Goal: Complete application form

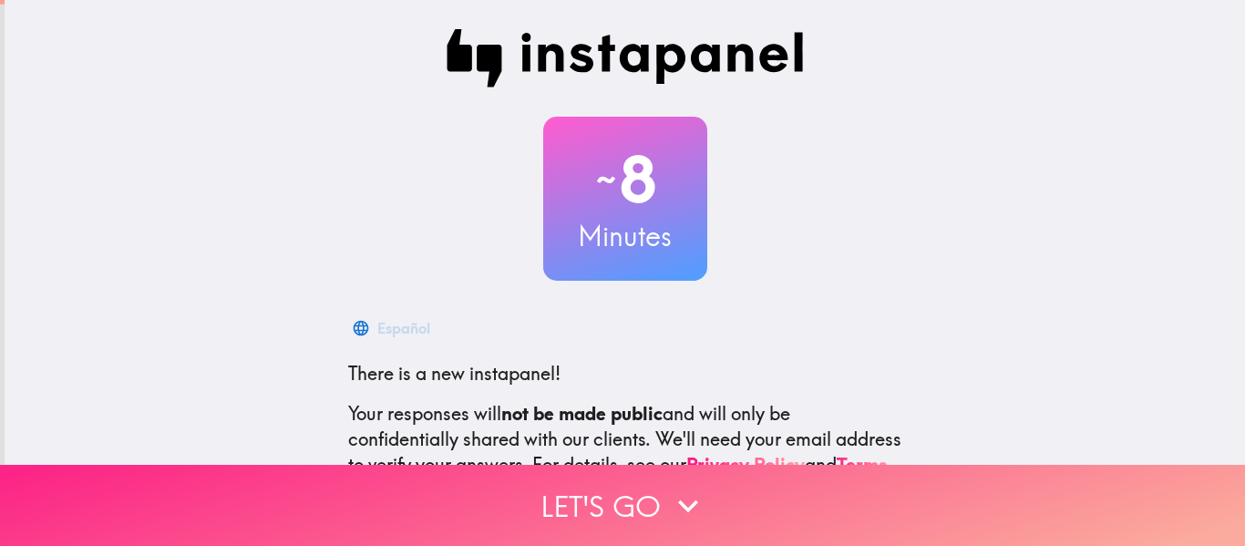
click at [600, 477] on button "Let's go" at bounding box center [622, 505] width 1245 height 81
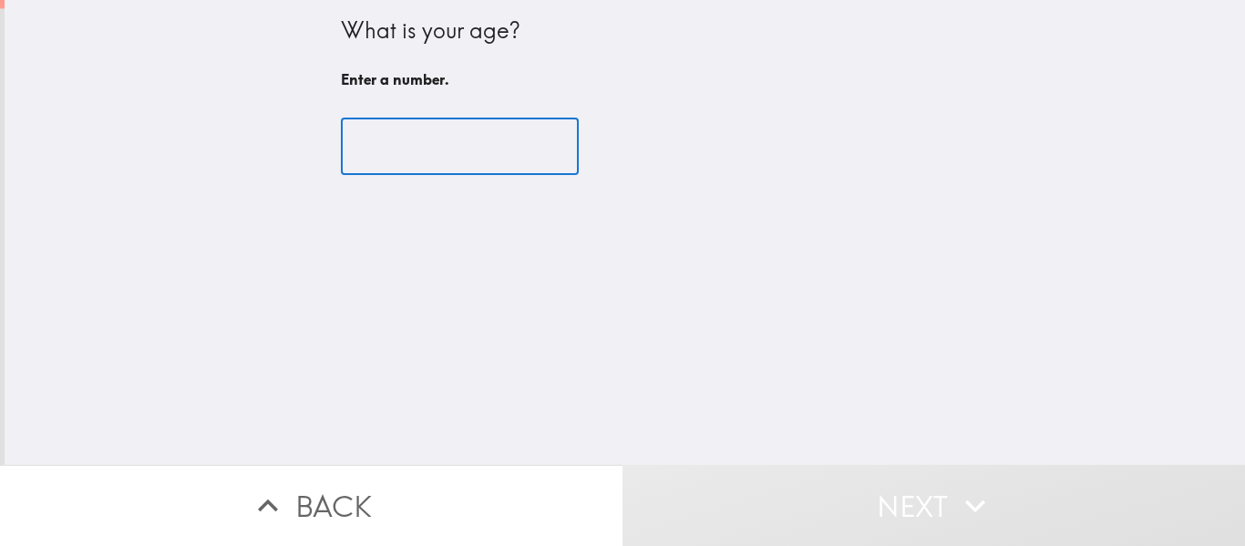
click at [389, 159] on input "number" at bounding box center [460, 147] width 238 height 57
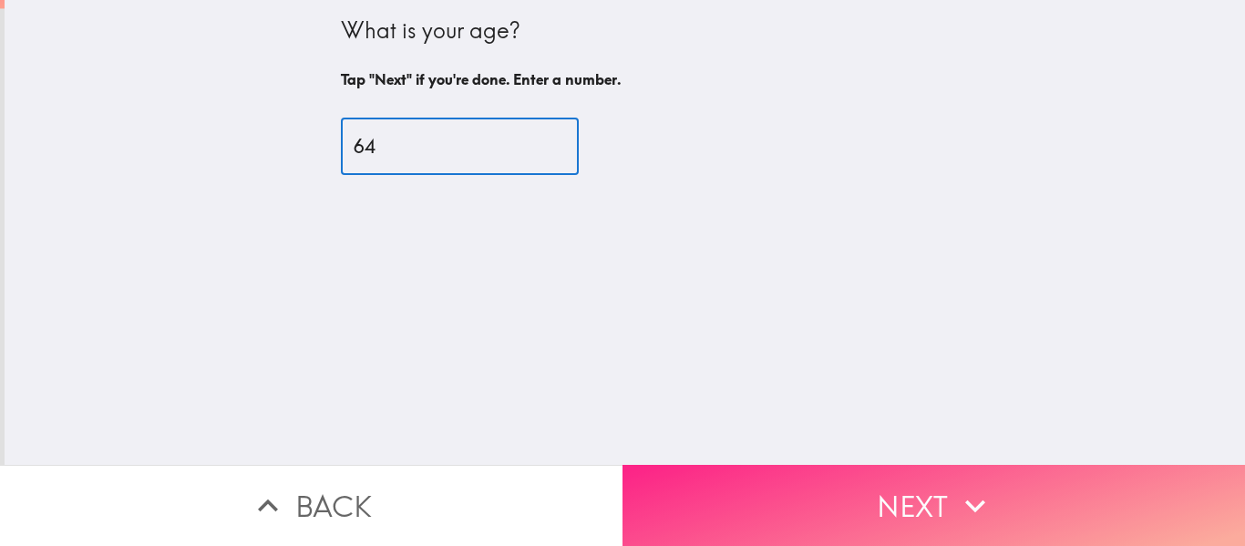
type input "64"
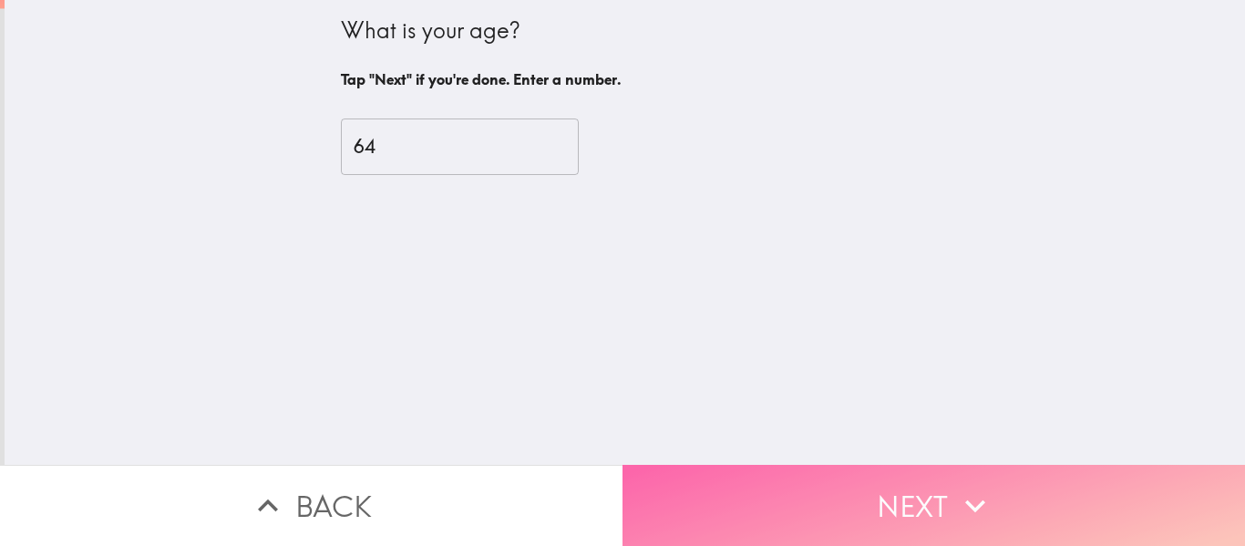
click at [921, 494] on button "Next" at bounding box center [934, 505] width 623 height 81
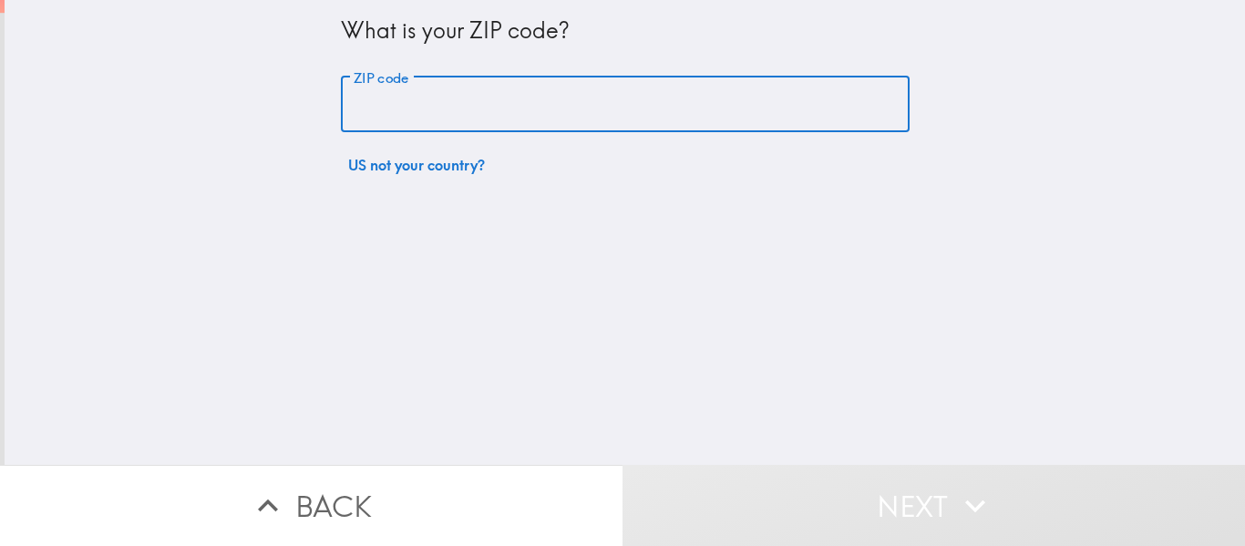
click at [345, 99] on input "ZIP code" at bounding box center [625, 105] width 569 height 57
type input "48045"
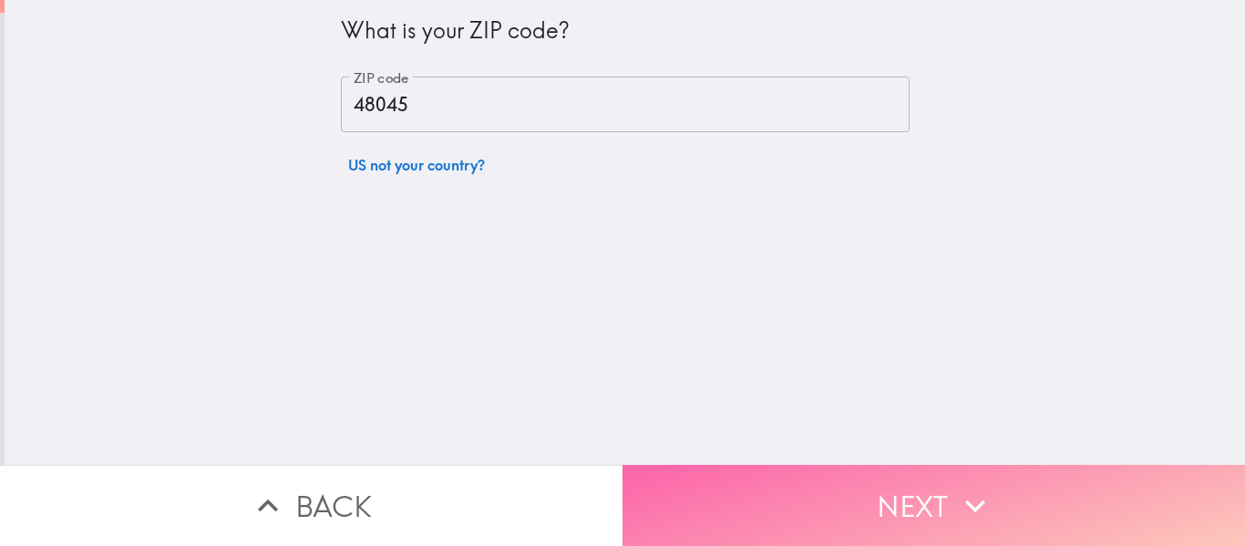
click at [908, 495] on button "Next" at bounding box center [934, 505] width 623 height 81
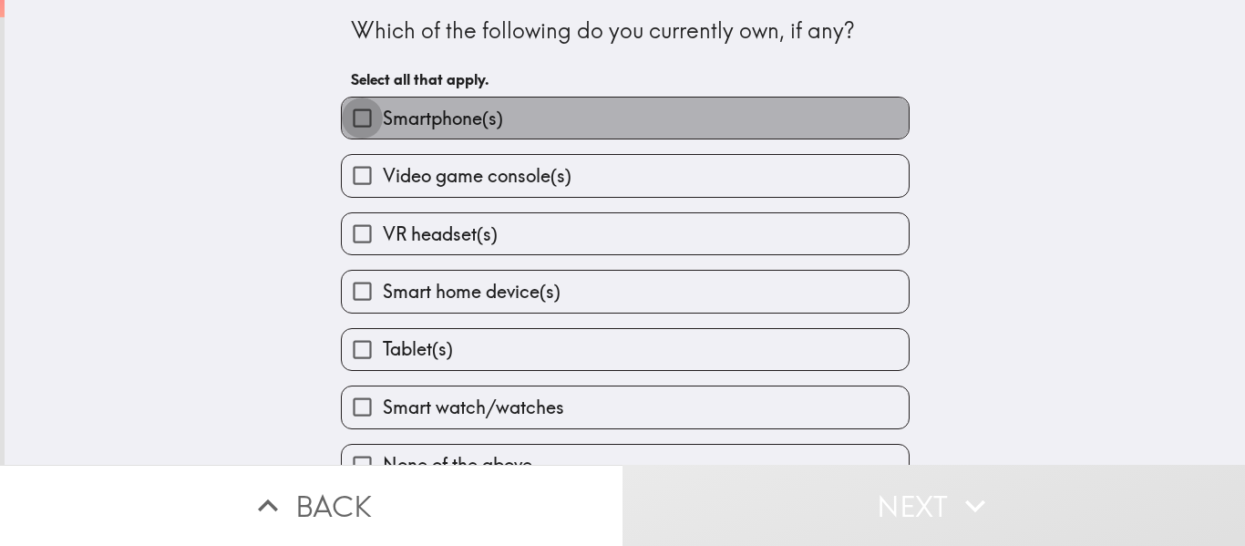
click at [342, 110] on input "Smartphone(s)" at bounding box center [362, 118] width 41 height 41
checkbox input "true"
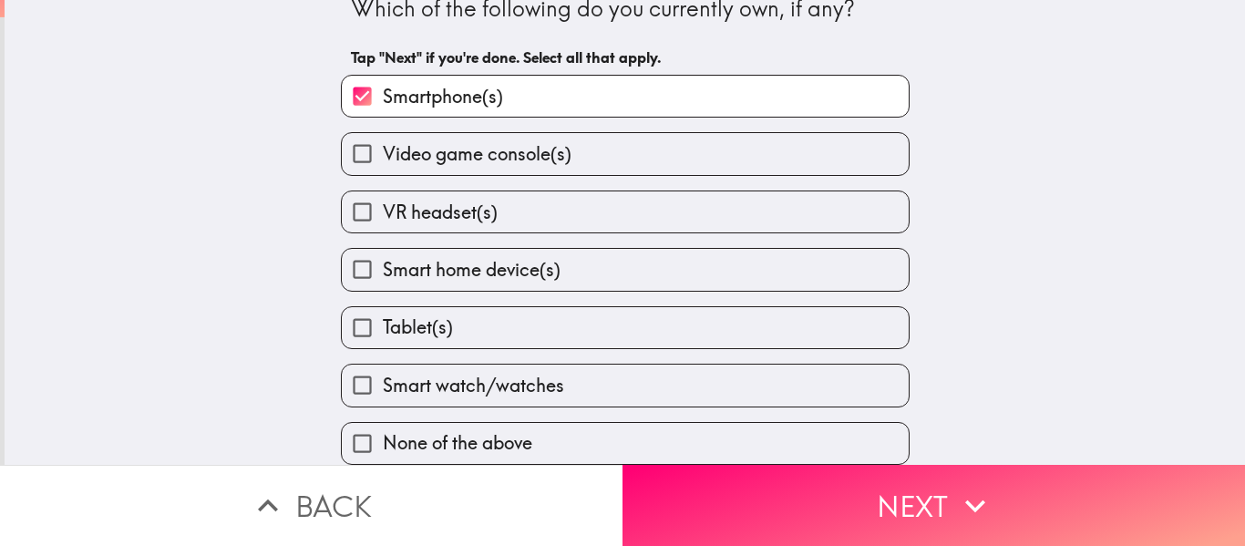
scroll to position [36, 0]
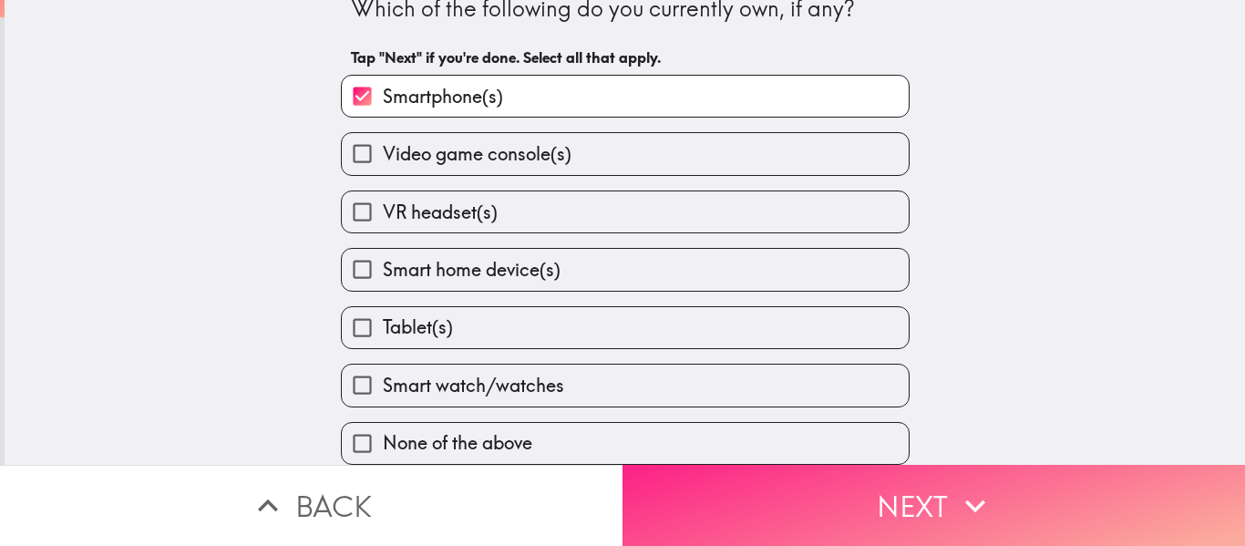
click at [895, 496] on button "Next" at bounding box center [934, 505] width 623 height 81
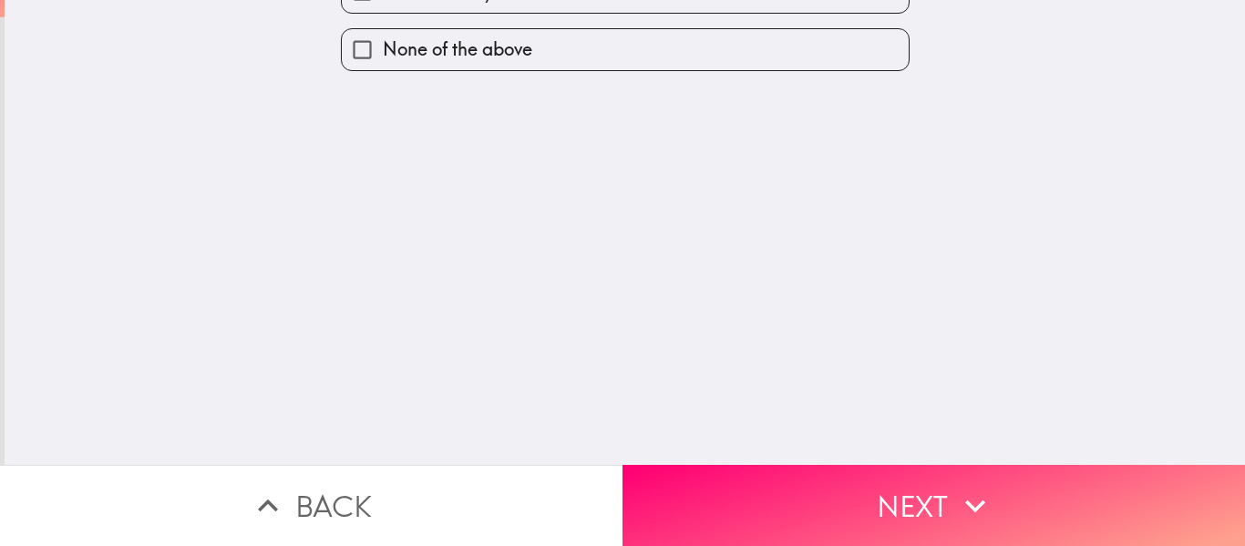
scroll to position [0, 0]
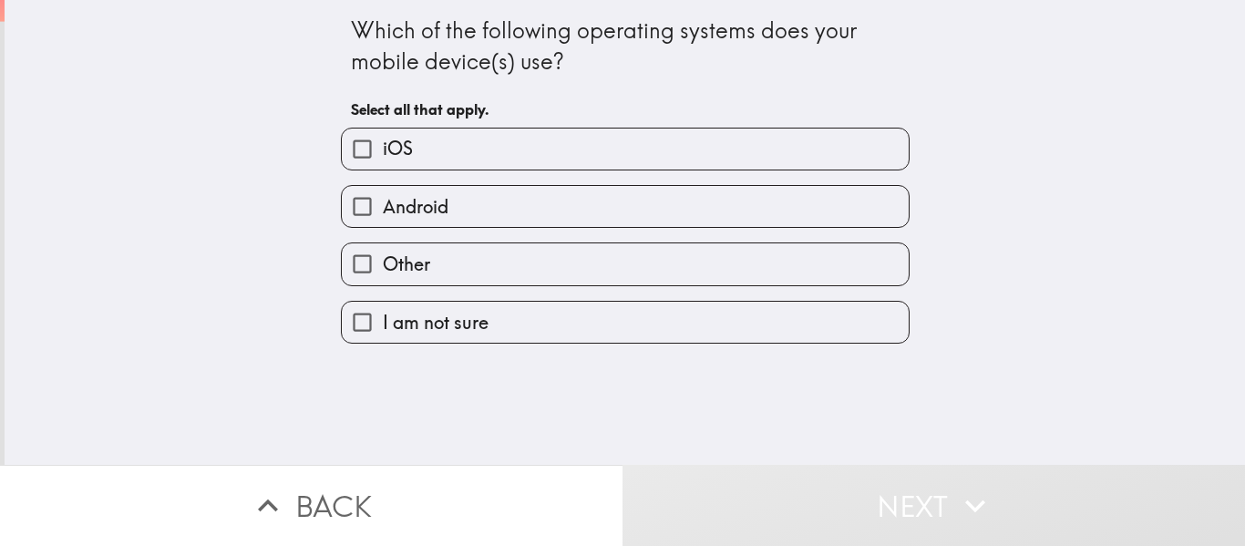
click at [420, 211] on span "Android" at bounding box center [416, 207] width 66 height 26
click at [383, 211] on input "Android" at bounding box center [362, 206] width 41 height 41
checkbox input "true"
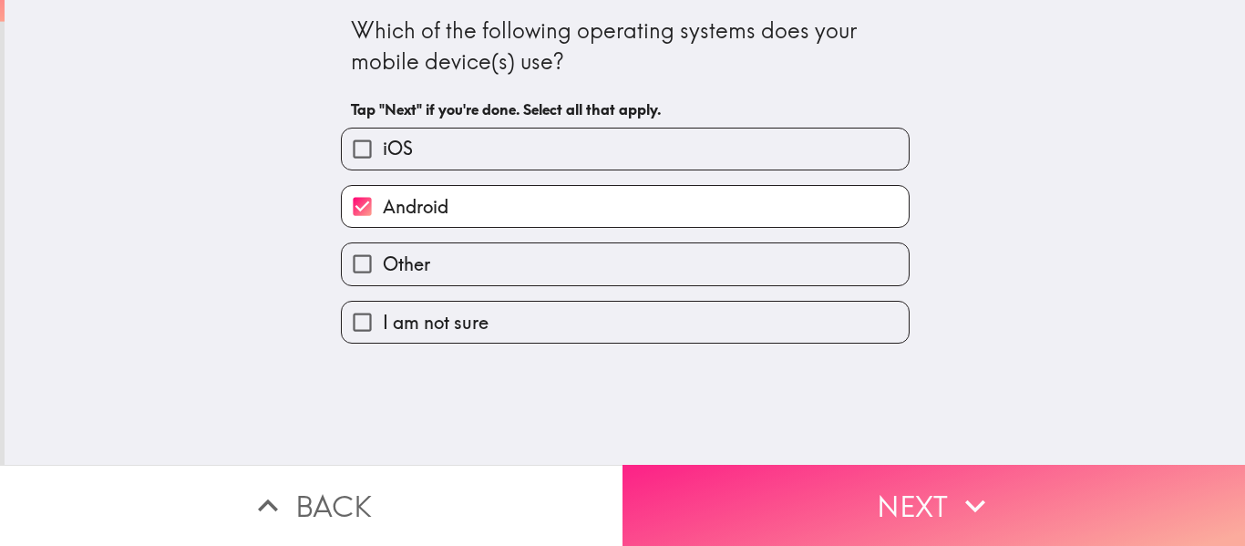
click at [955, 501] on icon "button" at bounding box center [975, 506] width 40 height 40
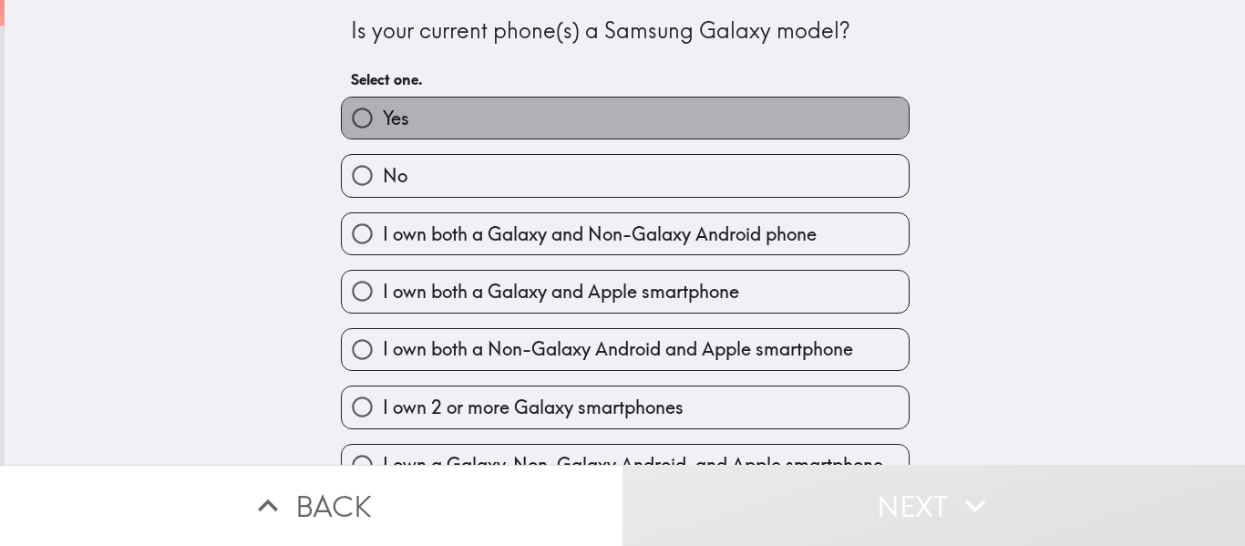
drag, startPoint x: 493, startPoint y: 138, endPoint x: 490, endPoint y: 151, distance: 13.9
click at [493, 137] on label "Yes" at bounding box center [625, 118] width 567 height 41
click at [383, 137] on input "Yes" at bounding box center [362, 118] width 41 height 41
radio input "true"
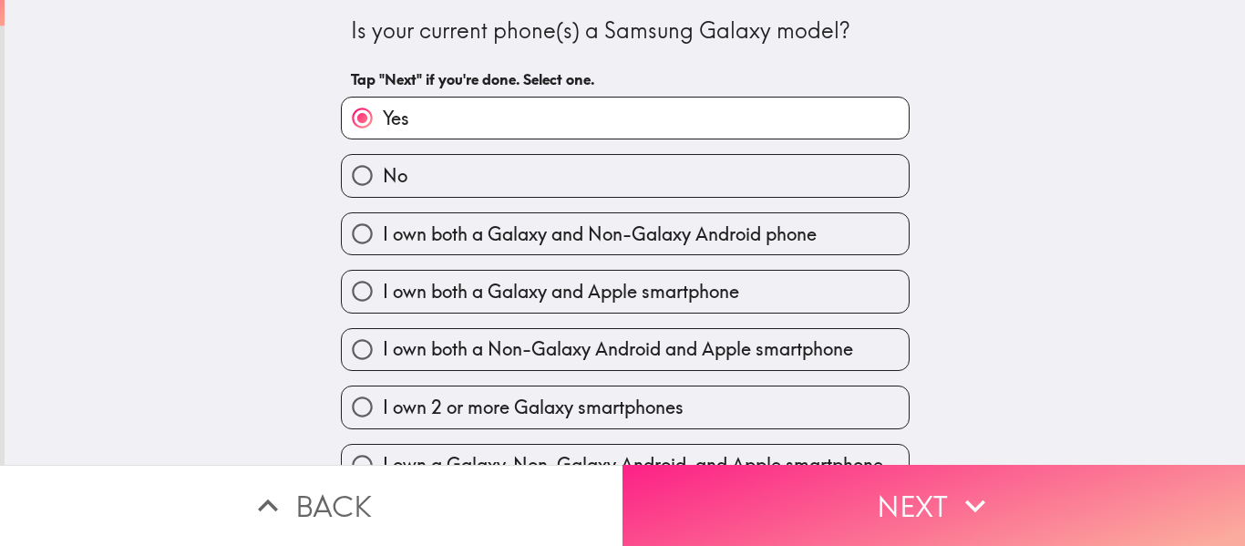
click at [894, 505] on button "Next" at bounding box center [934, 505] width 623 height 81
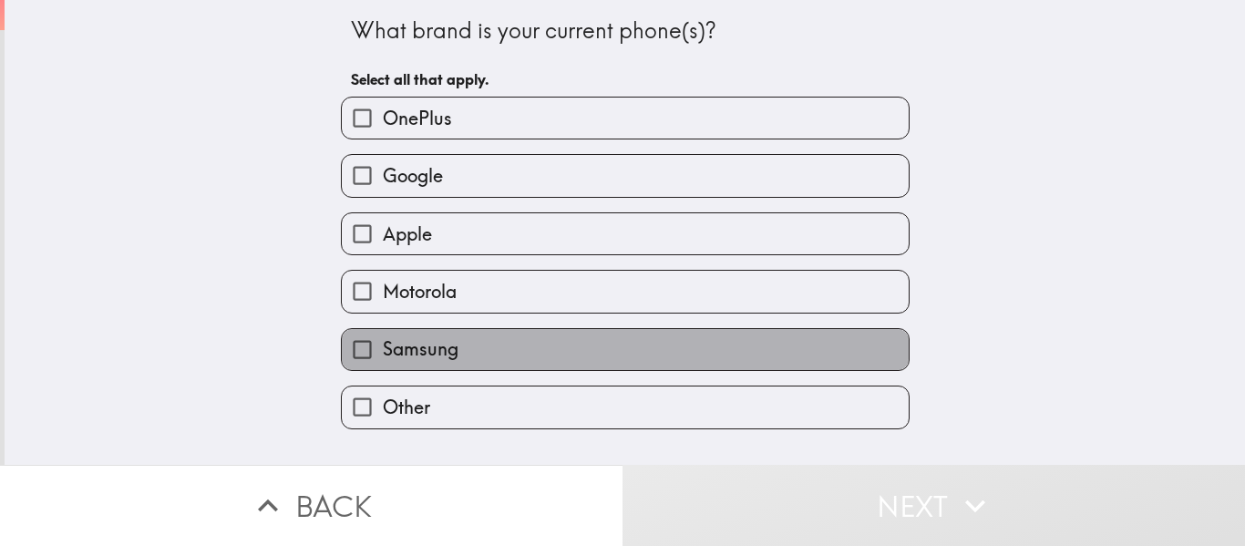
click at [422, 347] on span "Samsung" at bounding box center [421, 349] width 76 height 26
click at [383, 347] on input "Samsung" at bounding box center [362, 349] width 41 height 41
checkbox input "true"
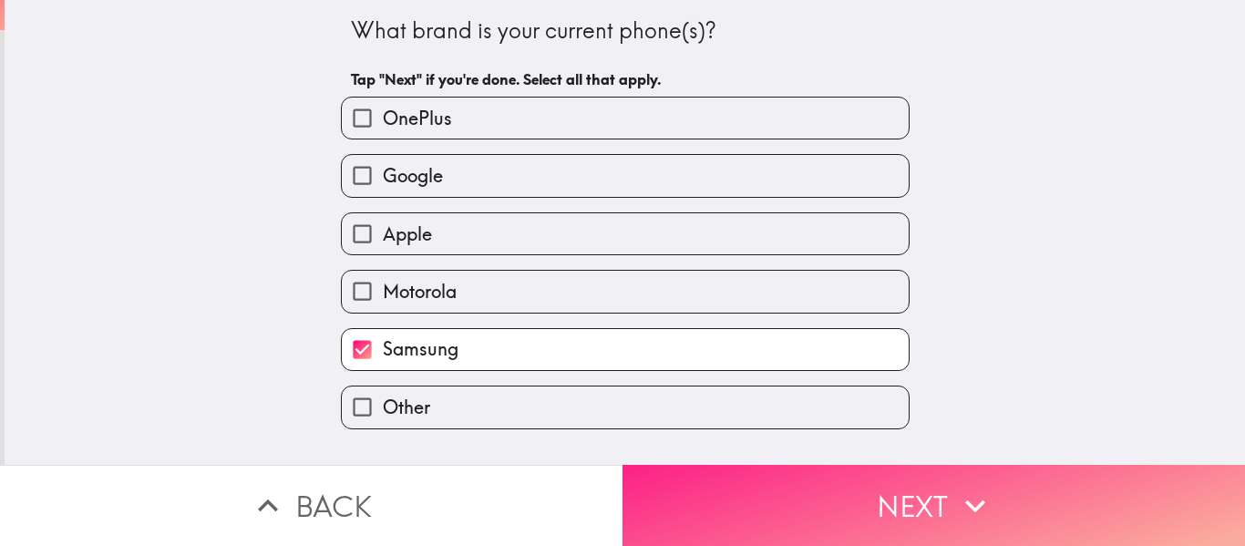
click at [897, 495] on button "Next" at bounding box center [934, 505] width 623 height 81
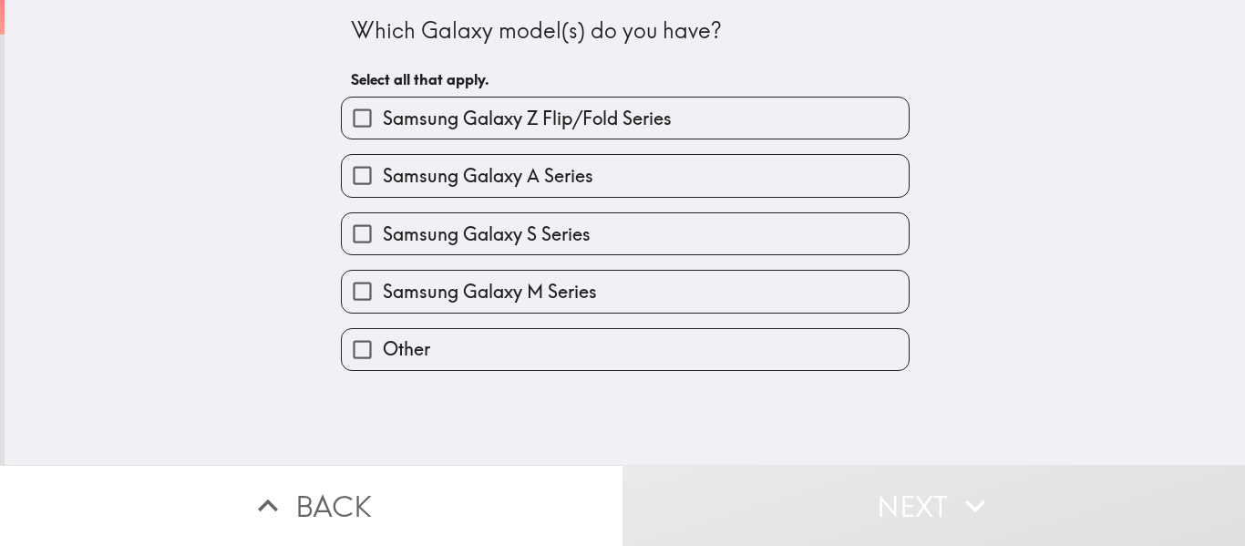
click at [342, 356] on input "Other" at bounding box center [362, 349] width 41 height 41
checkbox input "true"
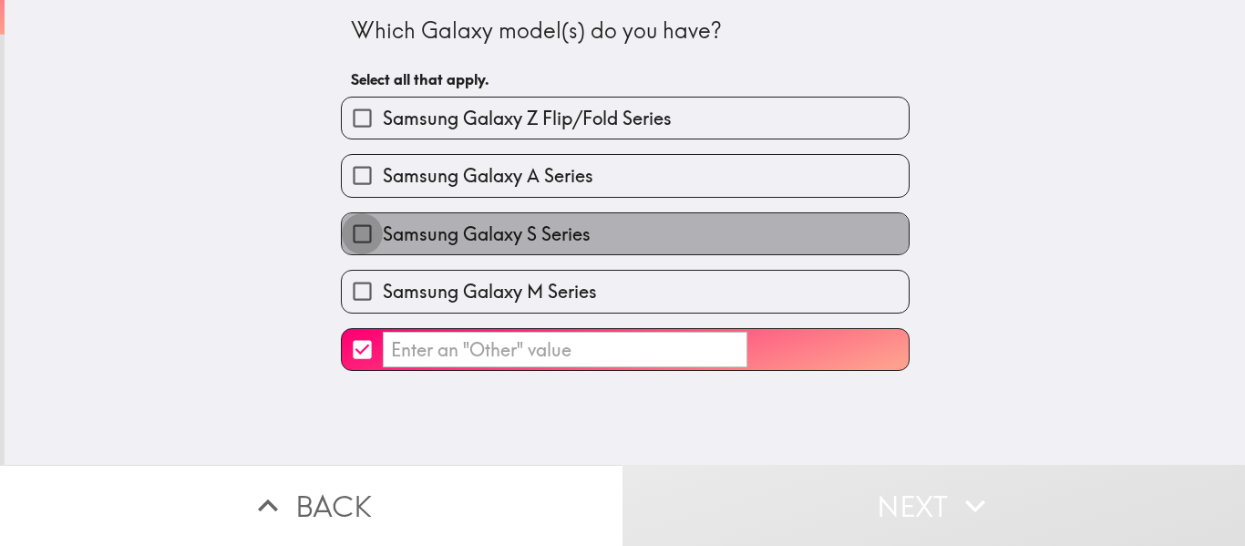
click at [342, 230] on input "Samsung Galaxy S Series" at bounding box center [362, 233] width 41 height 41
checkbox input "true"
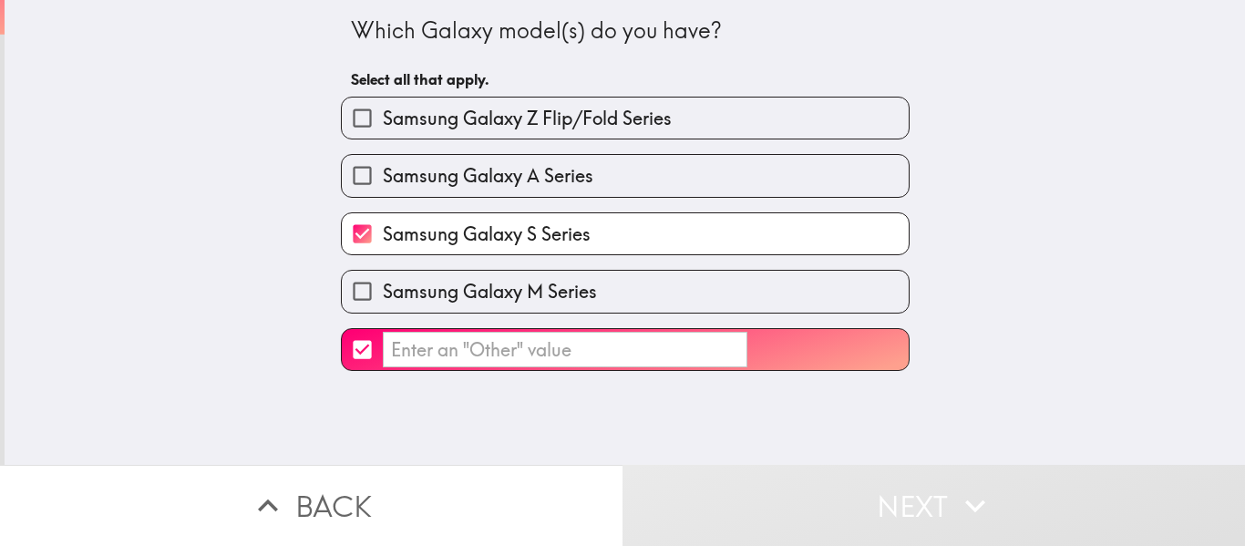
click at [585, 407] on div "Which Galaxy model(s) do you have? Select all that apply. Samsung Galaxy Z Flip…" at bounding box center [625, 232] width 1241 height 465
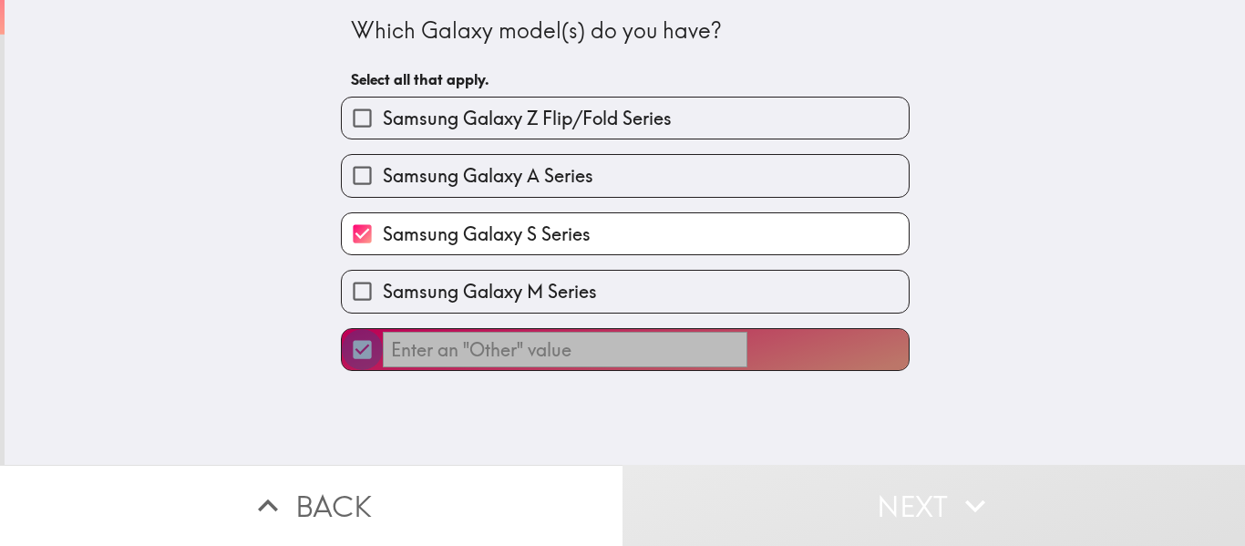
drag, startPoint x: 344, startPoint y: 354, endPoint x: 345, endPoint y: 378, distance: 24.6
click at [344, 355] on input "​" at bounding box center [362, 349] width 41 height 41
checkbox input "false"
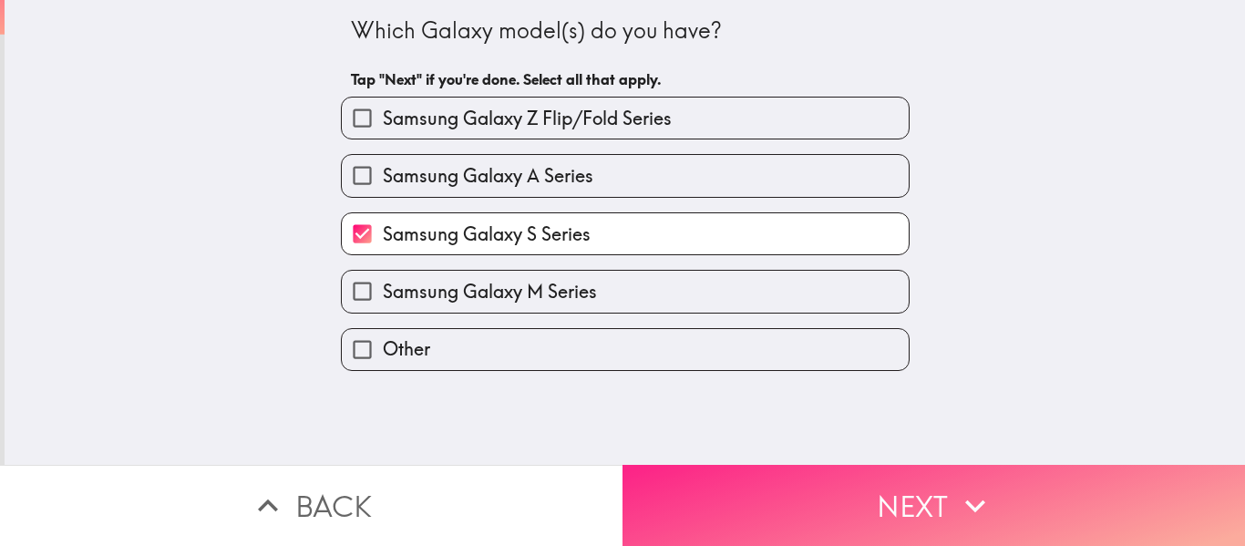
click at [894, 468] on button "Next" at bounding box center [934, 505] width 623 height 81
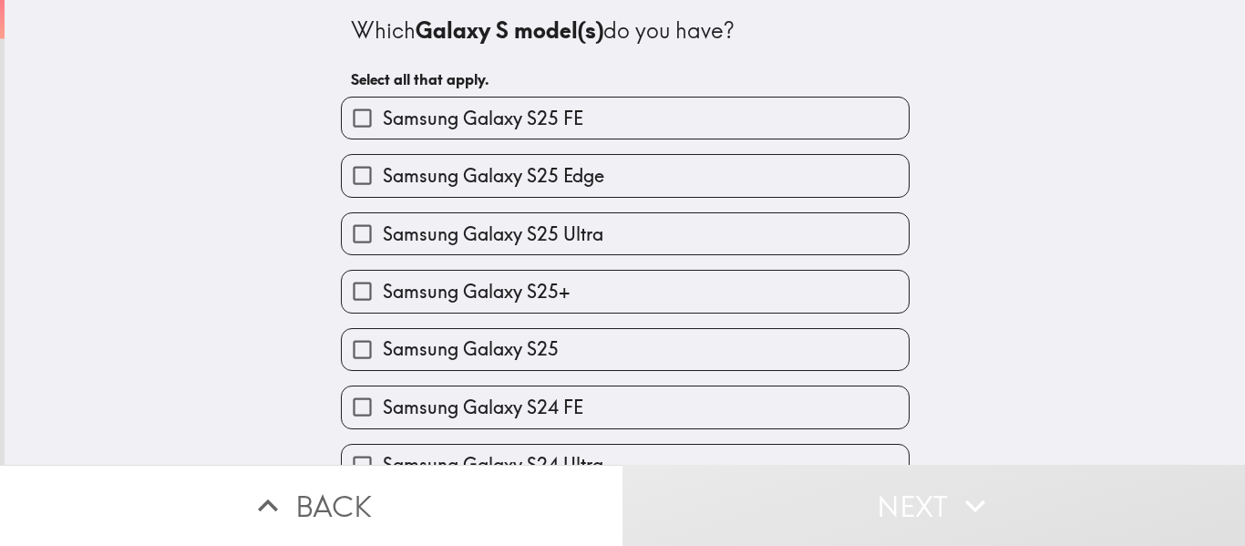
scroll to position [273, 0]
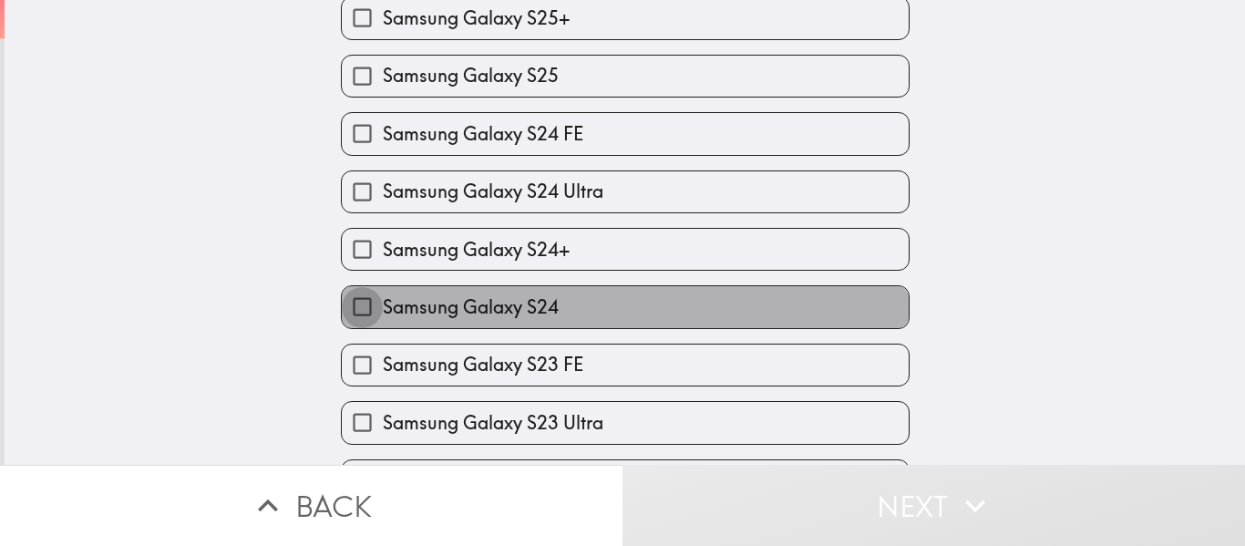
click at [358, 309] on input "Samsung Galaxy S24" at bounding box center [362, 306] width 41 height 41
checkbox input "true"
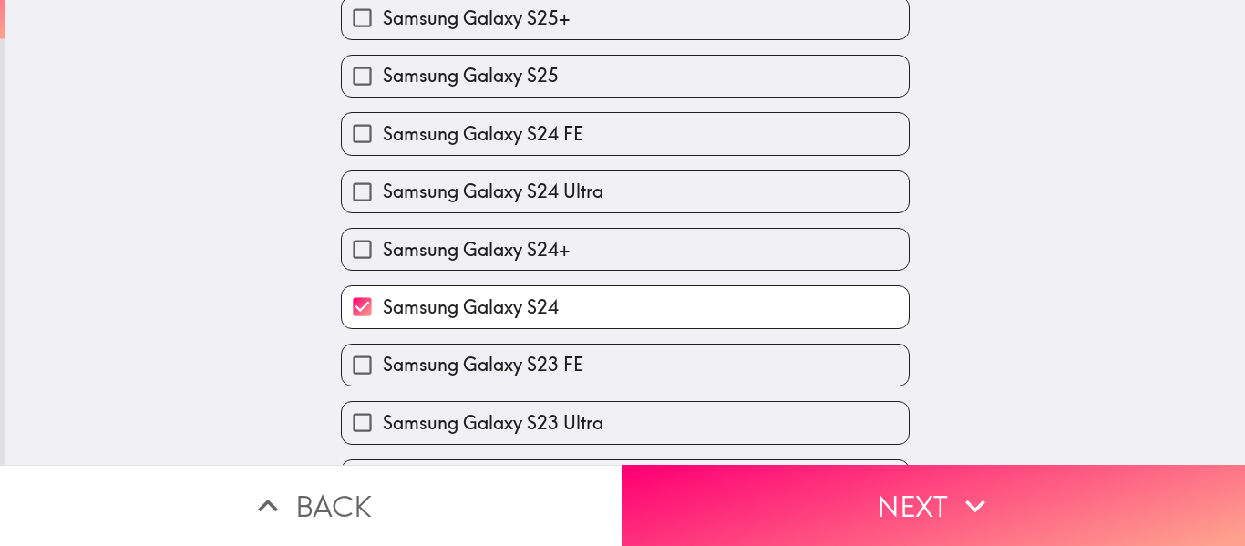
click at [896, 510] on button "Next" at bounding box center [934, 505] width 623 height 81
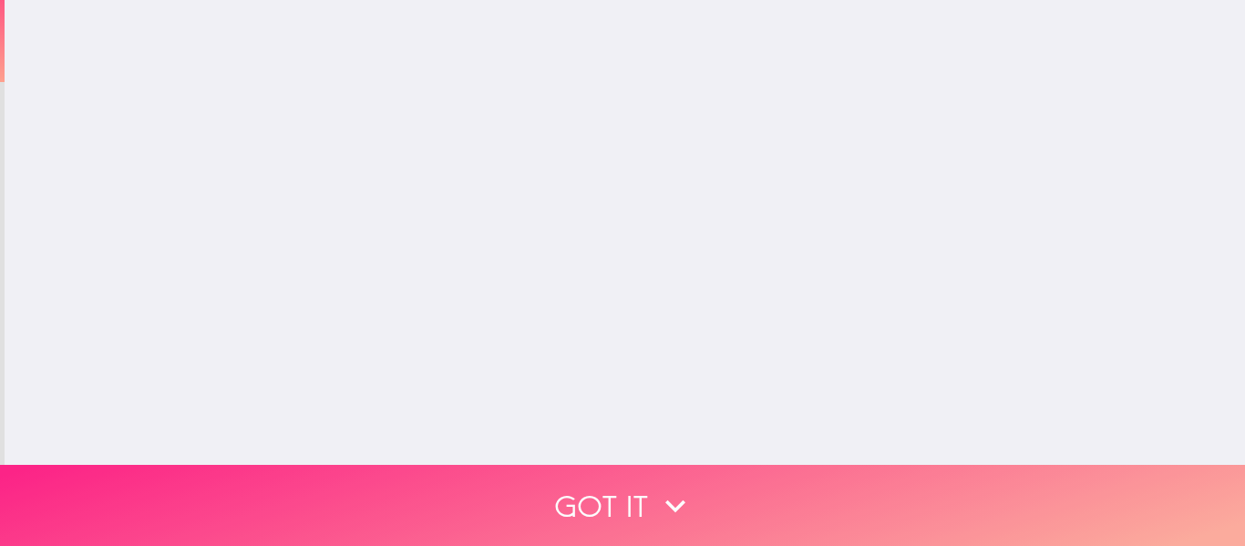
scroll to position [0, 0]
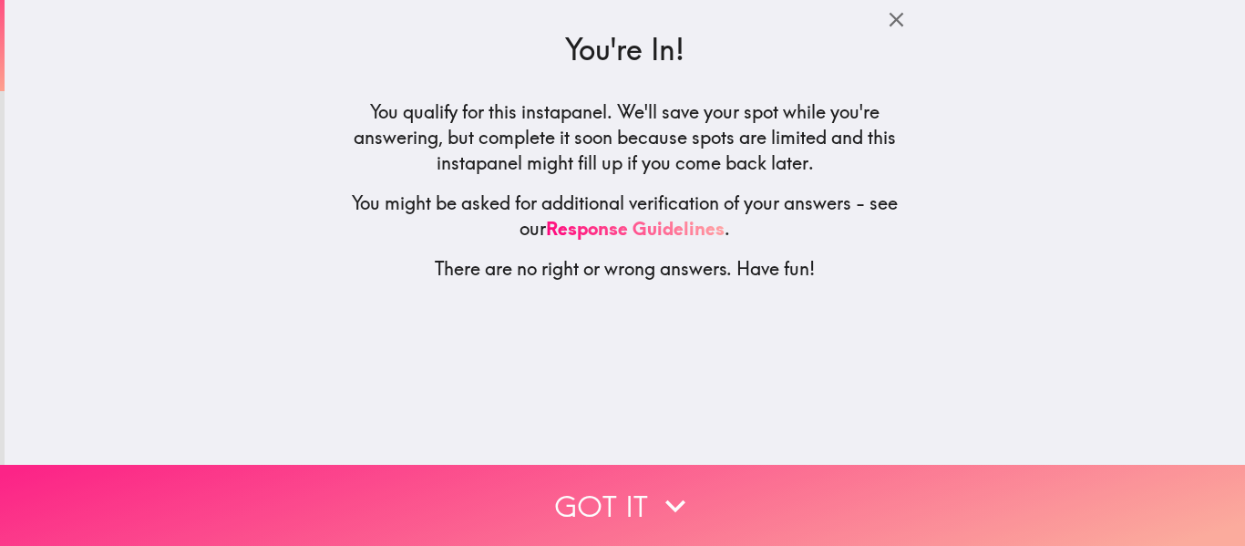
click at [631, 486] on button "Got it" at bounding box center [622, 505] width 1245 height 81
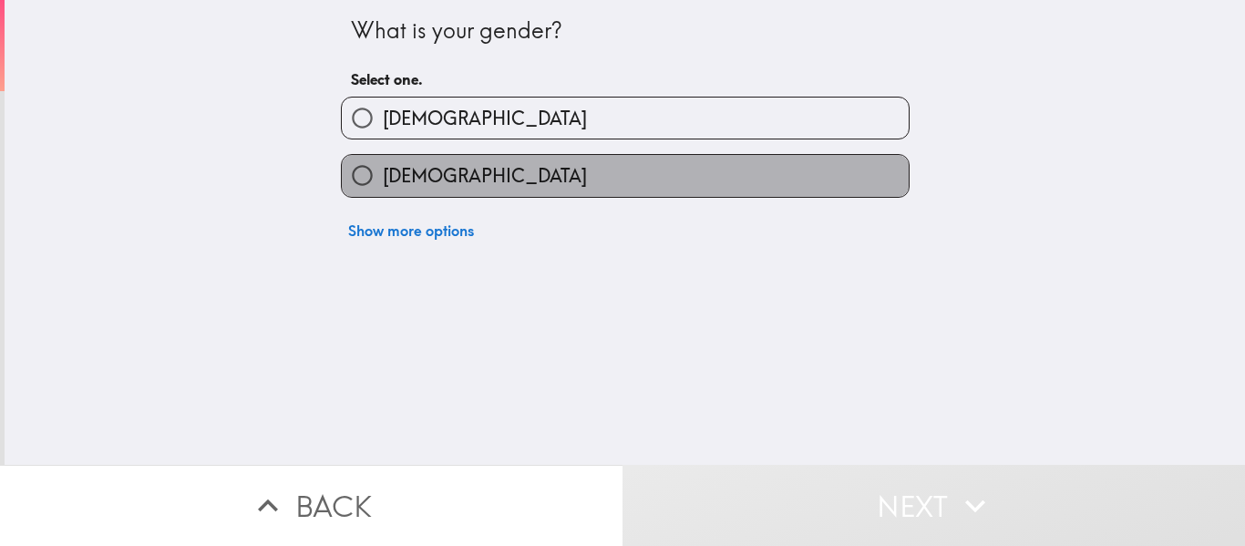
click at [620, 181] on label "[DEMOGRAPHIC_DATA]" at bounding box center [625, 175] width 567 height 41
click at [383, 181] on input "[DEMOGRAPHIC_DATA]" at bounding box center [362, 175] width 41 height 41
radio input "true"
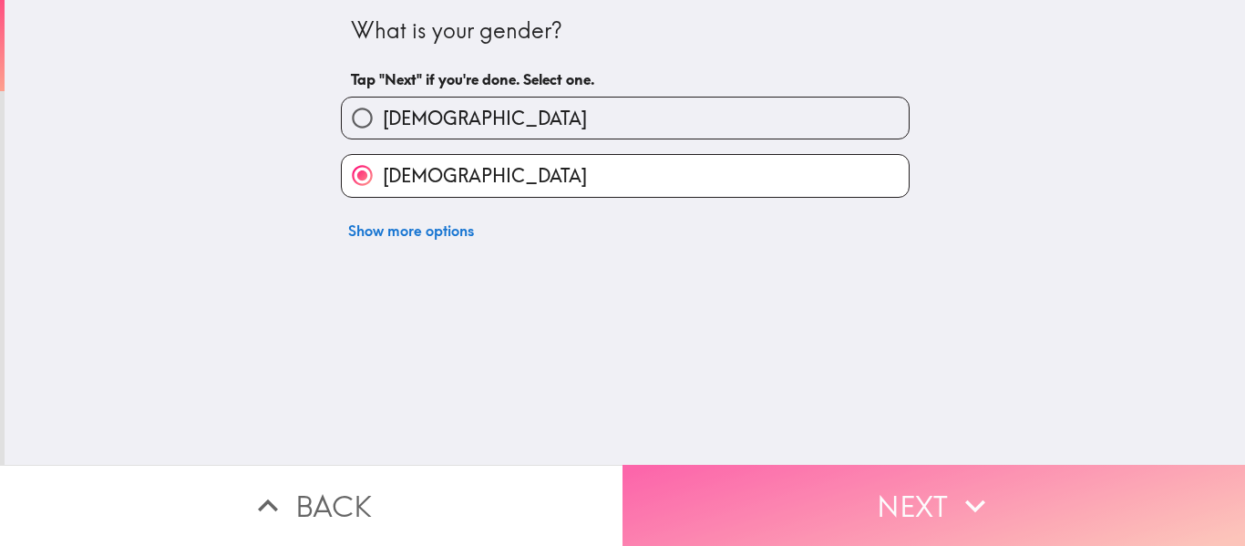
click at [863, 467] on button "Next" at bounding box center [934, 505] width 623 height 81
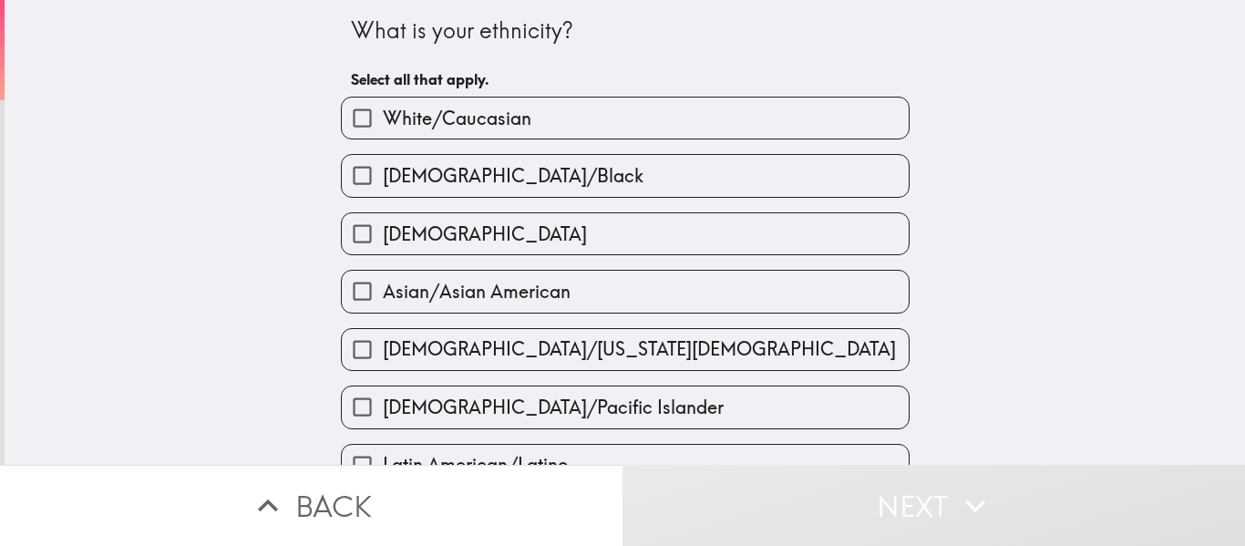
drag, startPoint x: 590, startPoint y: 120, endPoint x: 587, endPoint y: 131, distance: 11.3
click at [590, 119] on label "White/Caucasian" at bounding box center [625, 118] width 567 height 41
click at [383, 119] on input "White/Caucasian" at bounding box center [362, 118] width 41 height 41
checkbox input "true"
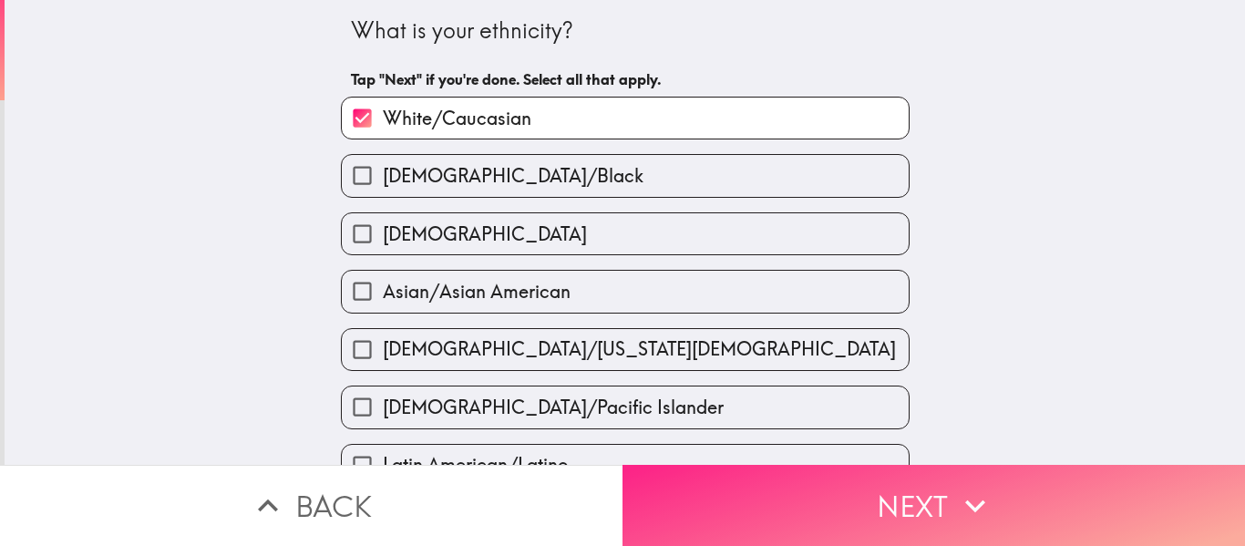
click at [790, 490] on button "Next" at bounding box center [934, 505] width 623 height 81
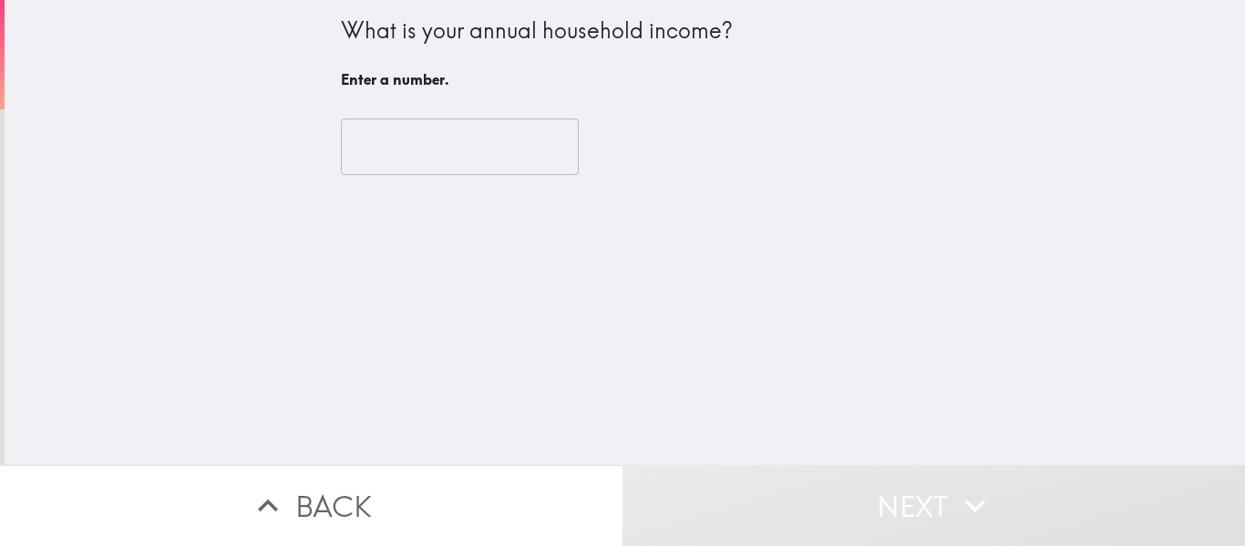
click at [440, 141] on input "number" at bounding box center [460, 147] width 238 height 57
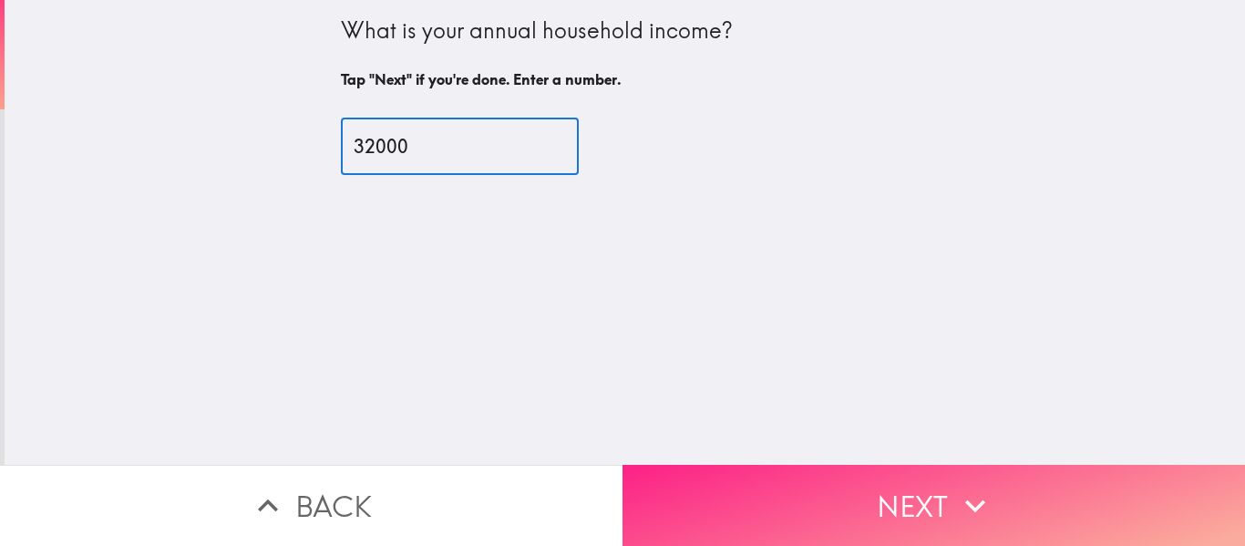
type input "32000"
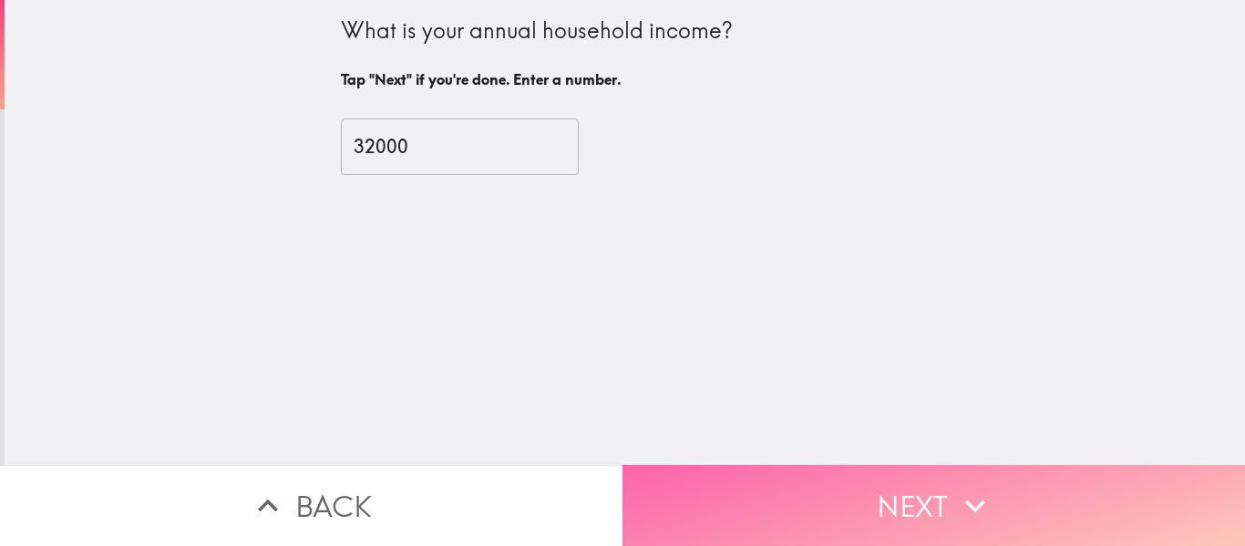
click at [876, 514] on button "Next" at bounding box center [934, 505] width 623 height 81
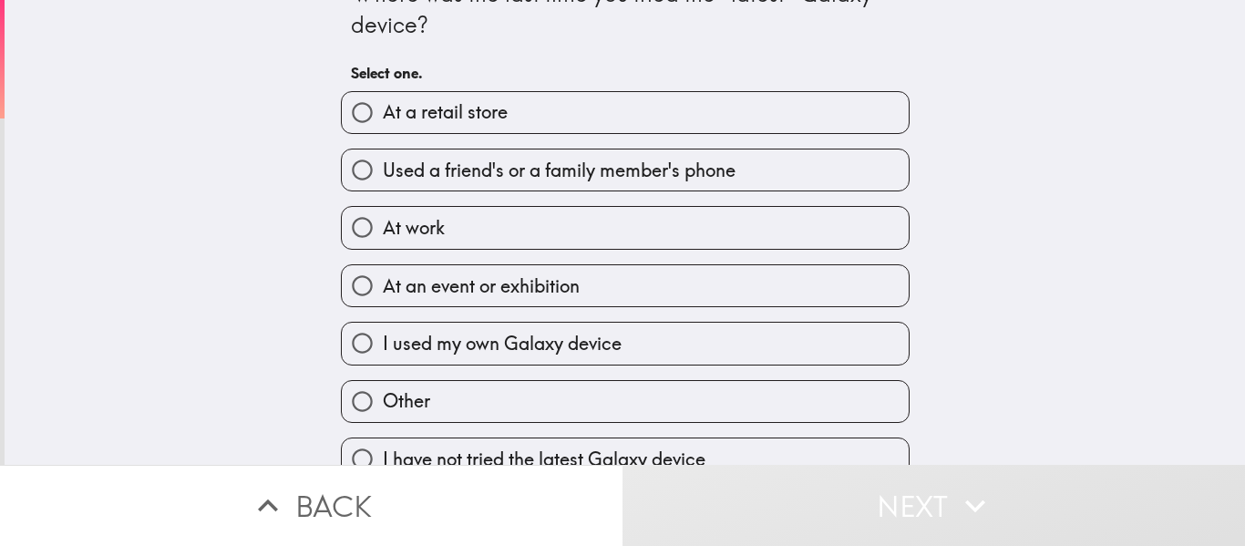
scroll to position [67, 0]
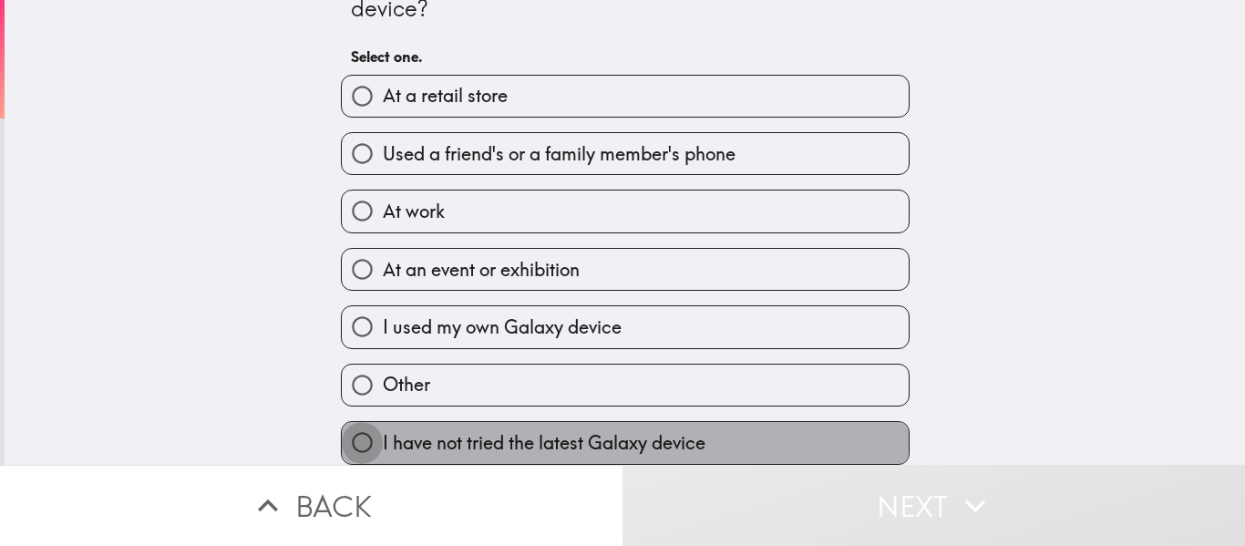
click at [346, 422] on input "I have not tried the latest Galaxy device" at bounding box center [362, 442] width 41 height 41
radio input "true"
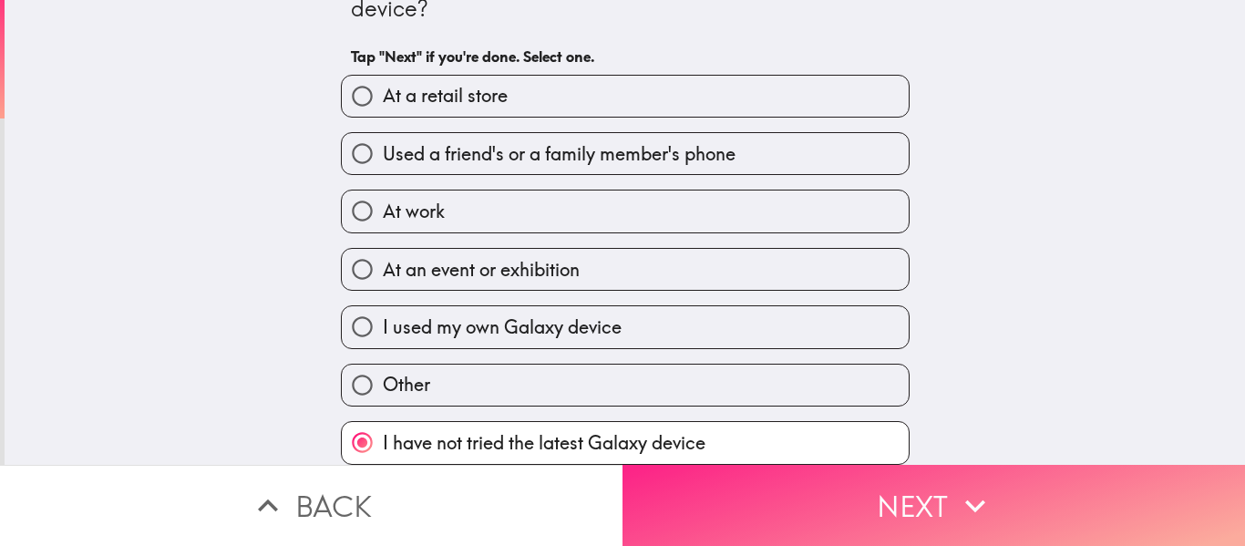
click at [906, 484] on button "Next" at bounding box center [934, 505] width 623 height 81
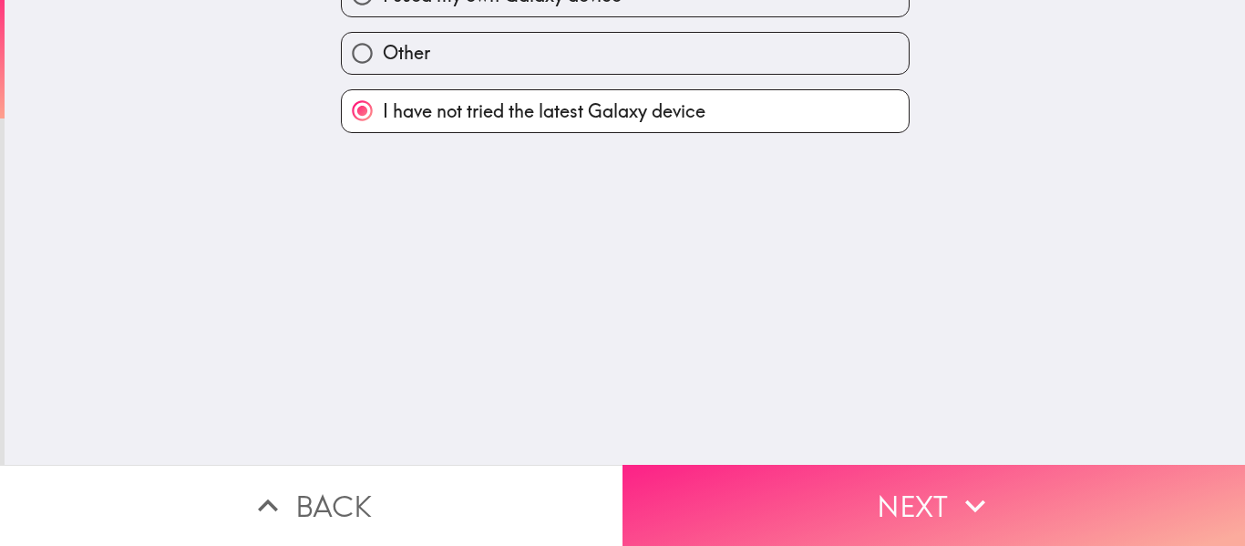
scroll to position [0, 0]
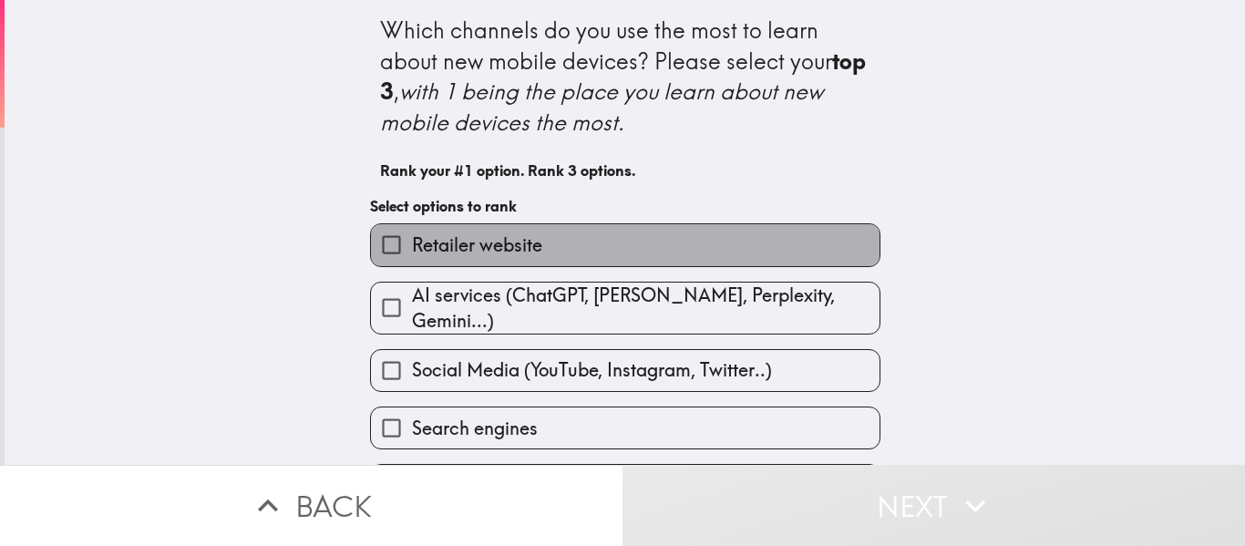
click at [480, 249] on span "Retailer website" at bounding box center [477, 245] width 130 height 26
click at [412, 249] on input "Retailer website" at bounding box center [391, 244] width 41 height 41
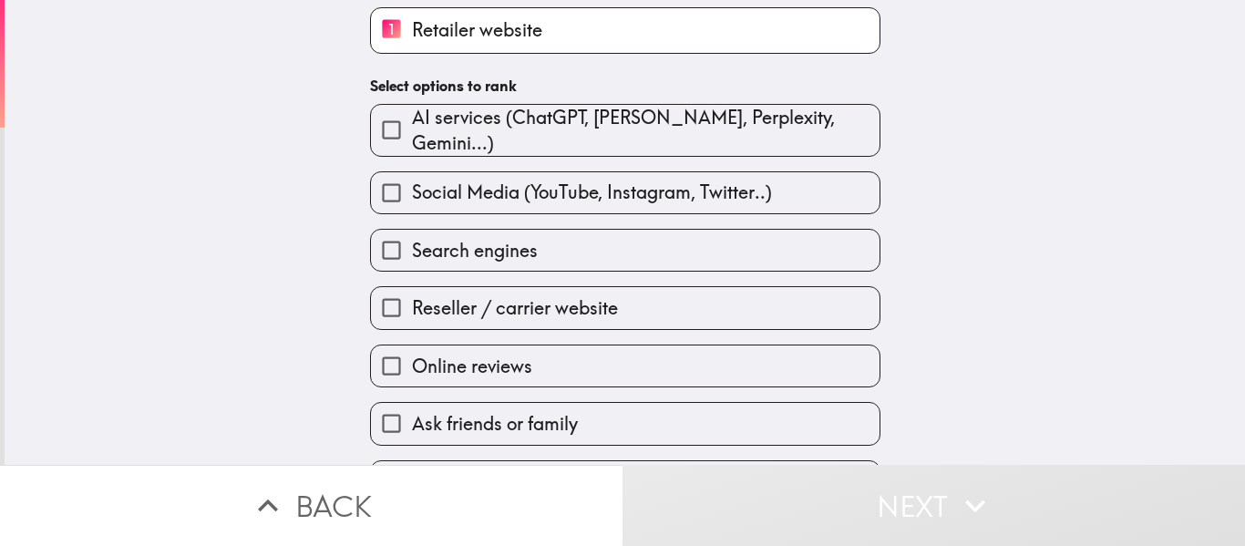
scroll to position [182, 0]
click at [485, 353] on span "Online reviews" at bounding box center [472, 366] width 120 height 26
click at [412, 350] on input "Online reviews" at bounding box center [391, 365] width 41 height 41
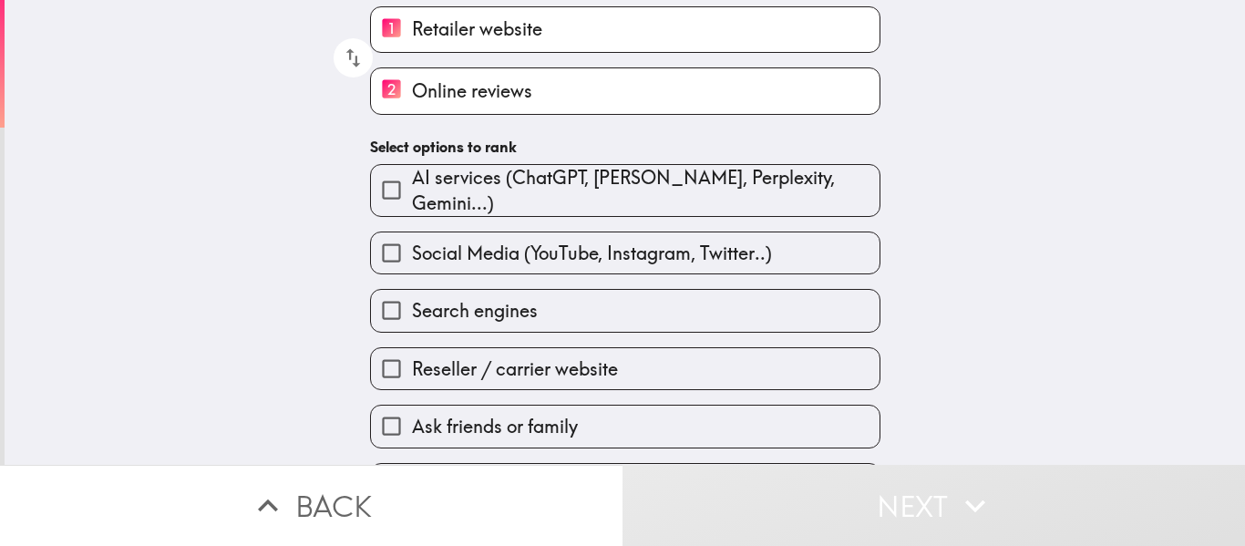
click at [459, 300] on span "Search engines" at bounding box center [475, 311] width 126 height 26
click at [412, 300] on input "Search engines" at bounding box center [391, 310] width 41 height 41
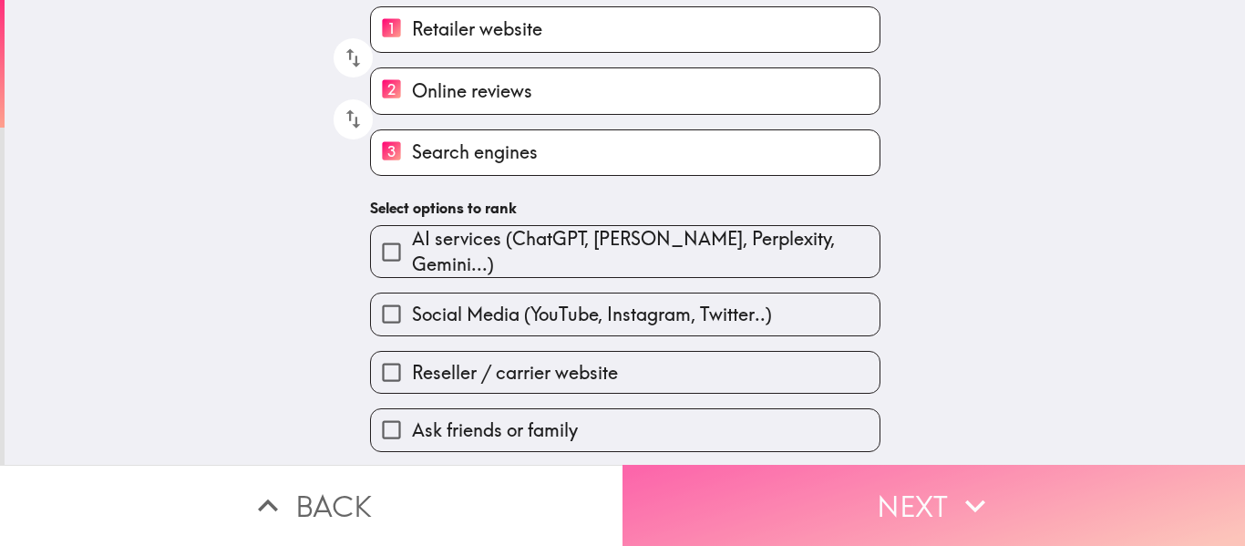
click at [892, 490] on button "Next" at bounding box center [934, 505] width 623 height 81
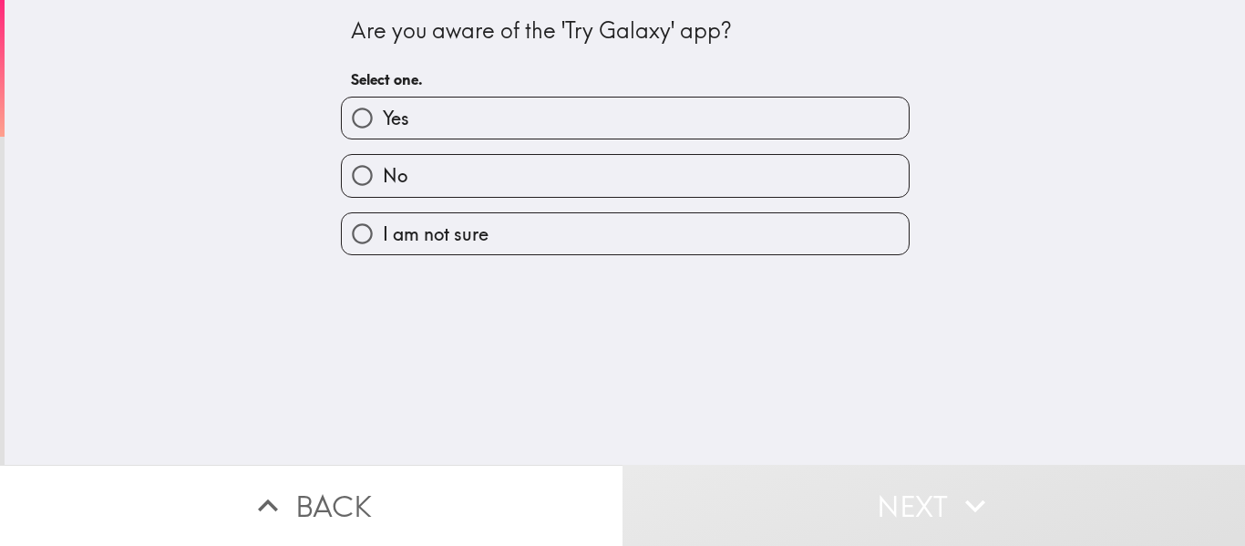
click at [515, 182] on label "No" at bounding box center [625, 175] width 567 height 41
click at [383, 182] on input "No" at bounding box center [362, 175] width 41 height 41
radio input "true"
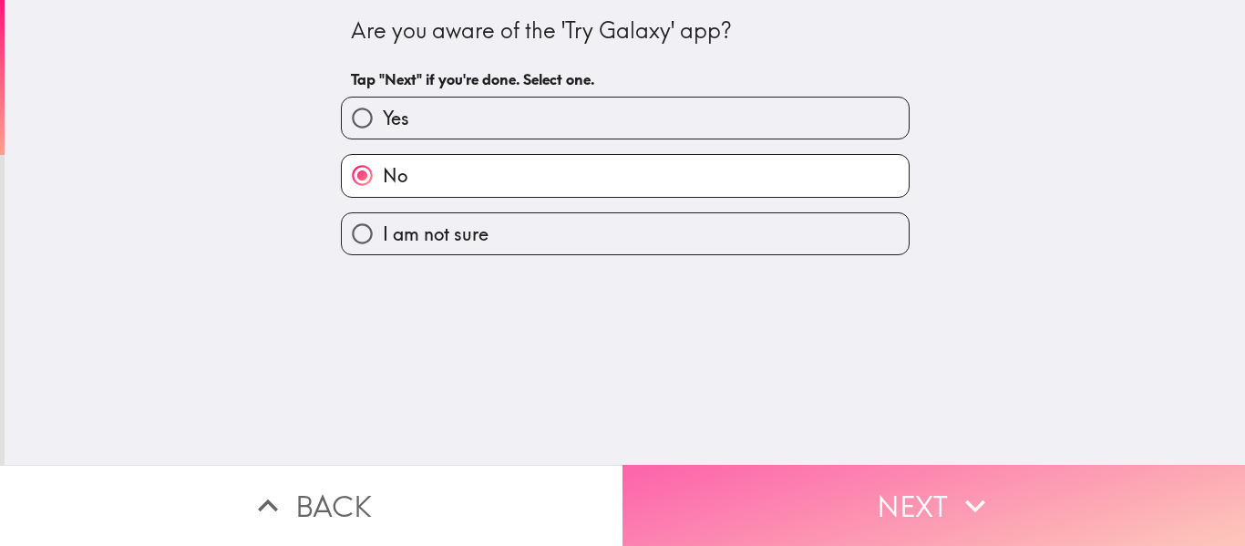
click at [878, 499] on button "Next" at bounding box center [934, 505] width 623 height 81
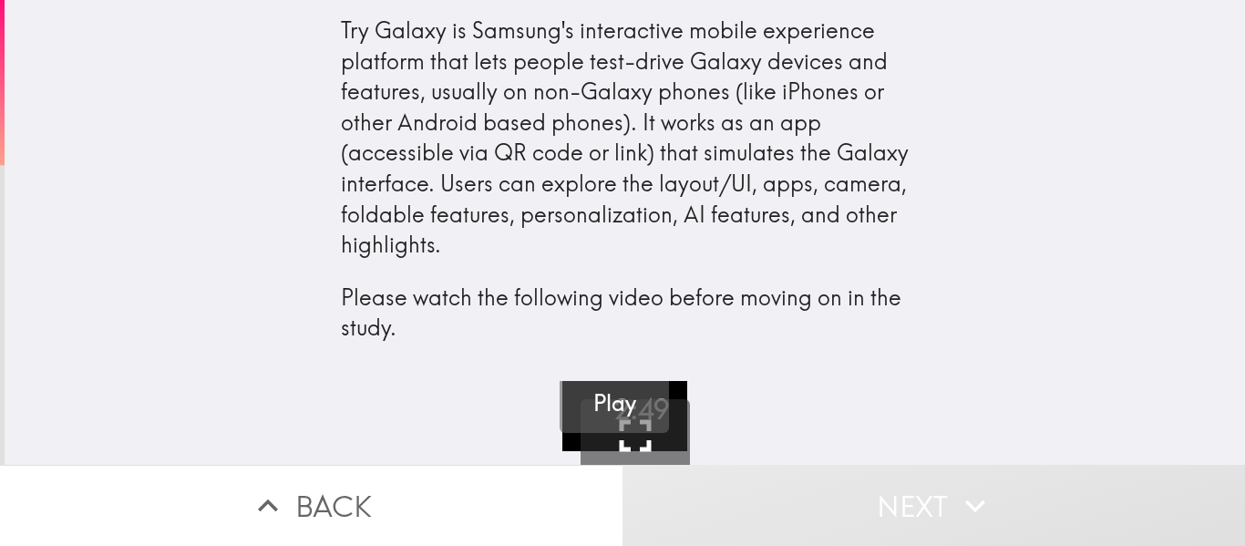
click at [615, 410] on h5 "Play" at bounding box center [614, 403] width 43 height 31
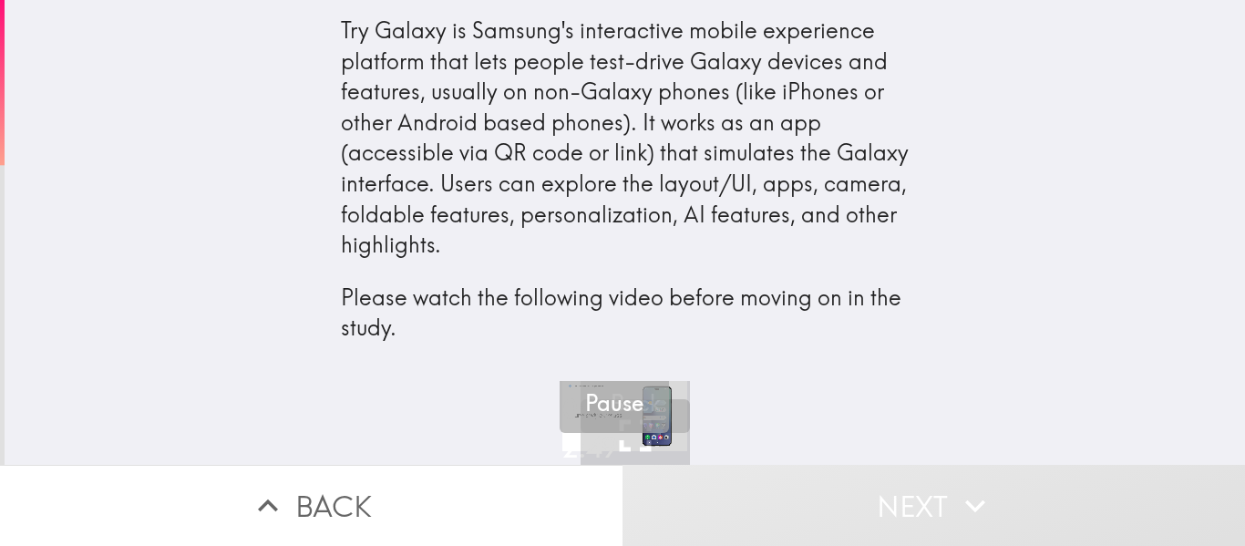
click at [604, 405] on h5 "Pause" at bounding box center [614, 403] width 58 height 31
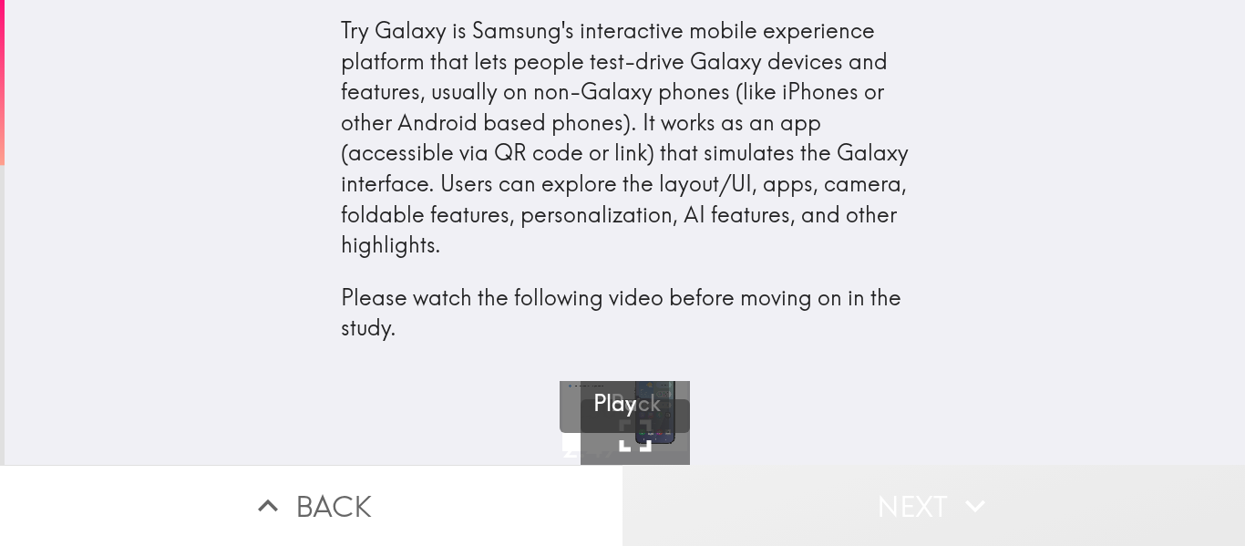
click at [932, 492] on button "Next" at bounding box center [934, 505] width 623 height 81
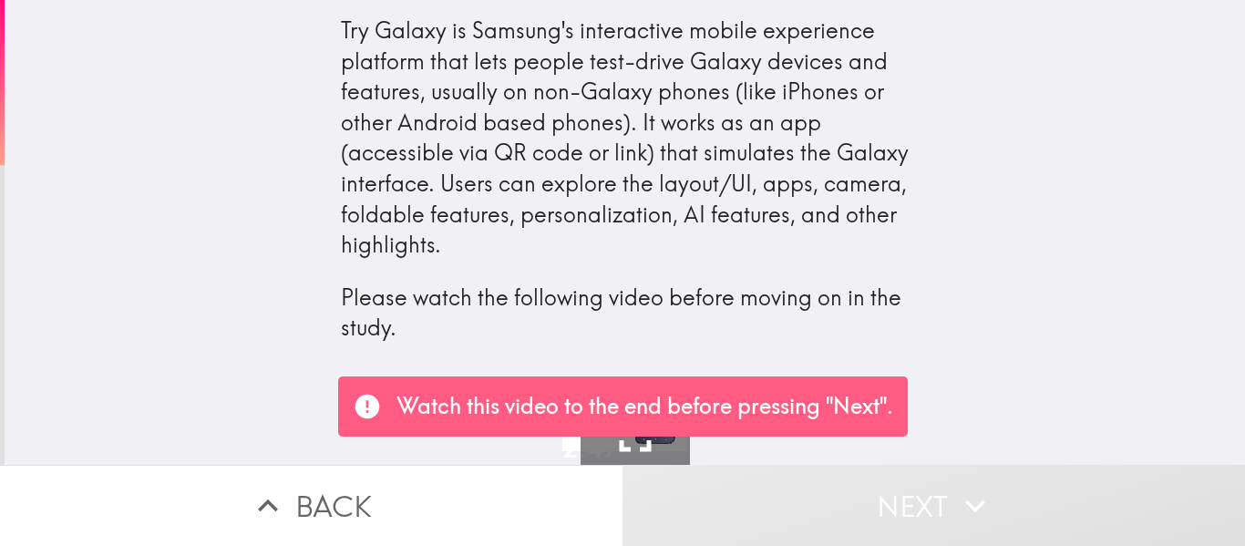
click at [1060, 408] on div "0:50 / 2:49 Fullscreen 10 Back Play" at bounding box center [625, 423] width 1241 height 84
click at [664, 341] on p "Please watch the following video before moving on in the study." at bounding box center [625, 313] width 569 height 61
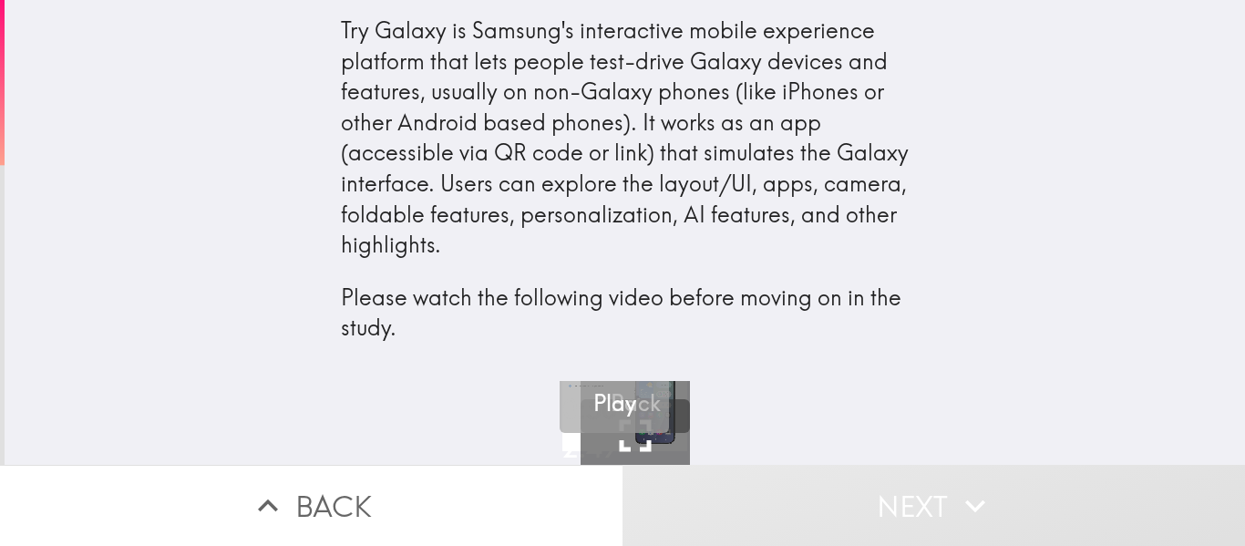
click at [593, 400] on h5 "Play" at bounding box center [614, 403] width 43 height 31
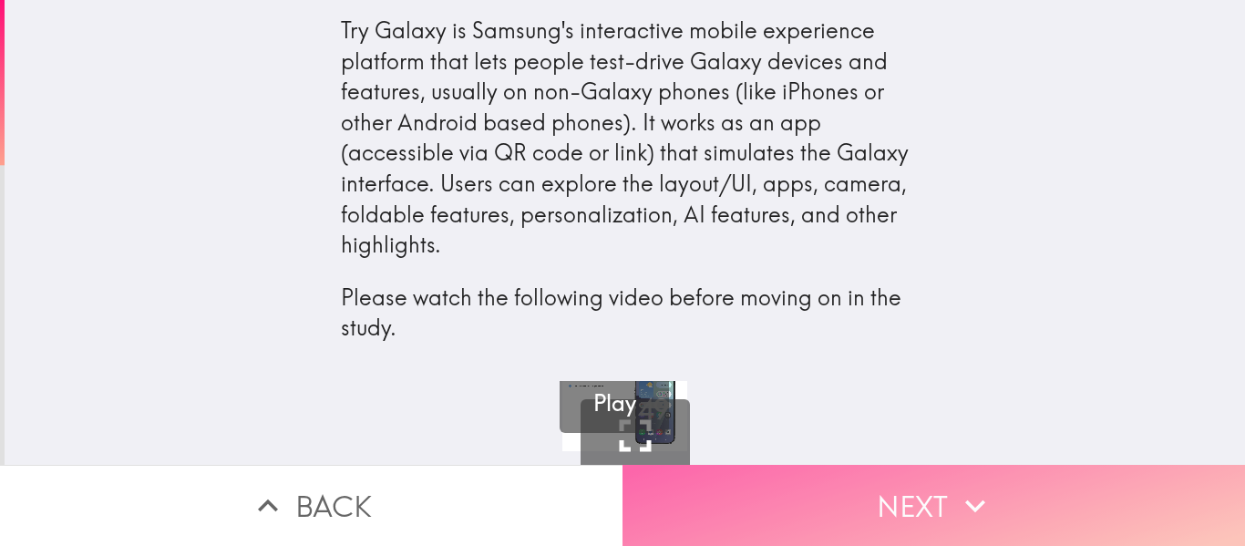
click at [920, 500] on button "Next" at bounding box center [934, 505] width 623 height 81
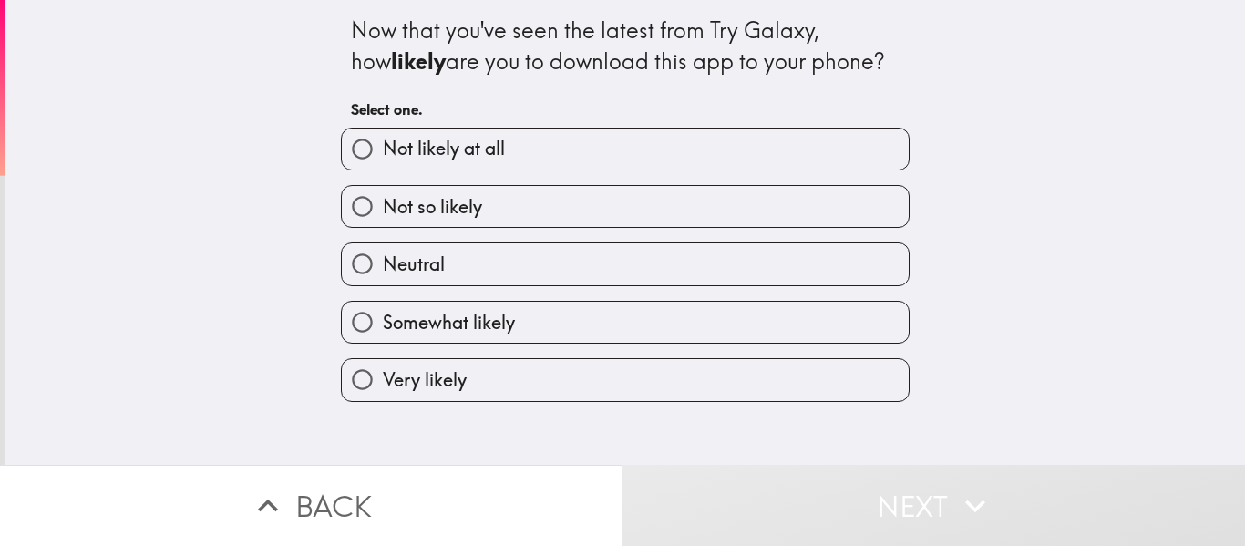
click at [494, 317] on span "Somewhat likely" at bounding box center [449, 323] width 132 height 26
click at [383, 317] on input "Somewhat likely" at bounding box center [362, 322] width 41 height 41
radio input "true"
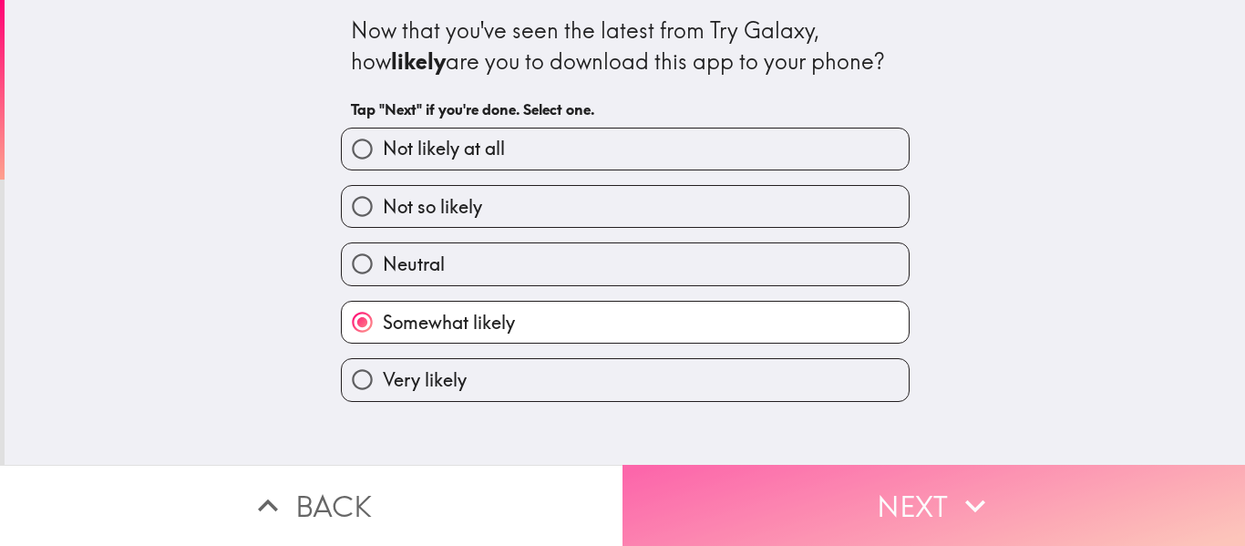
click at [1008, 490] on button "Next" at bounding box center [934, 505] width 623 height 81
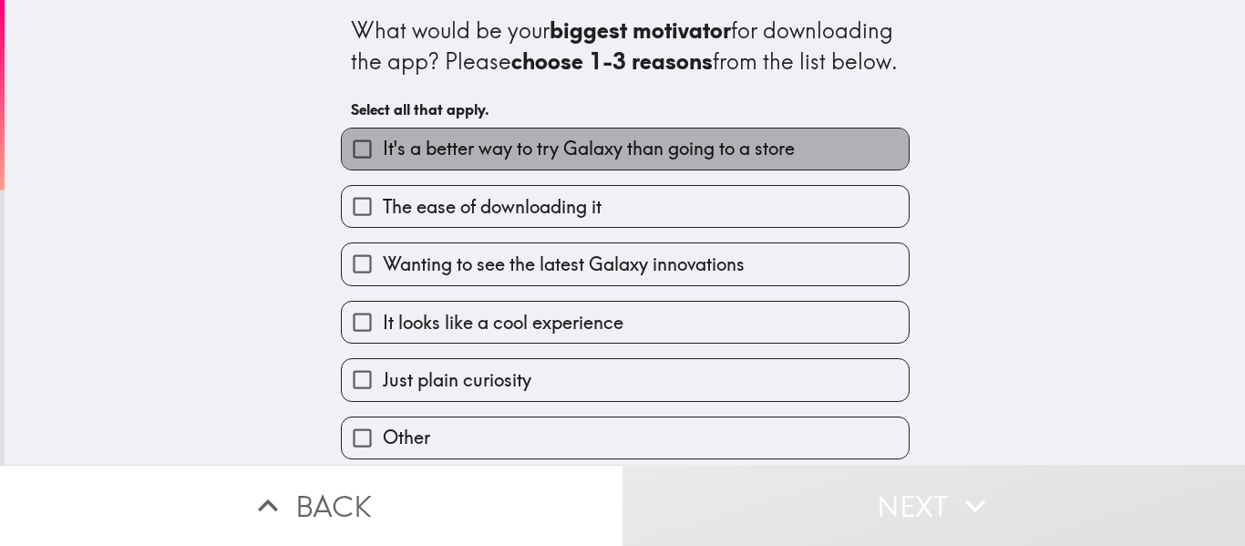
drag, startPoint x: 741, startPoint y: 188, endPoint x: 755, endPoint y: 212, distance: 28.2
click at [741, 161] on span "It's a better way to try Galaxy than going to a store" at bounding box center [589, 149] width 412 height 26
click at [383, 170] on input "It's a better way to try Galaxy than going to a store" at bounding box center [362, 149] width 41 height 41
checkbox input "true"
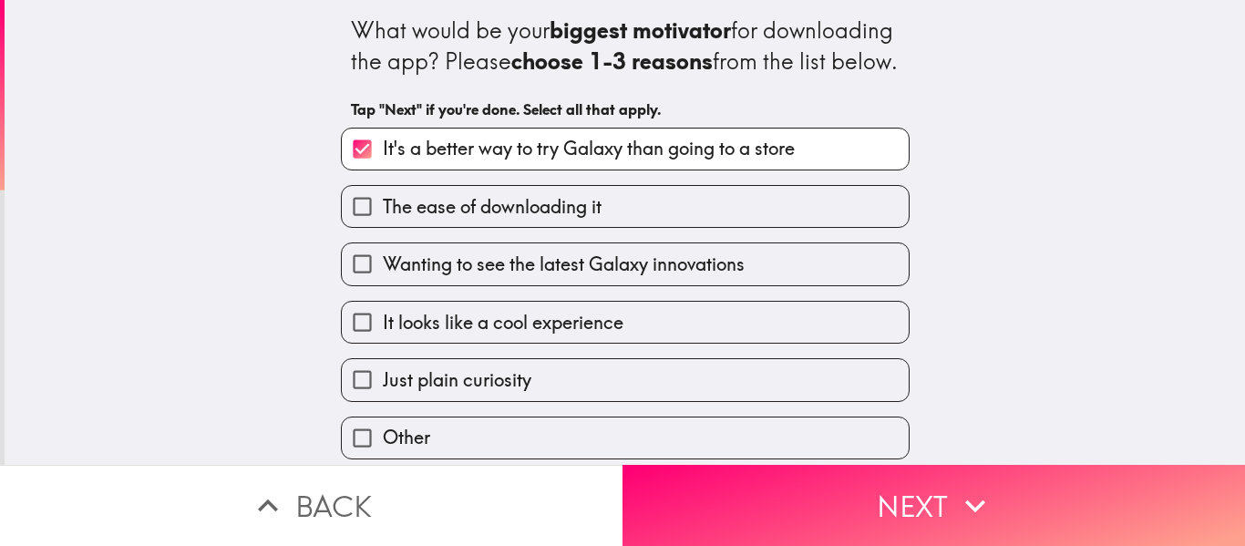
scroll to position [39, 0]
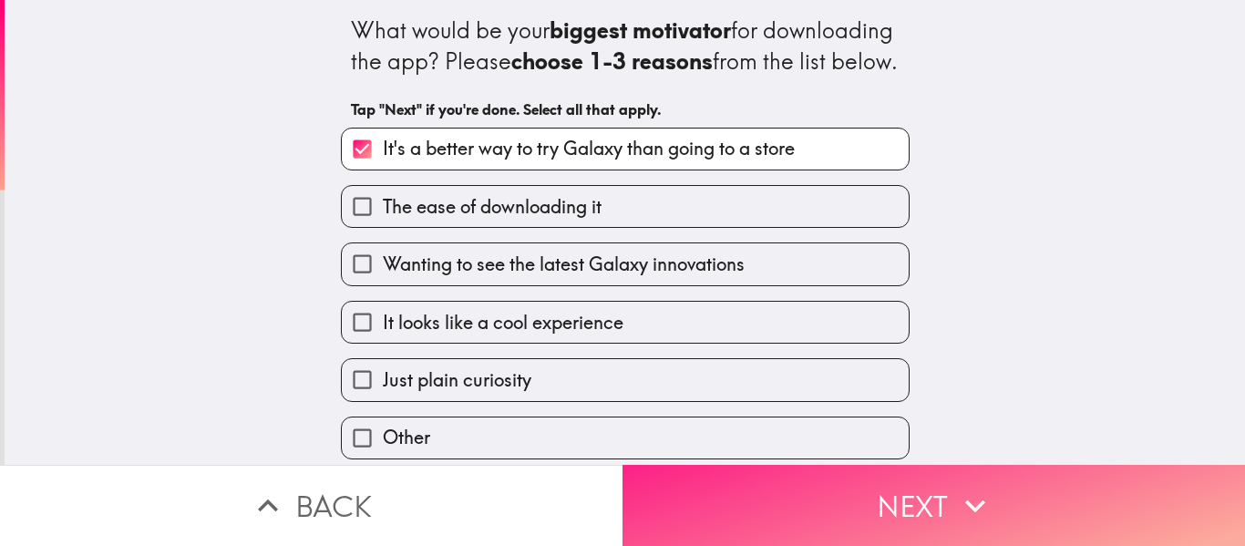
click at [855, 477] on button "Next" at bounding box center [934, 505] width 623 height 81
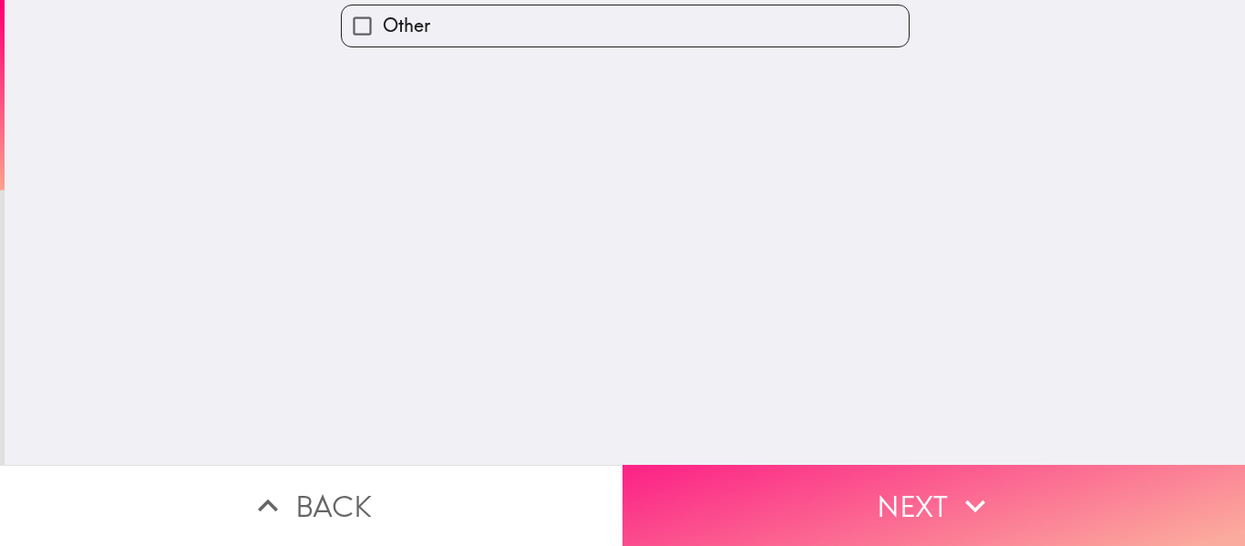
scroll to position [0, 0]
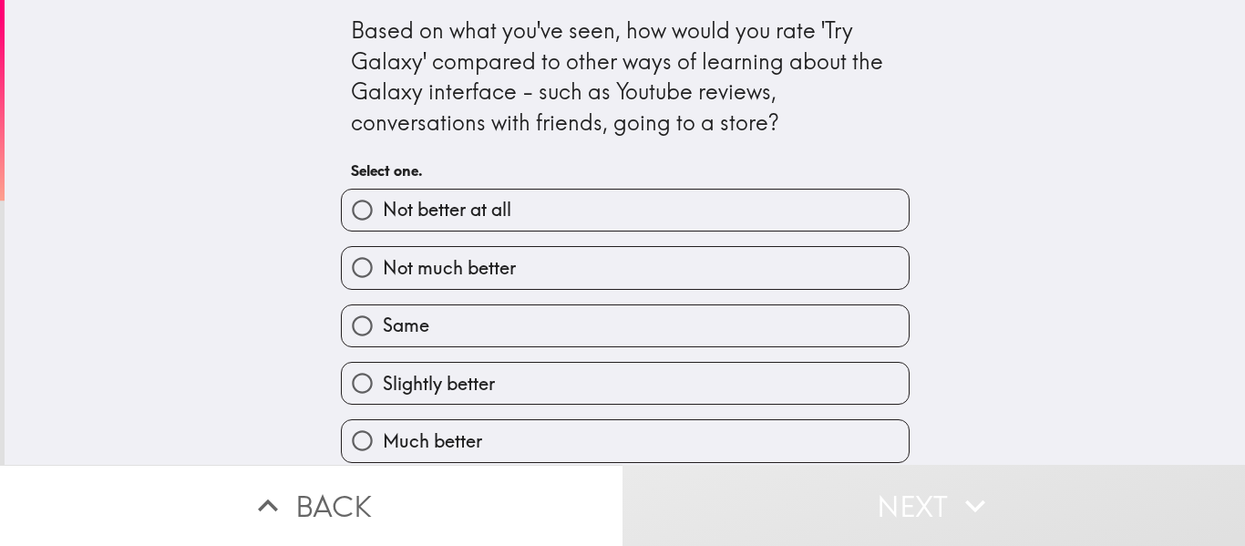
scroll to position [12, 0]
click at [467, 432] on span "Much better" at bounding box center [432, 441] width 99 height 26
click at [383, 432] on input "Much better" at bounding box center [362, 440] width 41 height 41
radio input "true"
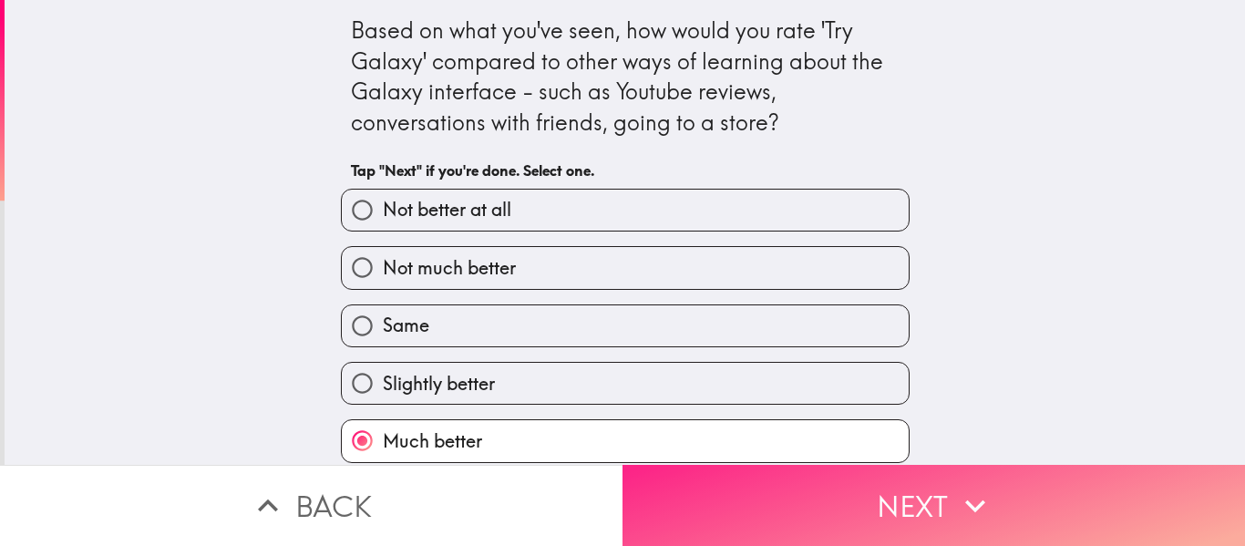
click at [955, 495] on icon "button" at bounding box center [975, 506] width 40 height 40
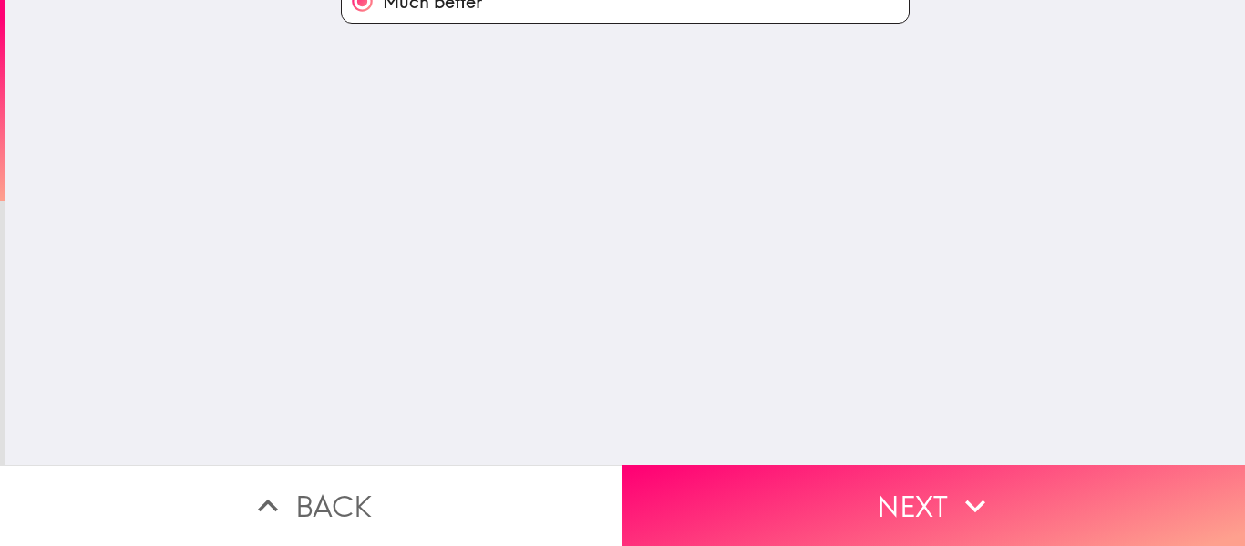
scroll to position [0, 0]
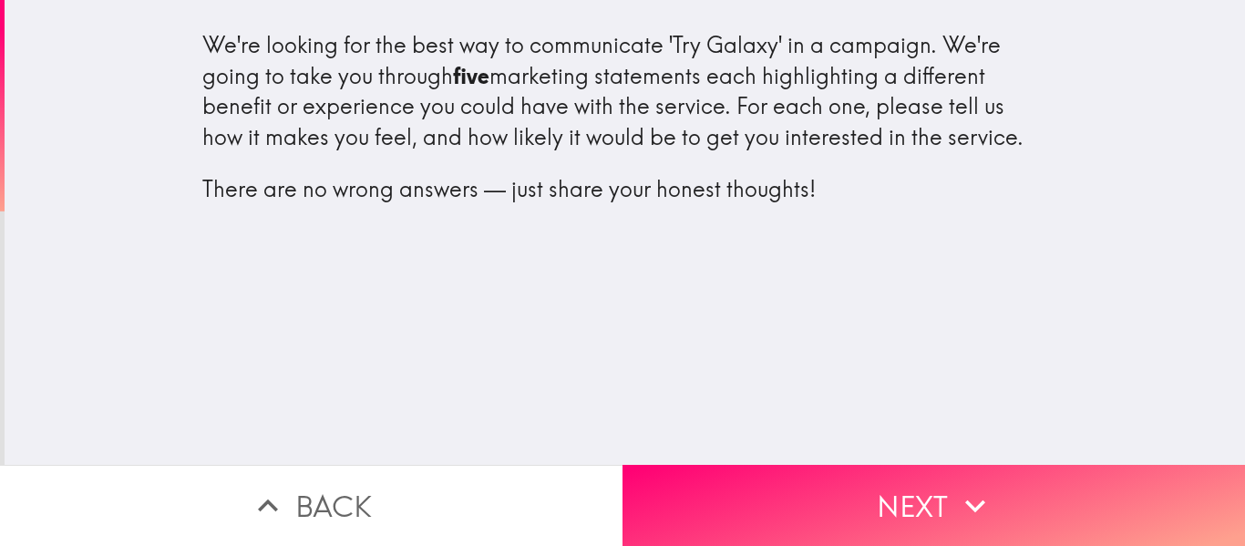
click at [718, 397] on div "We're looking for the best way to communicate 'Try Galaxy' in a campaign. We're…" at bounding box center [625, 232] width 1241 height 465
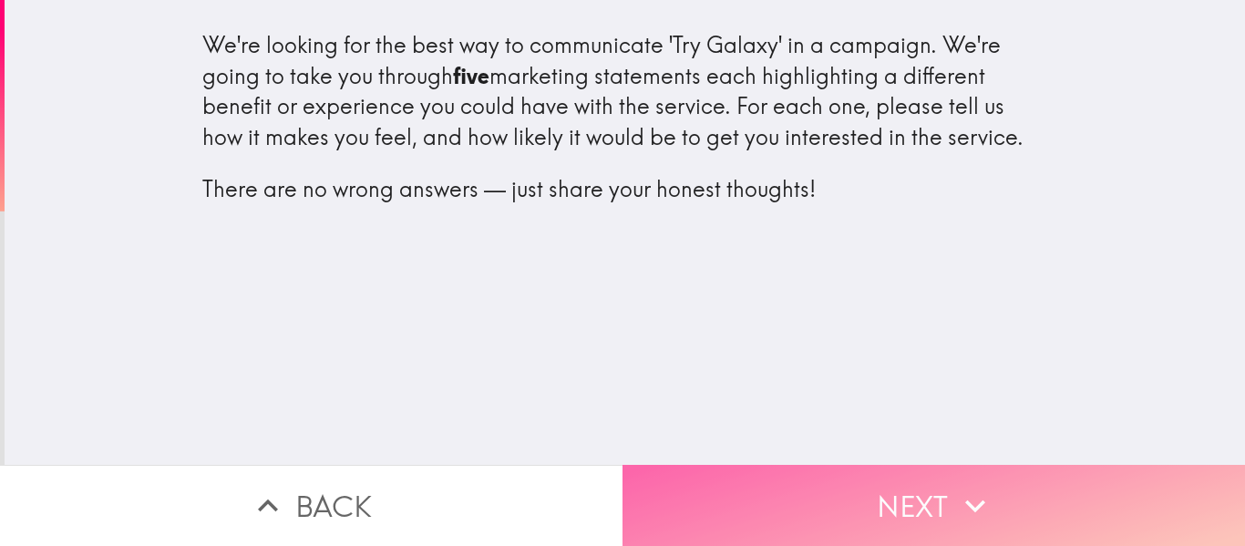
click at [934, 497] on button "Next" at bounding box center [934, 505] width 623 height 81
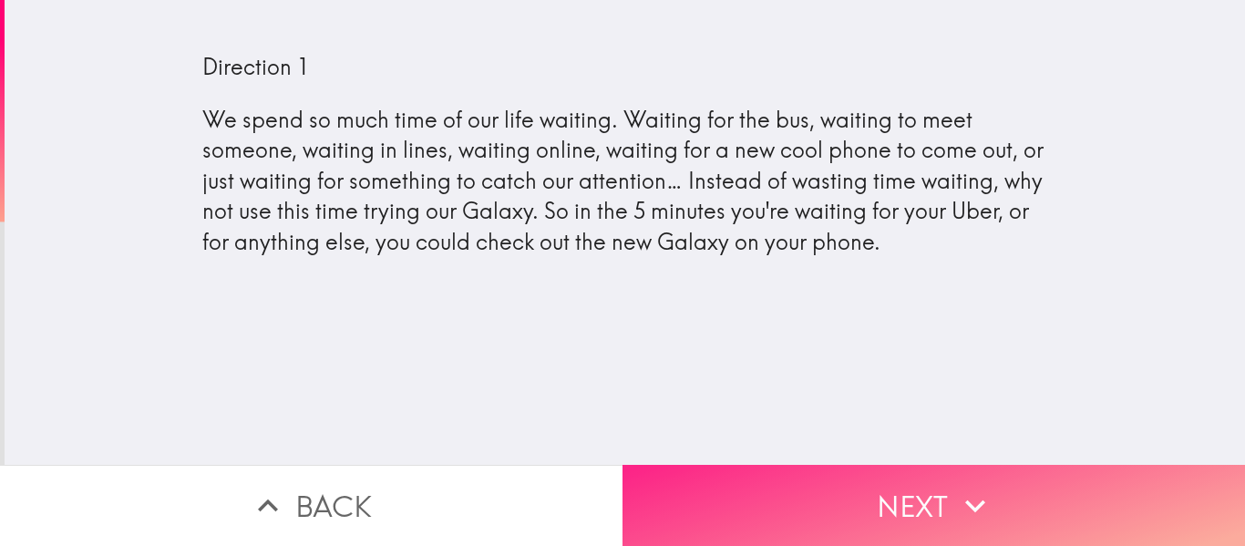
click at [900, 492] on button "Next" at bounding box center [934, 505] width 623 height 81
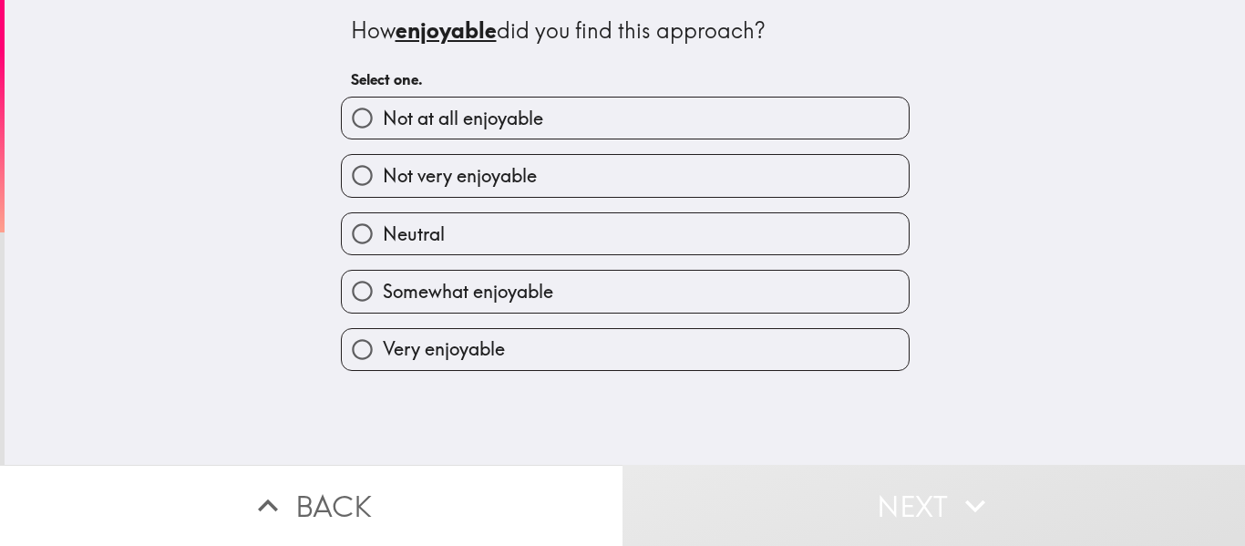
click at [428, 287] on span "Somewhat enjoyable" at bounding box center [468, 292] width 170 height 26
click at [383, 287] on input "Somewhat enjoyable" at bounding box center [362, 291] width 41 height 41
radio input "true"
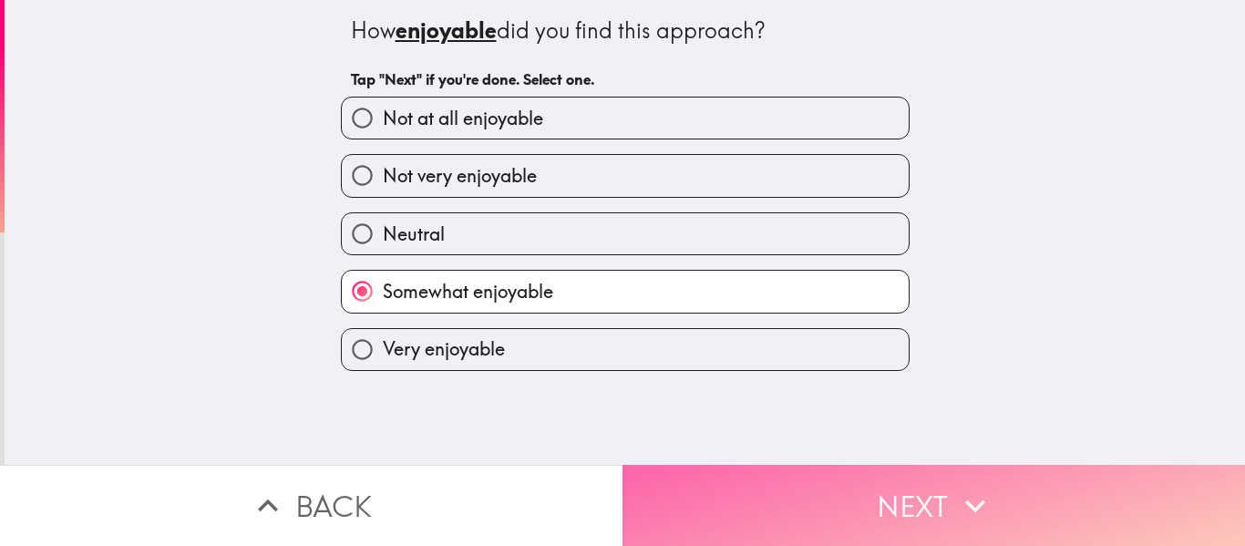
click at [872, 474] on button "Next" at bounding box center [934, 505] width 623 height 81
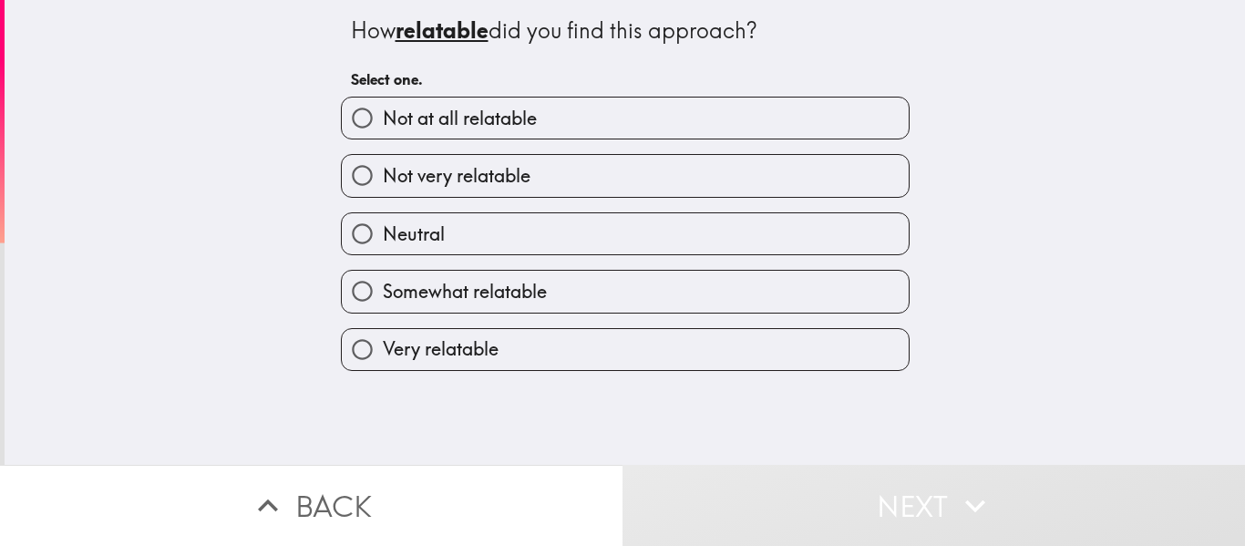
click at [387, 292] on span "Somewhat relatable" at bounding box center [465, 292] width 164 height 26
click at [383, 292] on input "Somewhat relatable" at bounding box center [362, 291] width 41 height 41
radio input "true"
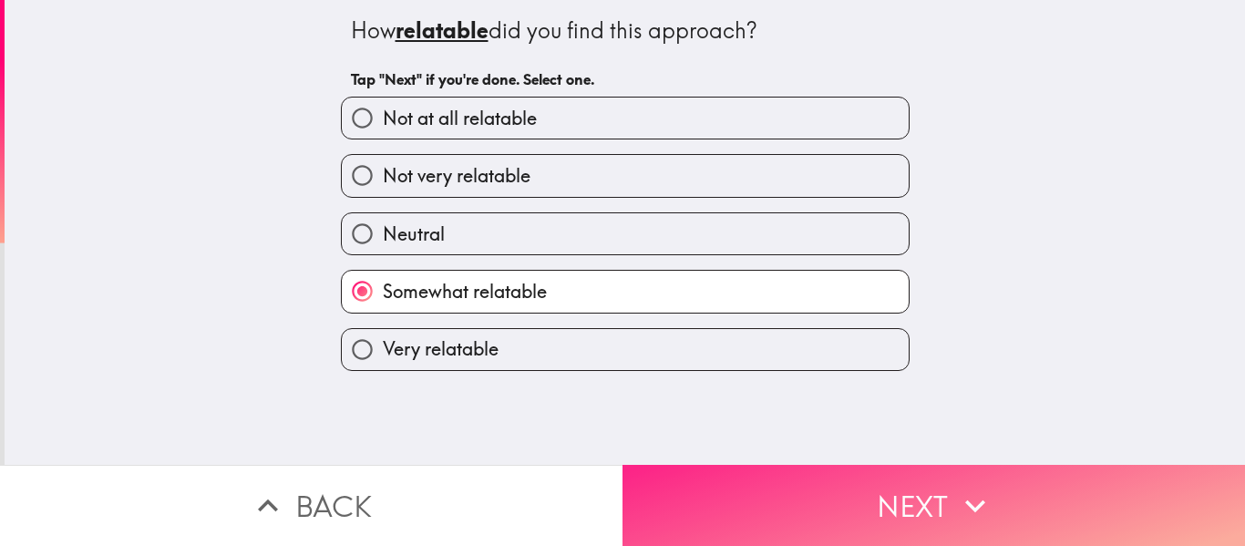
click at [892, 509] on button "Next" at bounding box center [934, 505] width 623 height 81
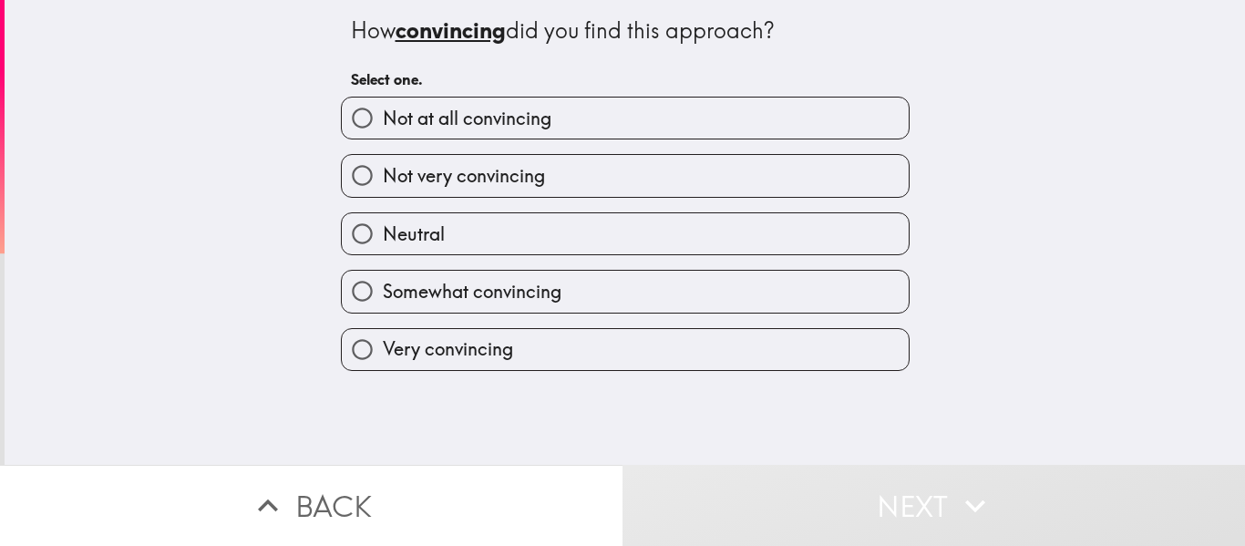
click at [578, 285] on label "Somewhat convincing" at bounding box center [625, 291] width 567 height 41
click at [383, 285] on input "Somewhat convincing" at bounding box center [362, 291] width 41 height 41
radio input "true"
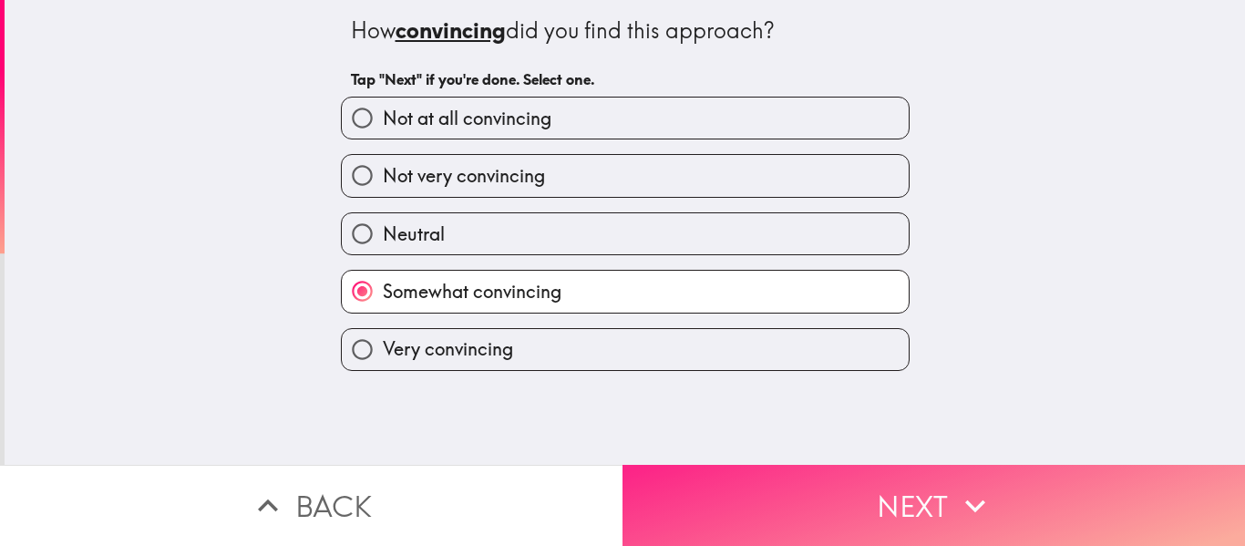
click at [787, 465] on button "Next" at bounding box center [934, 505] width 623 height 81
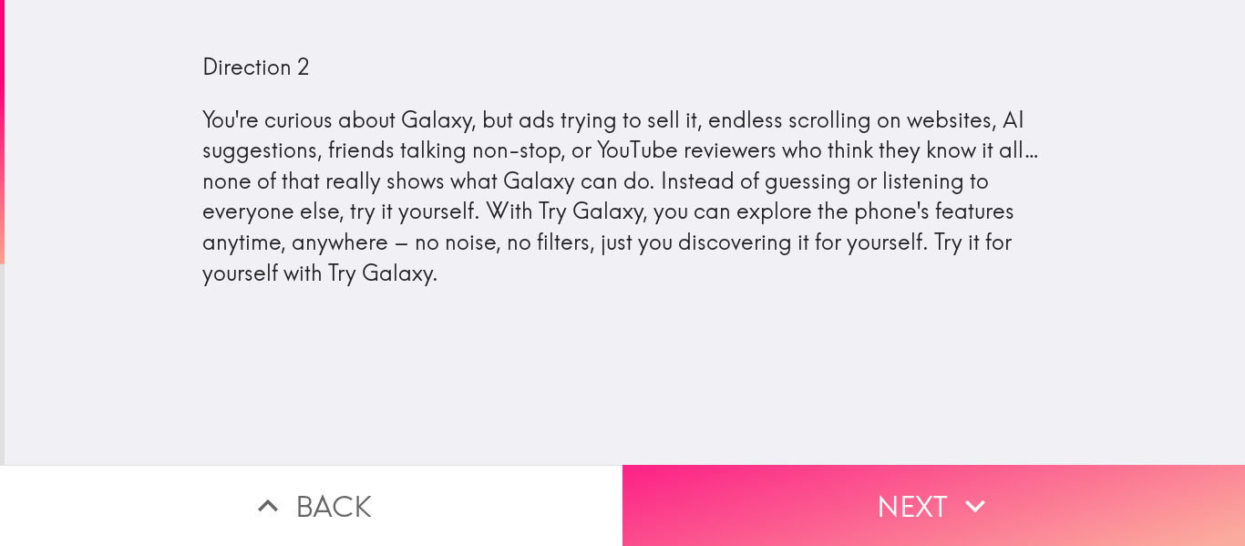
click at [900, 493] on button "Next" at bounding box center [934, 505] width 623 height 81
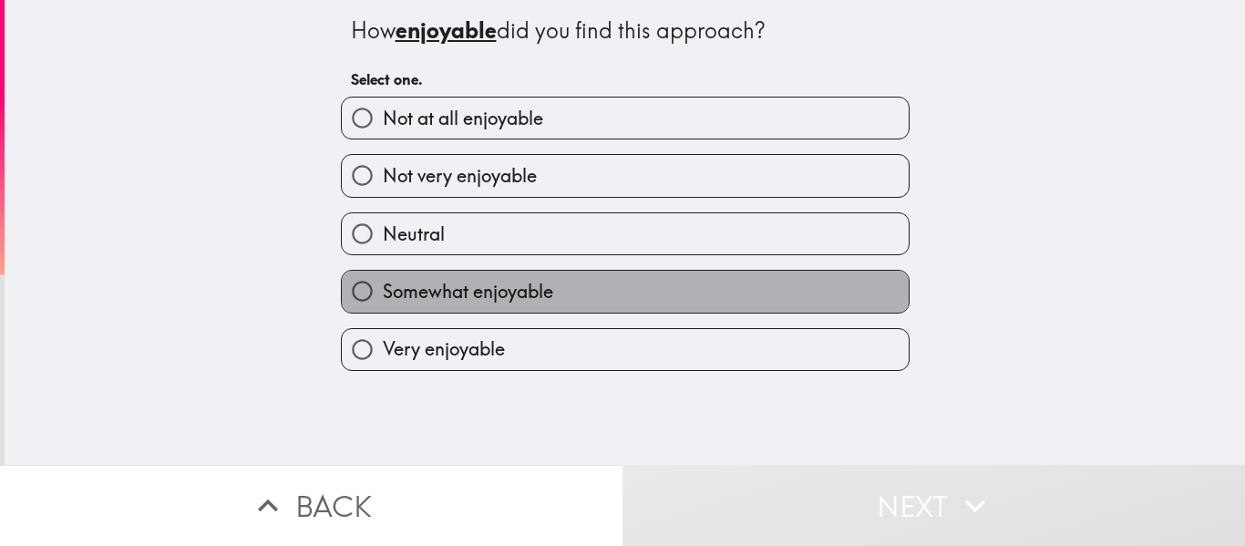
click at [391, 286] on span "Somewhat enjoyable" at bounding box center [468, 292] width 170 height 26
click at [383, 286] on input "Somewhat enjoyable" at bounding box center [362, 291] width 41 height 41
radio input "true"
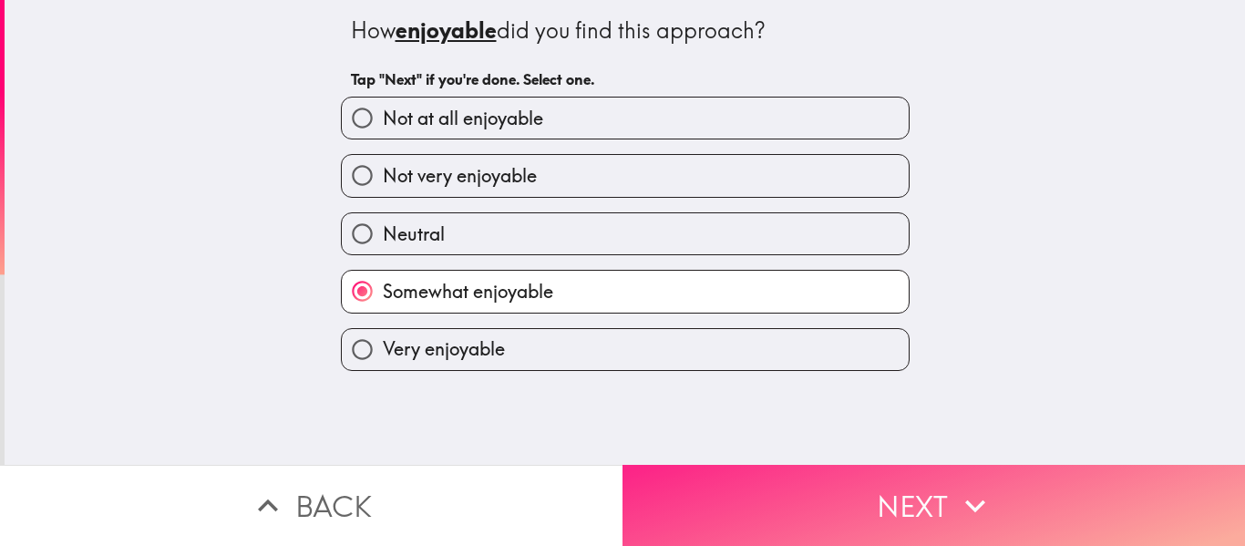
click at [868, 498] on button "Next" at bounding box center [934, 505] width 623 height 81
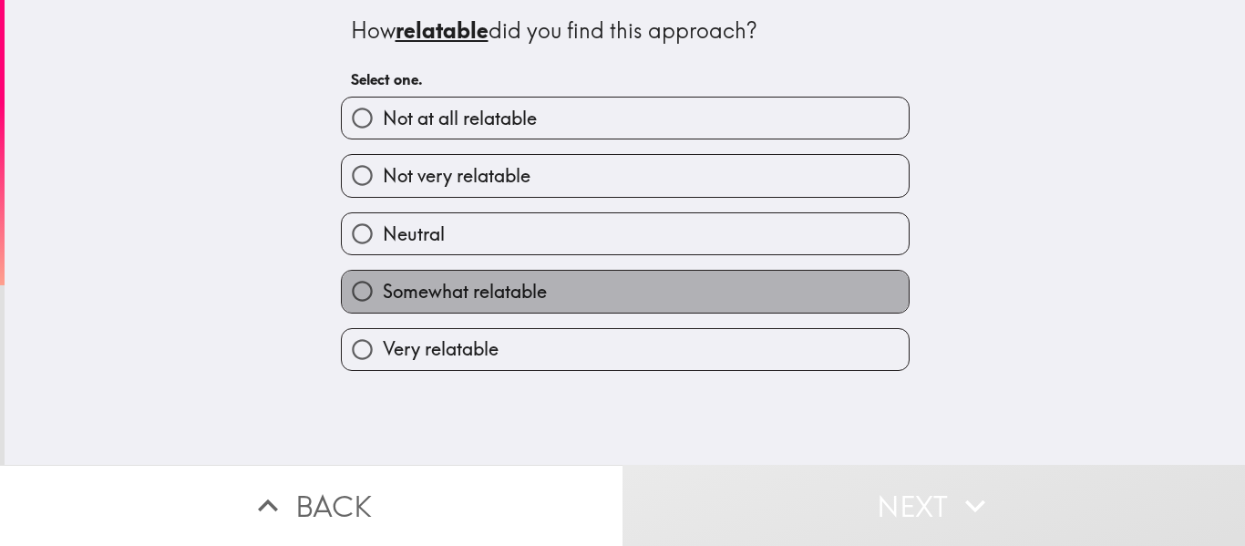
click at [588, 303] on label "Somewhat relatable" at bounding box center [625, 291] width 567 height 41
click at [383, 303] on input "Somewhat relatable" at bounding box center [362, 291] width 41 height 41
radio input "true"
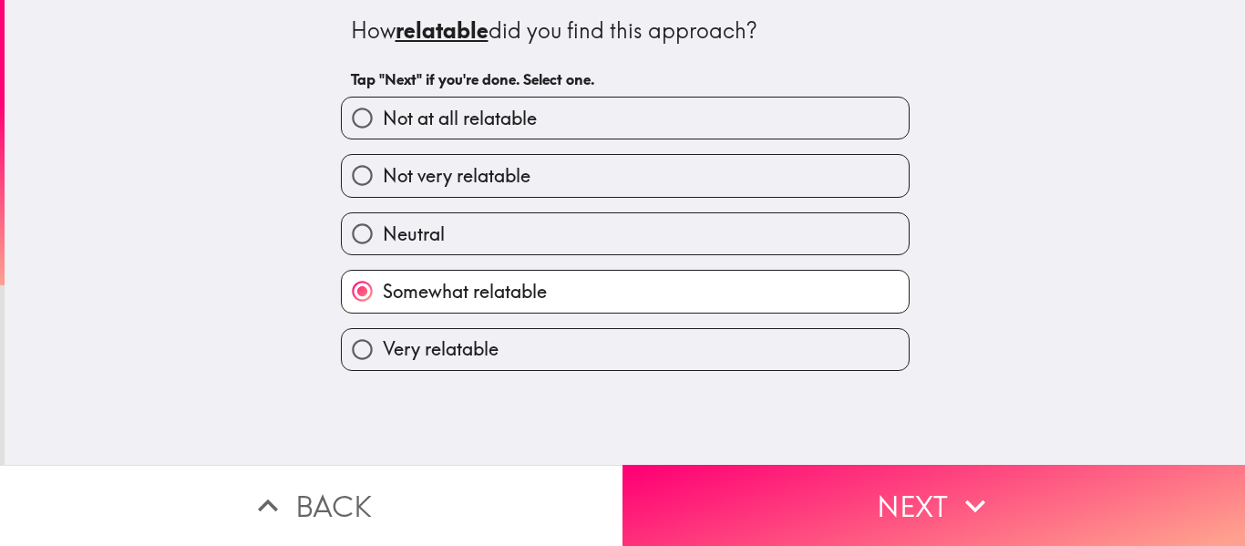
click at [764, 448] on div "How relatable did you find this approach? Tap "Next" if you're done. Select one…" at bounding box center [625, 232] width 1241 height 465
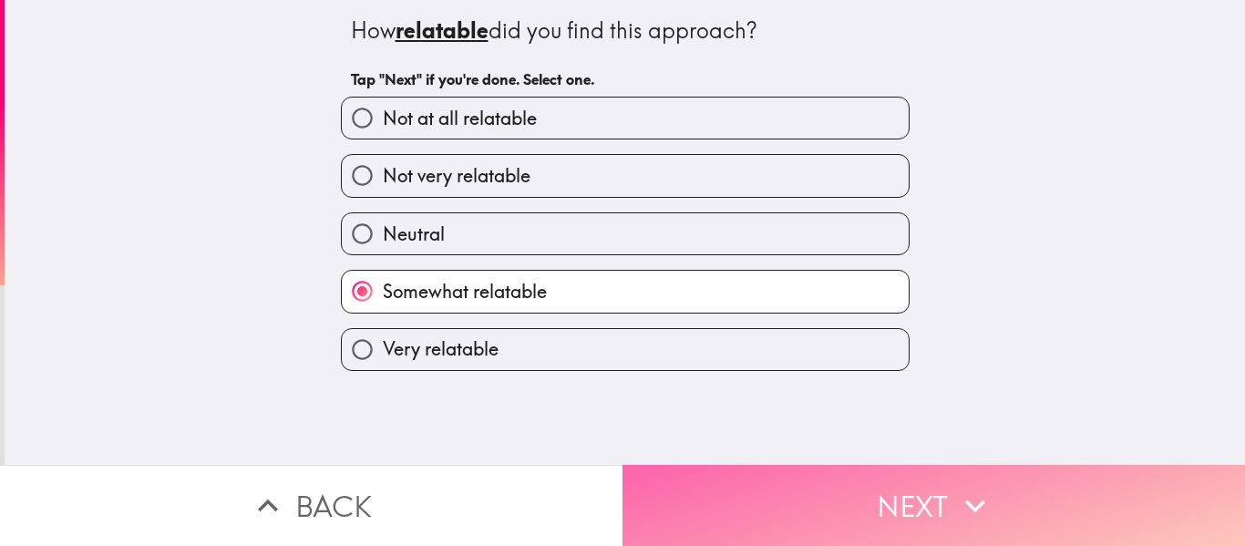
click at [758, 471] on button "Next" at bounding box center [934, 505] width 623 height 81
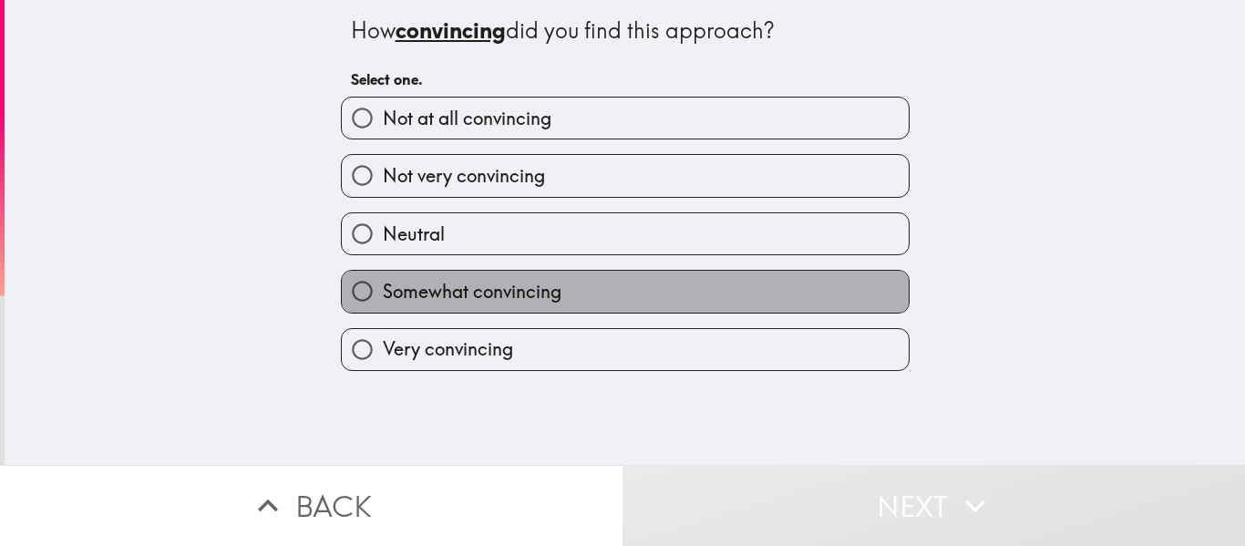
click at [472, 294] on span "Somewhat convincing" at bounding box center [472, 292] width 179 height 26
click at [383, 294] on input "Somewhat convincing" at bounding box center [362, 291] width 41 height 41
radio input "true"
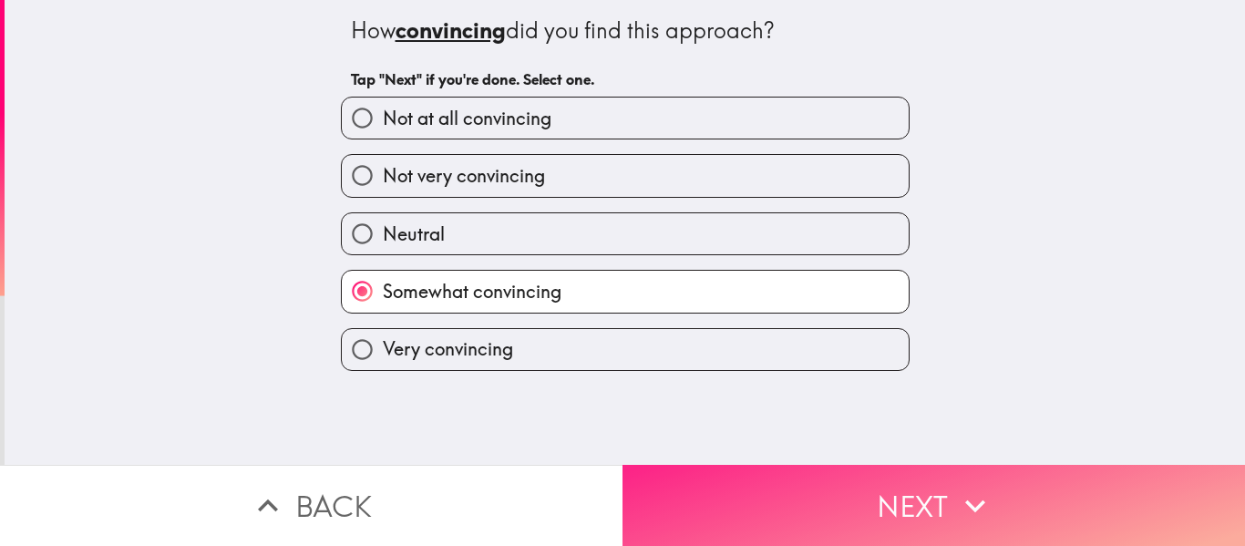
click at [810, 500] on button "Next" at bounding box center [934, 505] width 623 height 81
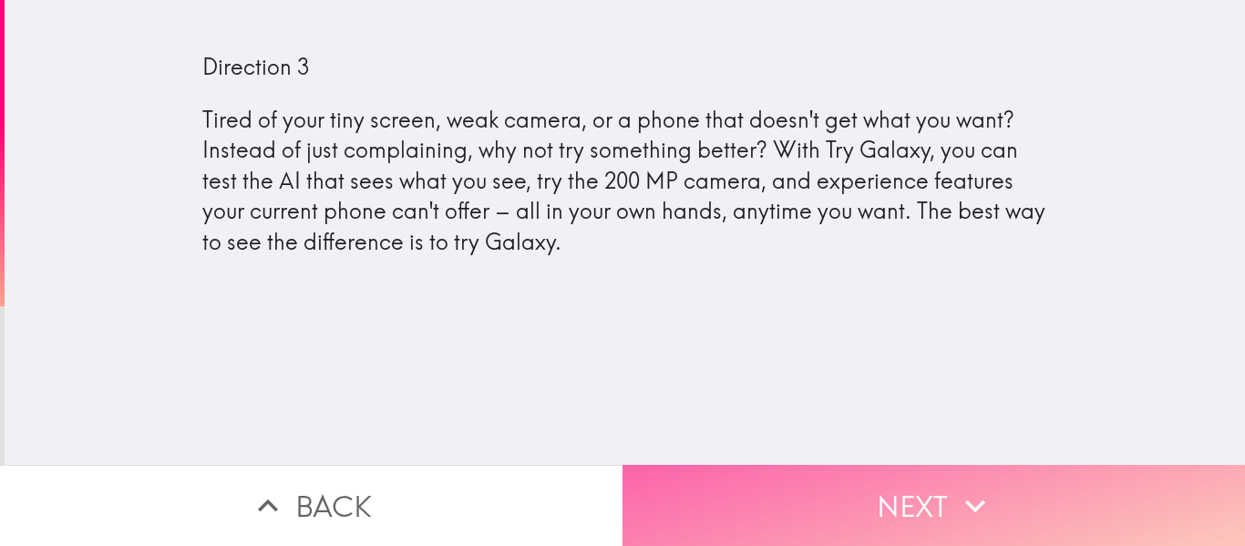
click at [872, 497] on button "Next" at bounding box center [934, 505] width 623 height 81
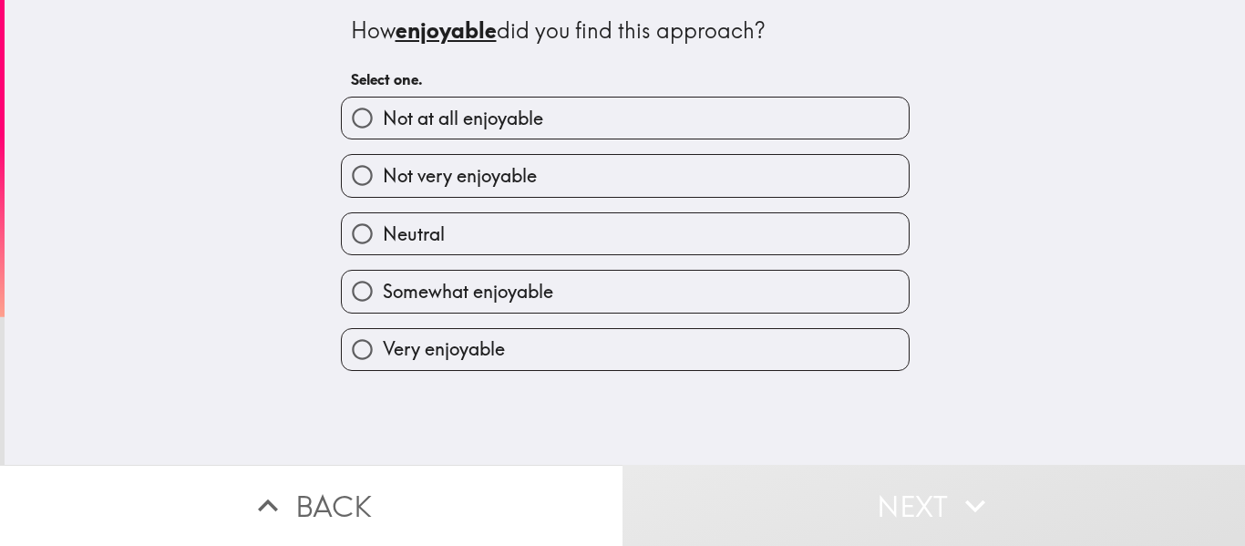
click at [590, 306] on label "Somewhat enjoyable" at bounding box center [625, 291] width 567 height 41
click at [383, 306] on input "Somewhat enjoyable" at bounding box center [362, 291] width 41 height 41
radio input "true"
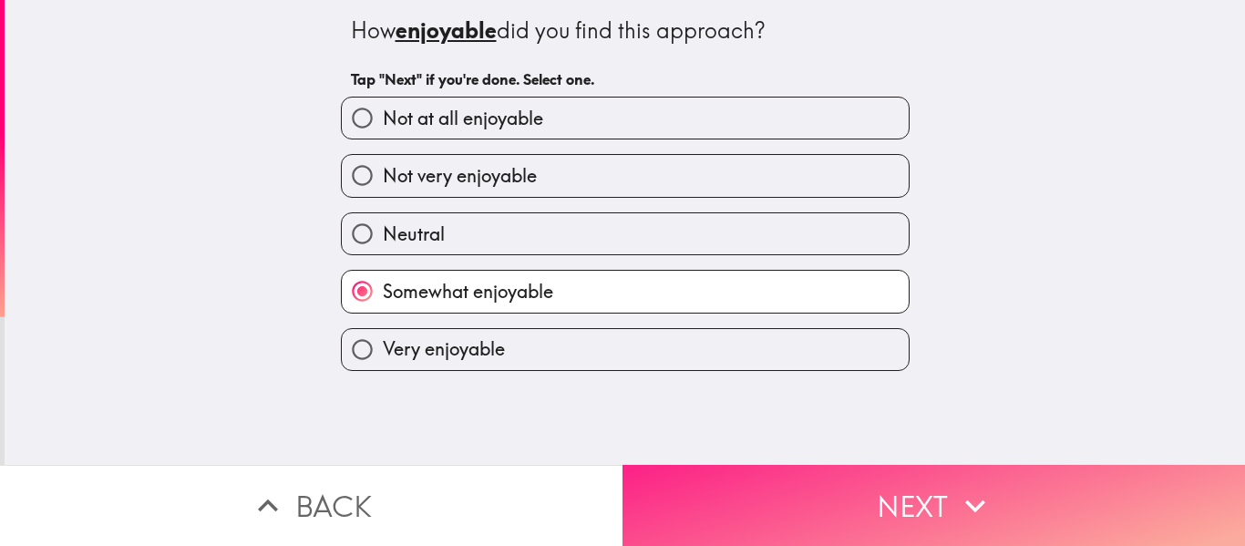
click at [790, 478] on button "Next" at bounding box center [934, 505] width 623 height 81
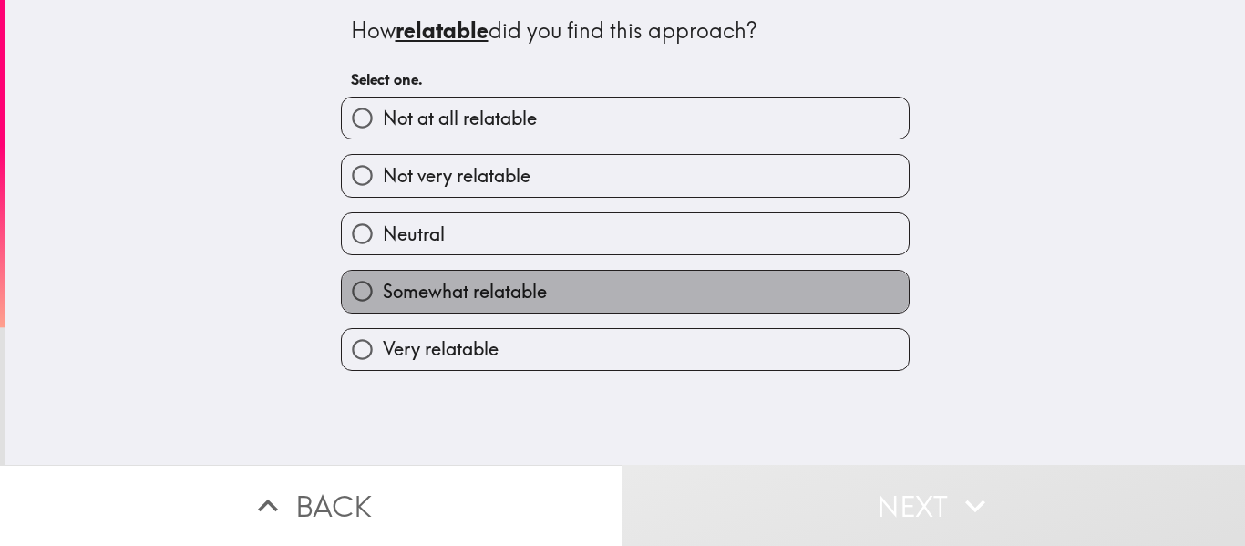
click at [640, 287] on label "Somewhat relatable" at bounding box center [625, 291] width 567 height 41
click at [383, 287] on input "Somewhat relatable" at bounding box center [362, 291] width 41 height 41
radio input "true"
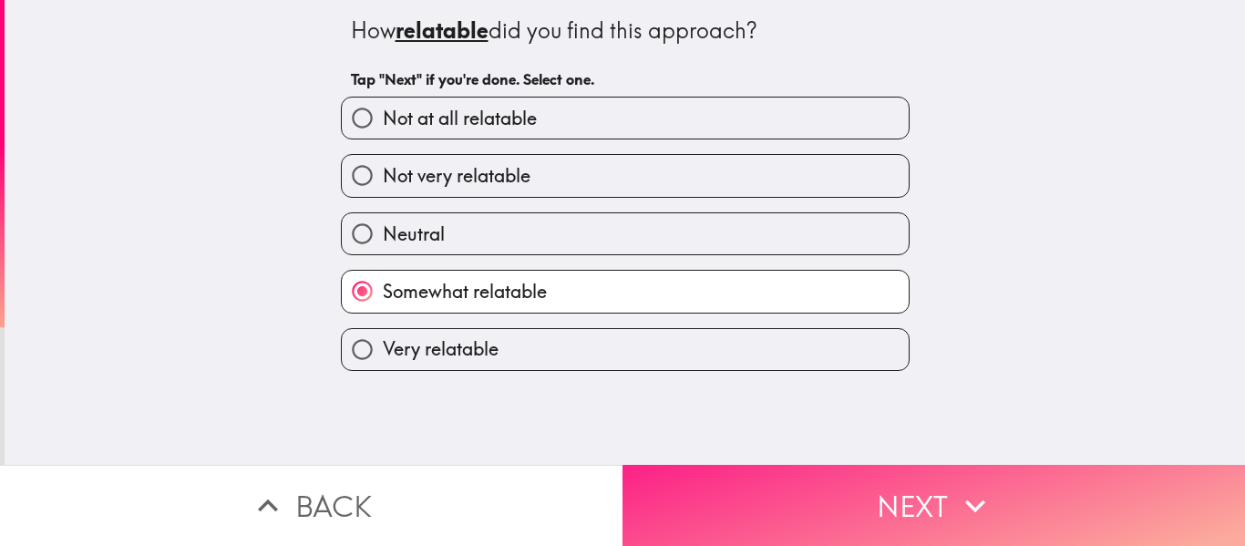
drag, startPoint x: 784, startPoint y: 511, endPoint x: 772, endPoint y: 507, distance: 12.7
click at [785, 511] on button "Next" at bounding box center [934, 505] width 623 height 81
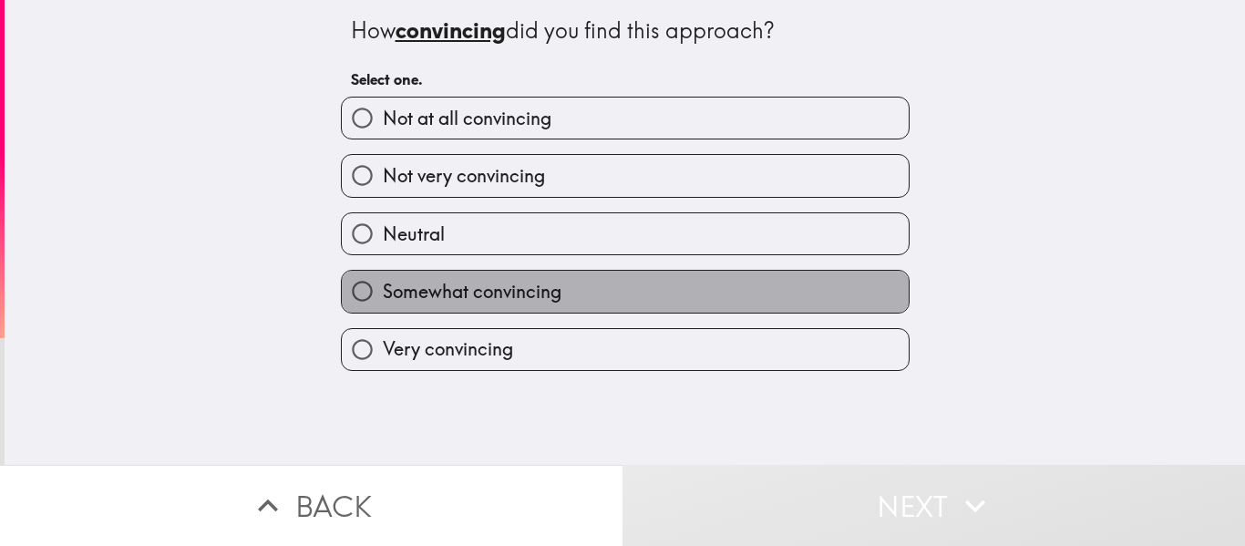
click at [615, 305] on label "Somewhat convincing" at bounding box center [625, 291] width 567 height 41
click at [383, 305] on input "Somewhat convincing" at bounding box center [362, 291] width 41 height 41
radio input "true"
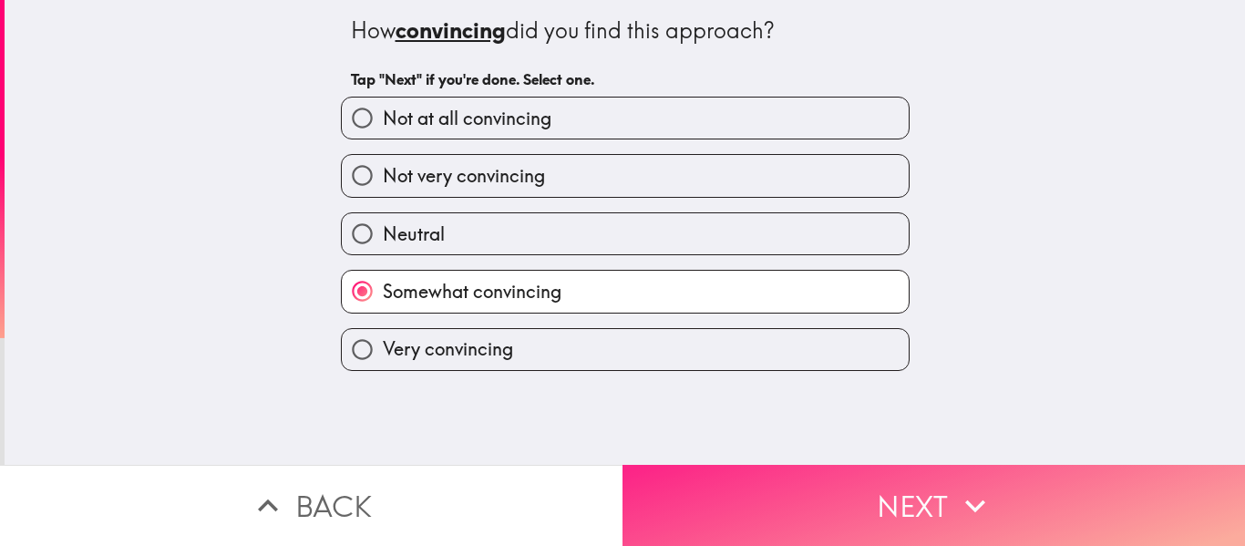
click at [776, 498] on button "Next" at bounding box center [934, 505] width 623 height 81
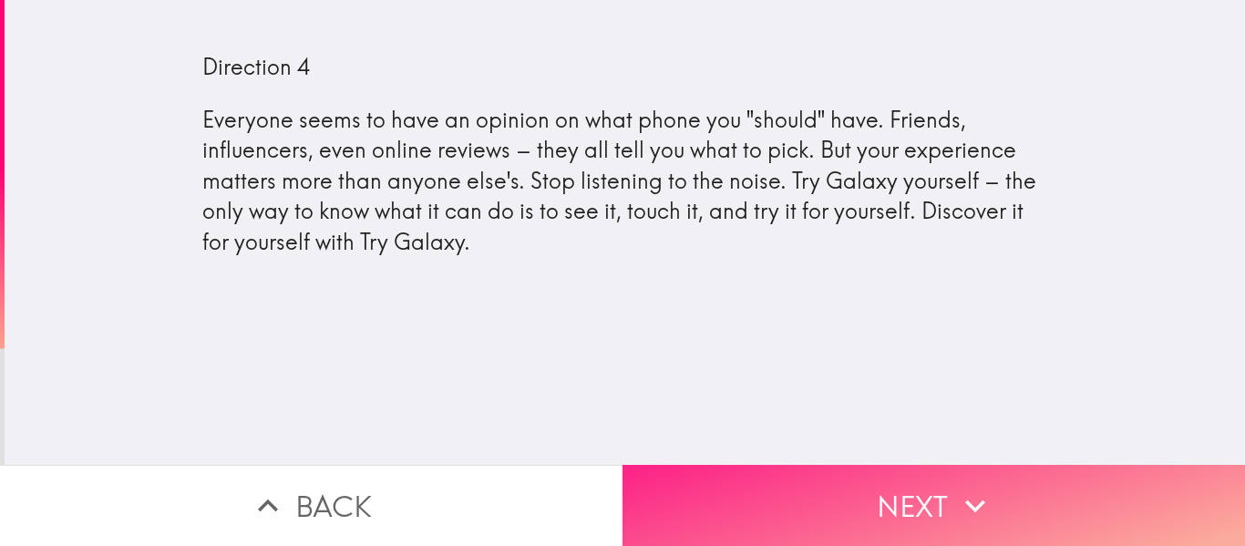
drag, startPoint x: 848, startPoint y: 445, endPoint x: 848, endPoint y: 455, distance: 10.0
click at [845, 449] on div "Direction 4 Everyone seems to have an opinion on what phone you "should" have. …" at bounding box center [625, 232] width 1241 height 465
click at [875, 465] on button "Next" at bounding box center [934, 505] width 623 height 81
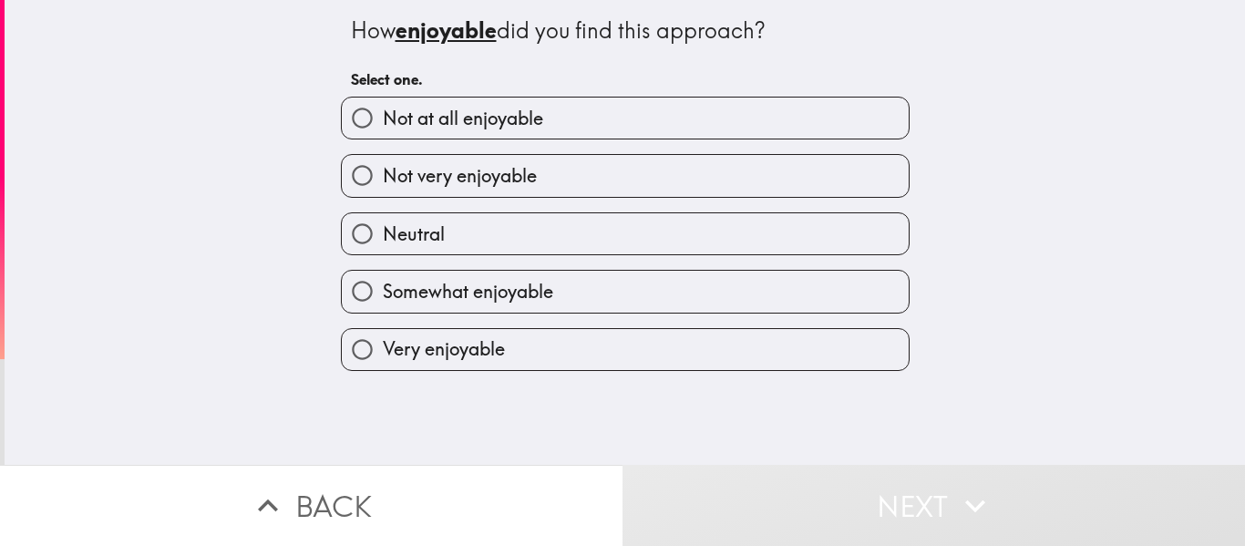
click at [512, 291] on span "Somewhat enjoyable" at bounding box center [468, 292] width 170 height 26
click at [383, 291] on input "Somewhat enjoyable" at bounding box center [362, 291] width 41 height 41
radio input "true"
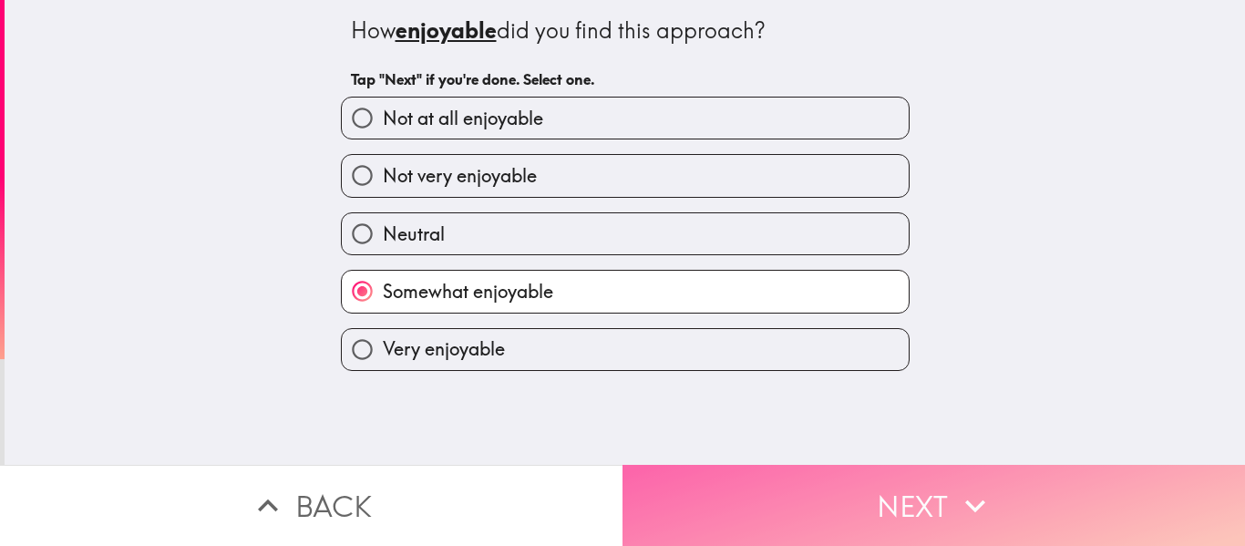
click at [879, 489] on button "Next" at bounding box center [934, 505] width 623 height 81
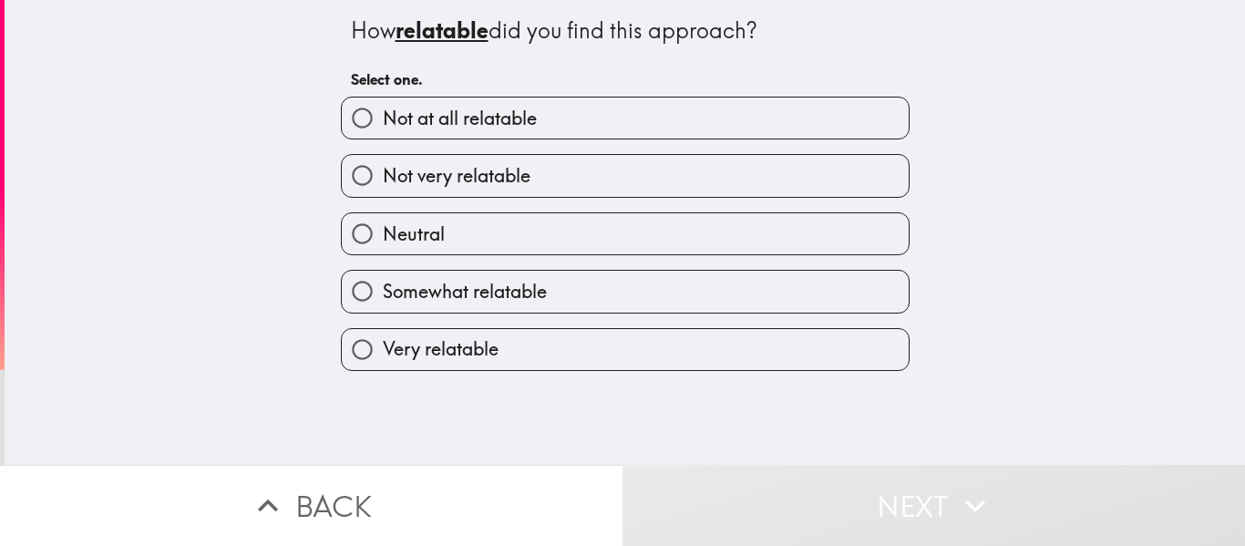
click at [517, 298] on span "Somewhat relatable" at bounding box center [465, 292] width 164 height 26
click at [383, 298] on input "Somewhat relatable" at bounding box center [362, 291] width 41 height 41
radio input "true"
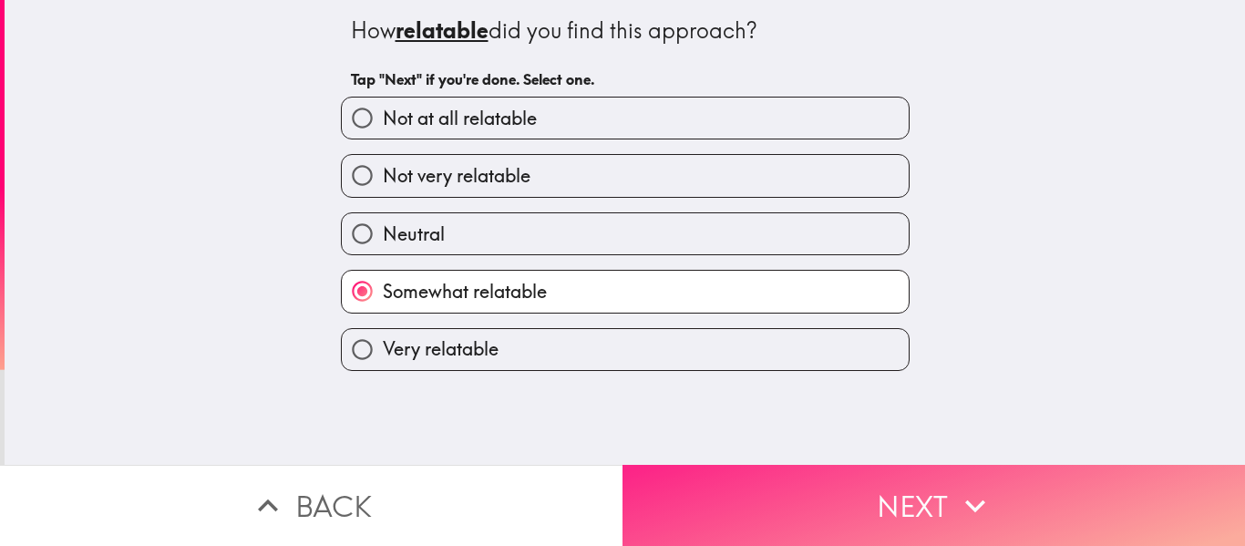
click at [919, 494] on button "Next" at bounding box center [934, 505] width 623 height 81
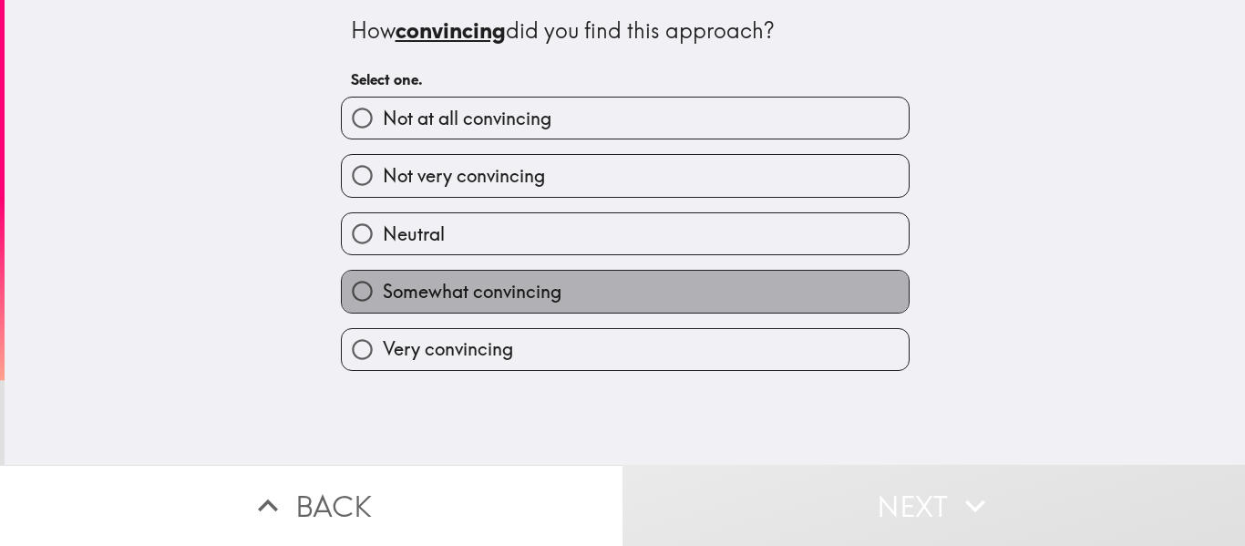
click at [507, 298] on span "Somewhat convincing" at bounding box center [472, 292] width 179 height 26
click at [383, 298] on input "Somewhat convincing" at bounding box center [362, 291] width 41 height 41
radio input "true"
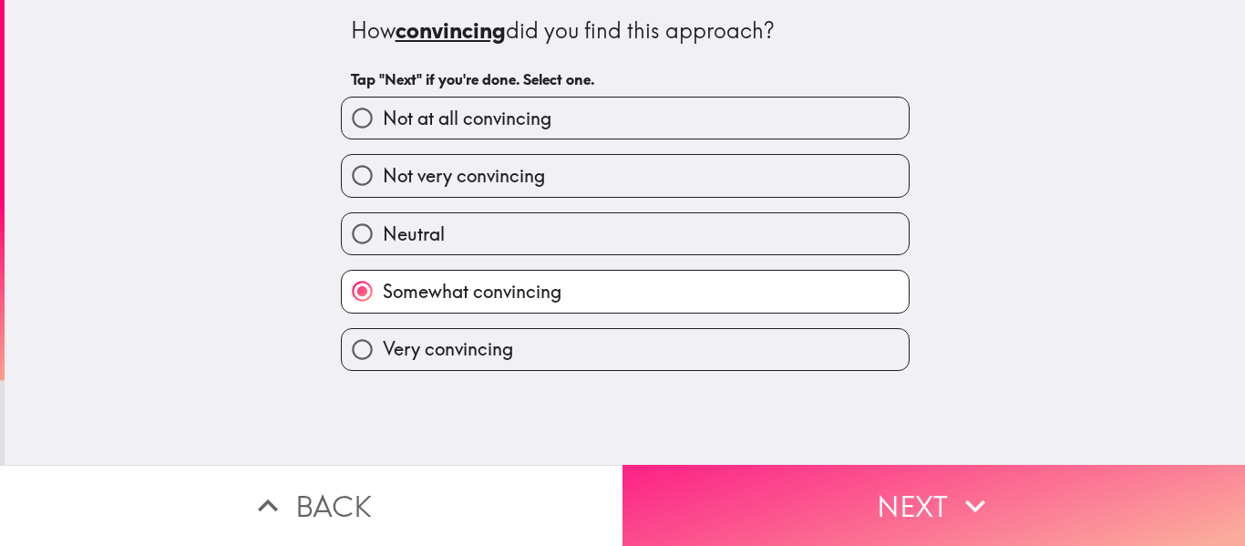
click at [835, 504] on button "Next" at bounding box center [934, 505] width 623 height 81
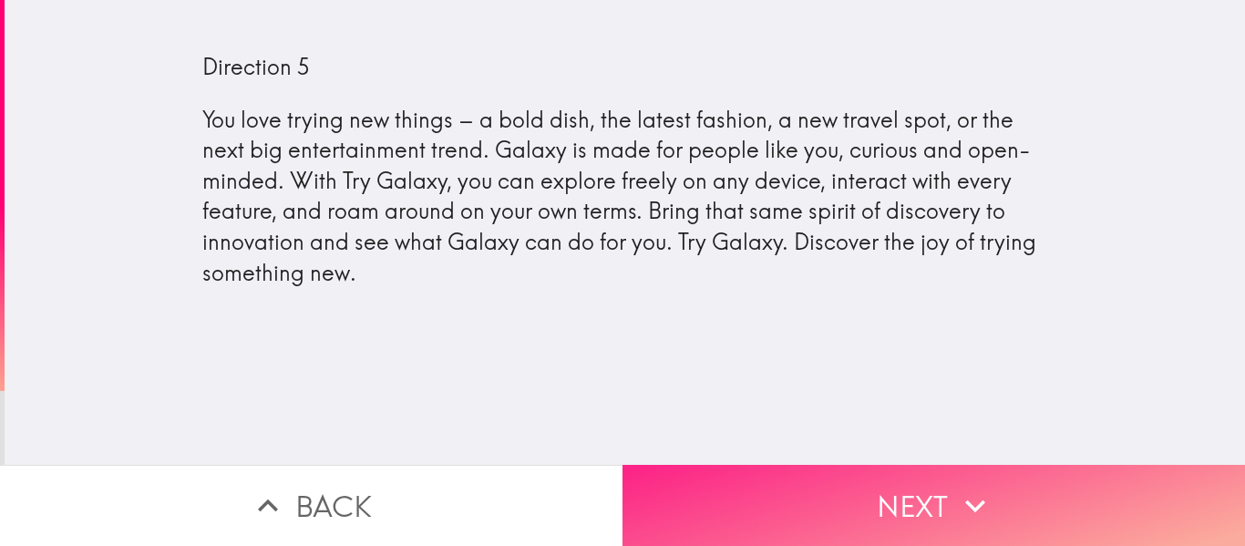
click at [899, 490] on button "Next" at bounding box center [934, 505] width 623 height 81
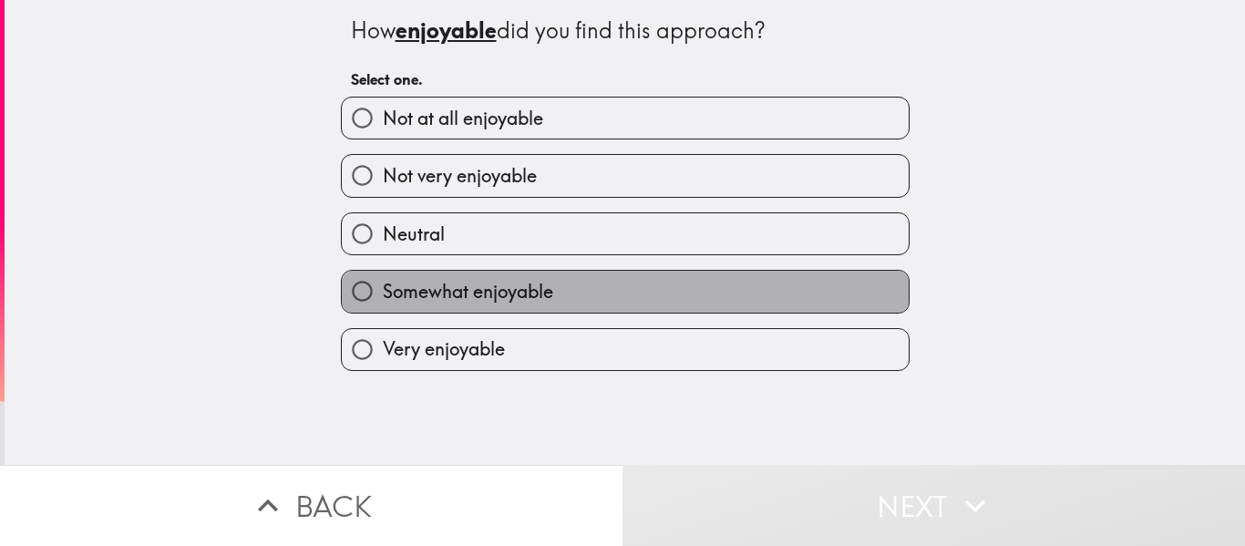
click at [622, 297] on label "Somewhat enjoyable" at bounding box center [625, 291] width 567 height 41
click at [383, 297] on input "Somewhat enjoyable" at bounding box center [362, 291] width 41 height 41
radio input "true"
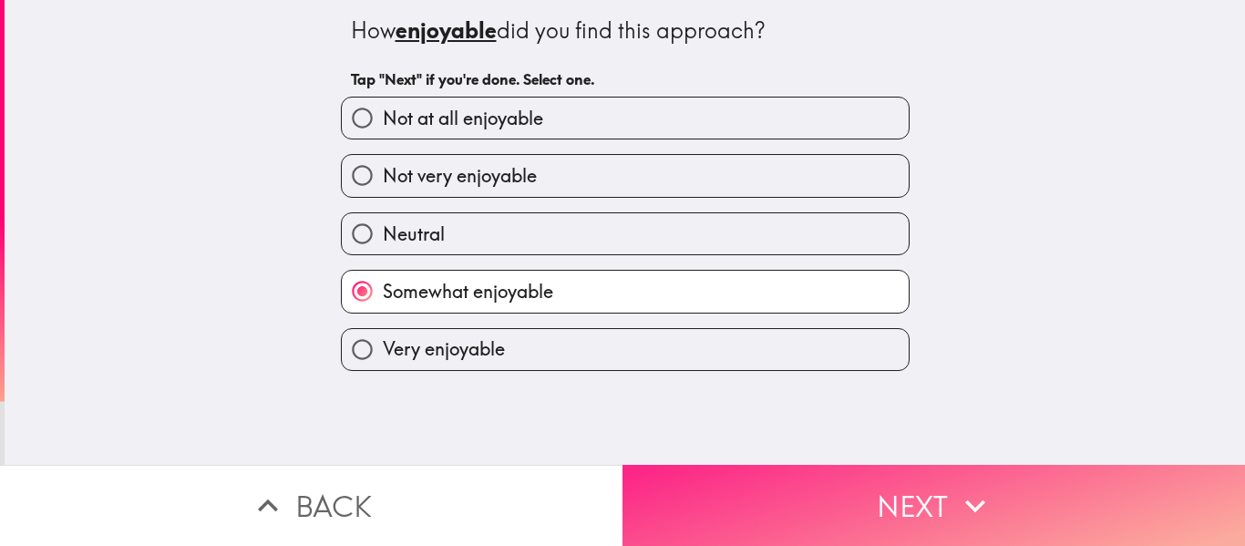
click at [750, 500] on button "Next" at bounding box center [934, 505] width 623 height 81
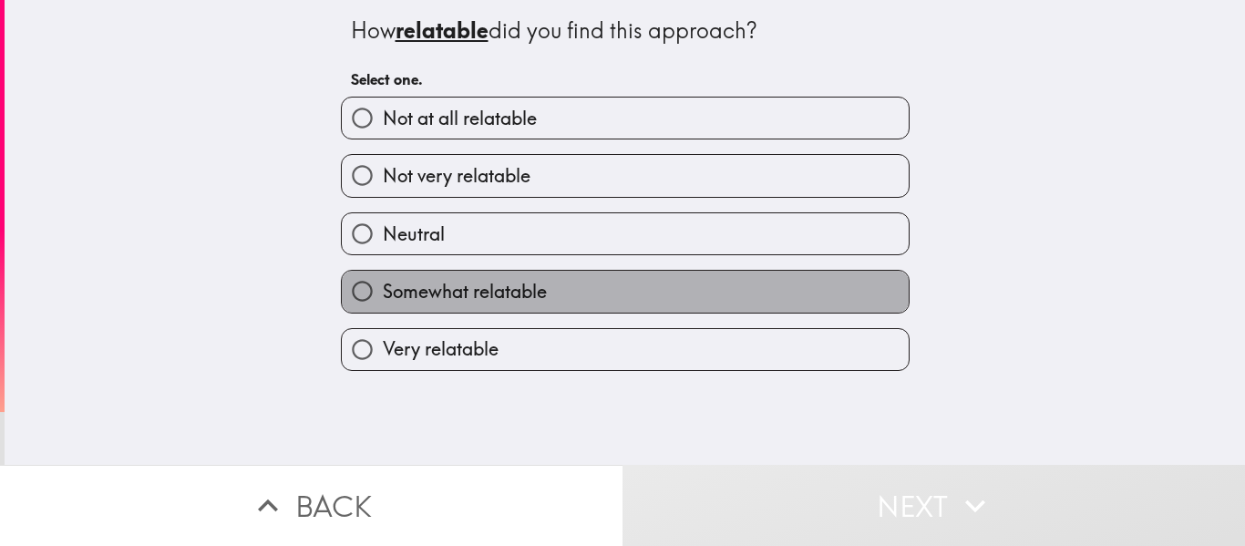
click at [624, 298] on label "Somewhat relatable" at bounding box center [625, 291] width 567 height 41
click at [383, 298] on input "Somewhat relatable" at bounding box center [362, 291] width 41 height 41
radio input "true"
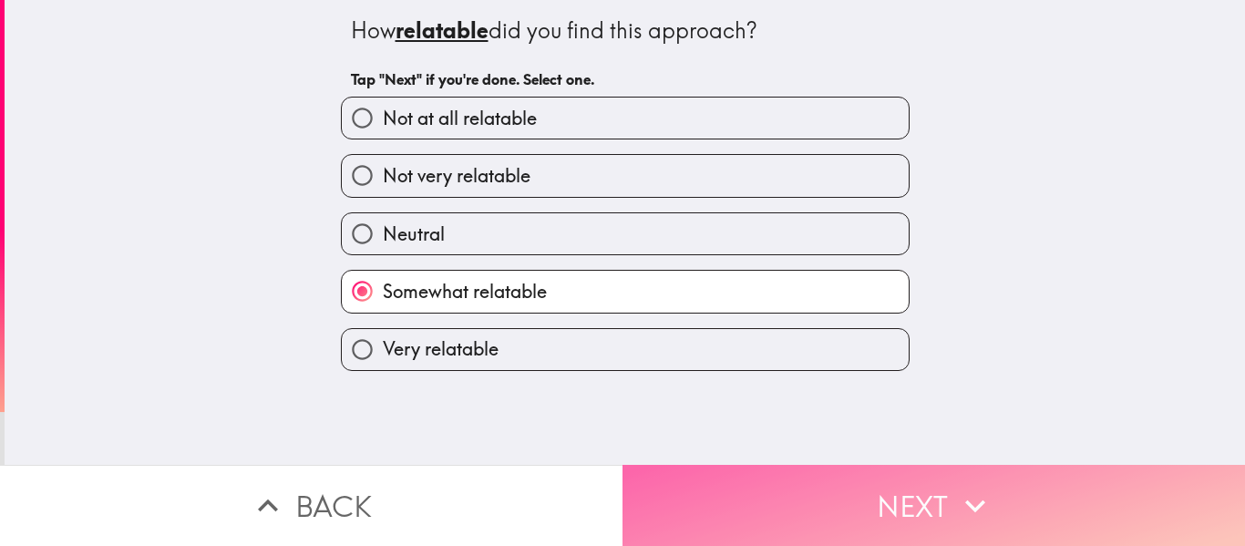
click at [762, 498] on button "Next" at bounding box center [934, 505] width 623 height 81
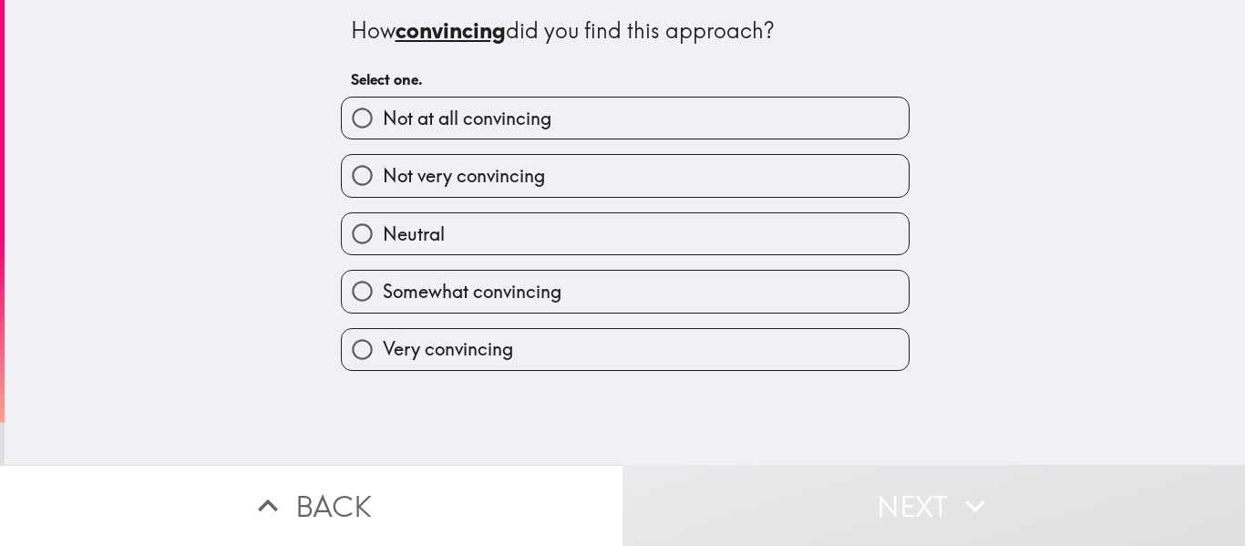
click at [626, 284] on label "Somewhat convincing" at bounding box center [625, 291] width 567 height 41
click at [383, 284] on input "Somewhat convincing" at bounding box center [362, 291] width 41 height 41
radio input "true"
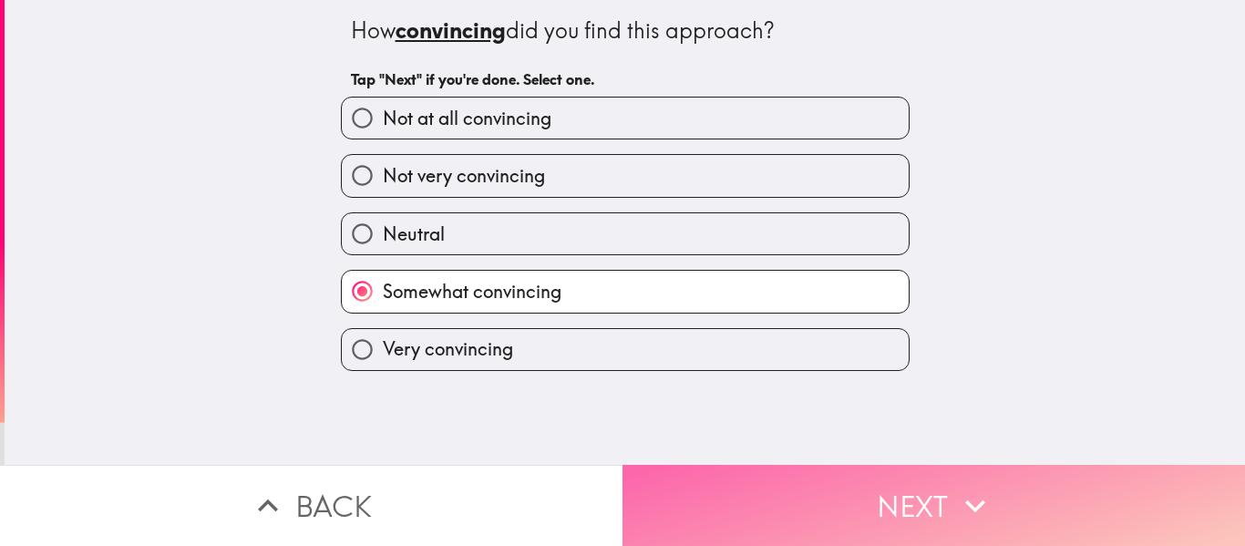
click at [750, 479] on button "Next" at bounding box center [934, 505] width 623 height 81
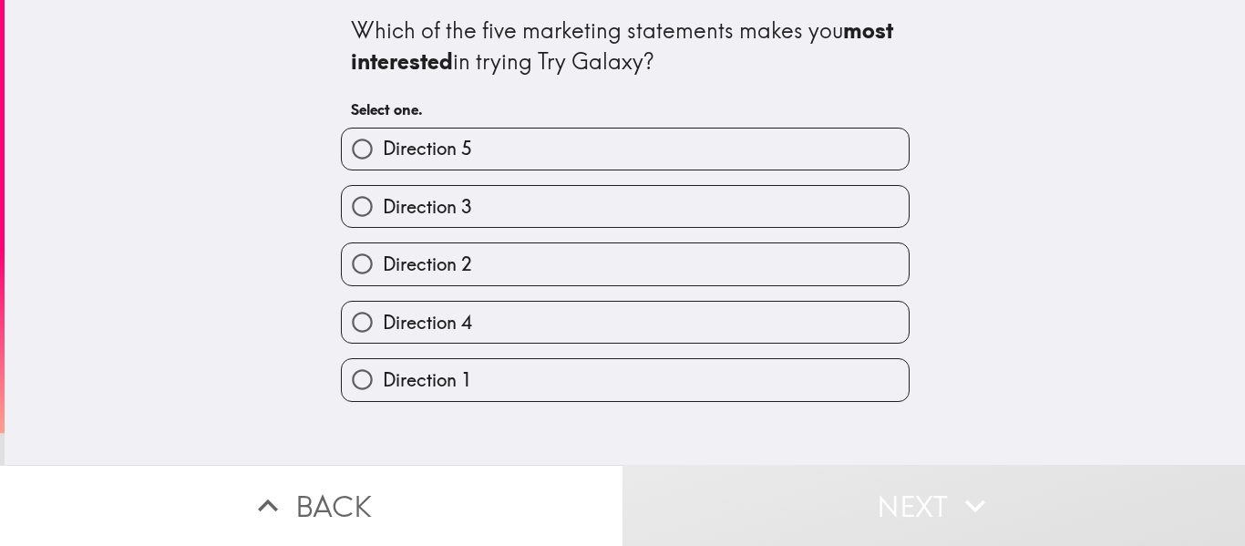
click at [414, 272] on span "Direction 2" at bounding box center [427, 265] width 89 height 26
click at [383, 272] on input "Direction 2" at bounding box center [362, 263] width 41 height 41
radio input "true"
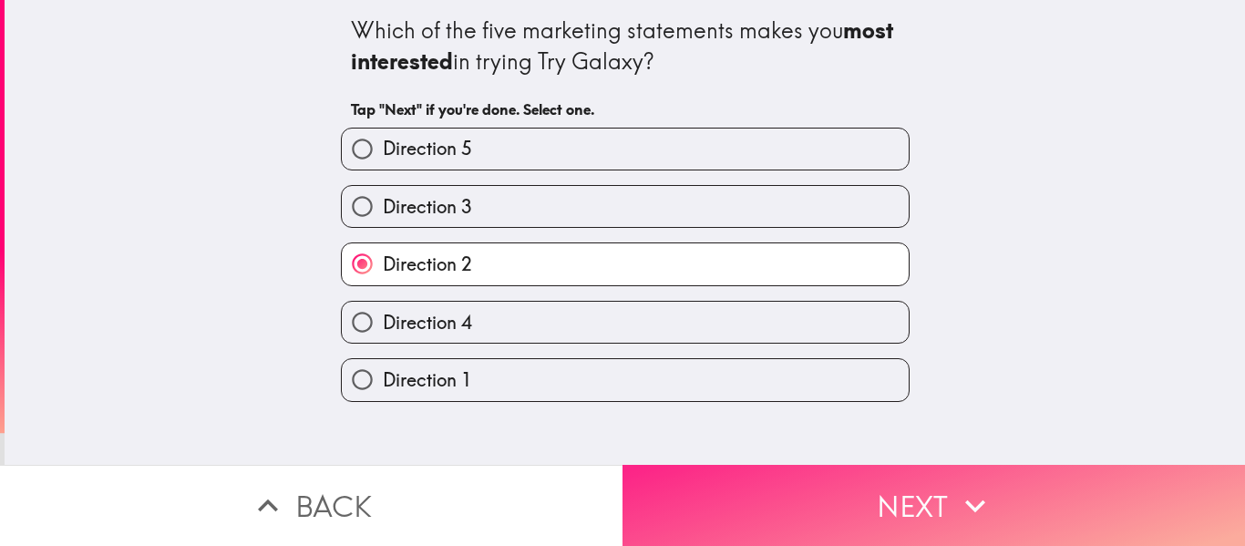
click at [976, 504] on icon "button" at bounding box center [975, 506] width 40 height 40
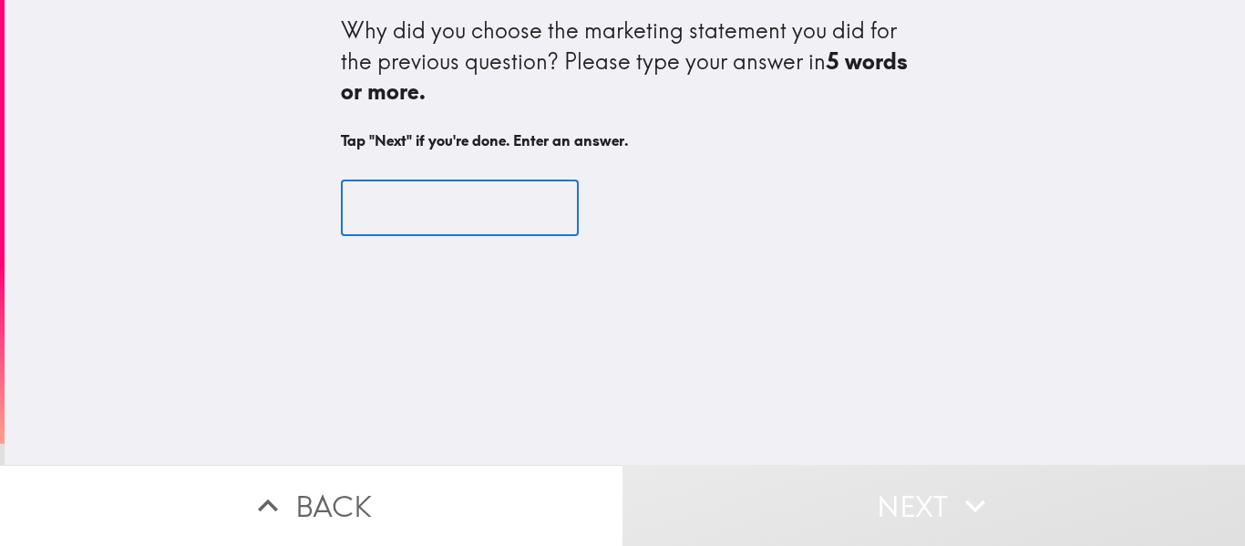
click at [413, 211] on input "text" at bounding box center [460, 208] width 238 height 57
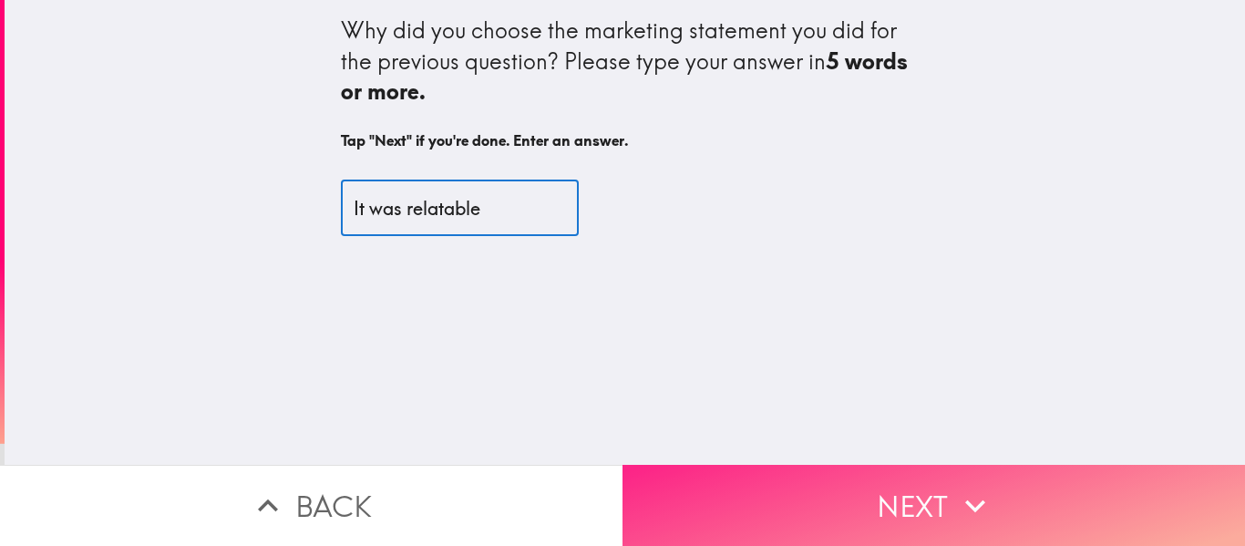
type input "It was relatable"
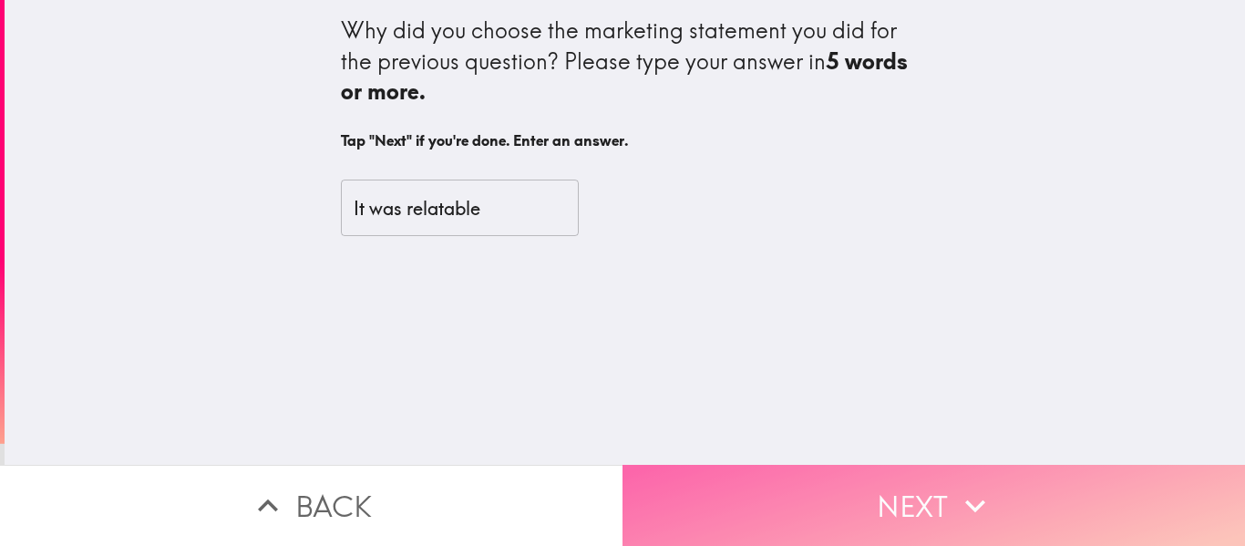
click at [861, 472] on button "Next" at bounding box center [934, 505] width 623 height 81
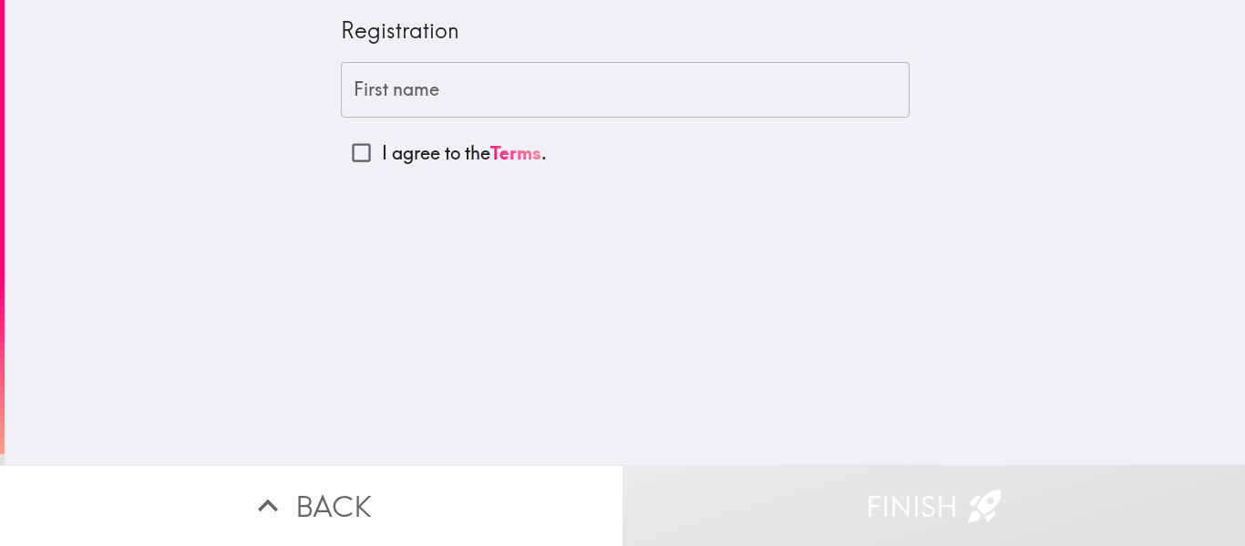
click at [533, 92] on input "First name" at bounding box center [625, 90] width 569 height 57
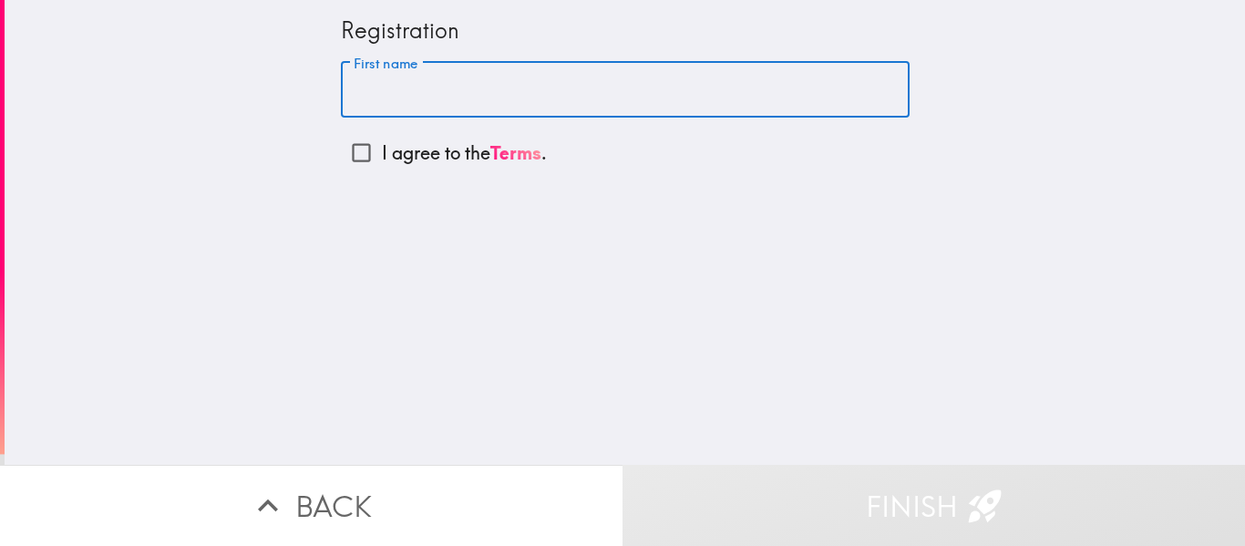
type input "[PERSON_NAME]"
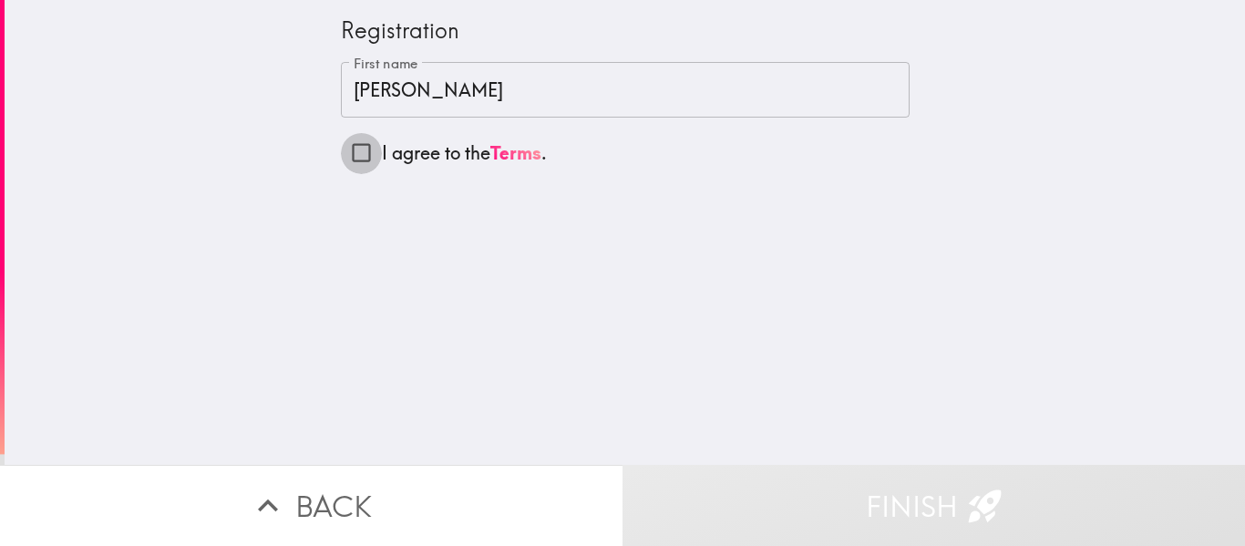
click at [348, 160] on input "I agree to the Terms ." at bounding box center [361, 152] width 41 height 41
checkbox input "true"
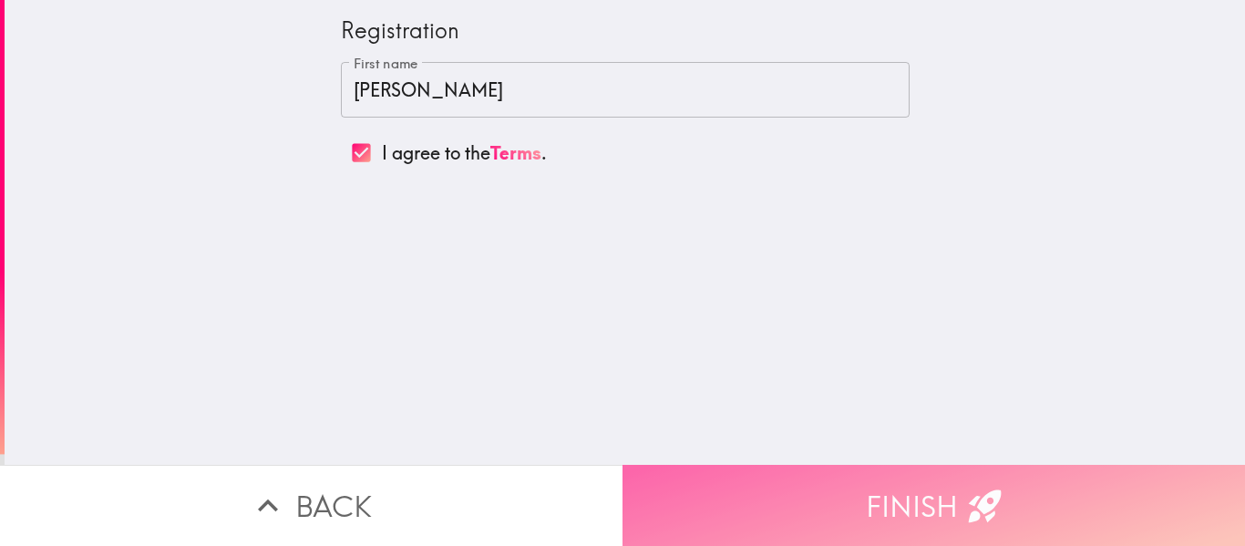
click at [892, 490] on button "Finish" at bounding box center [934, 505] width 623 height 81
